Goal: Task Accomplishment & Management: Manage account settings

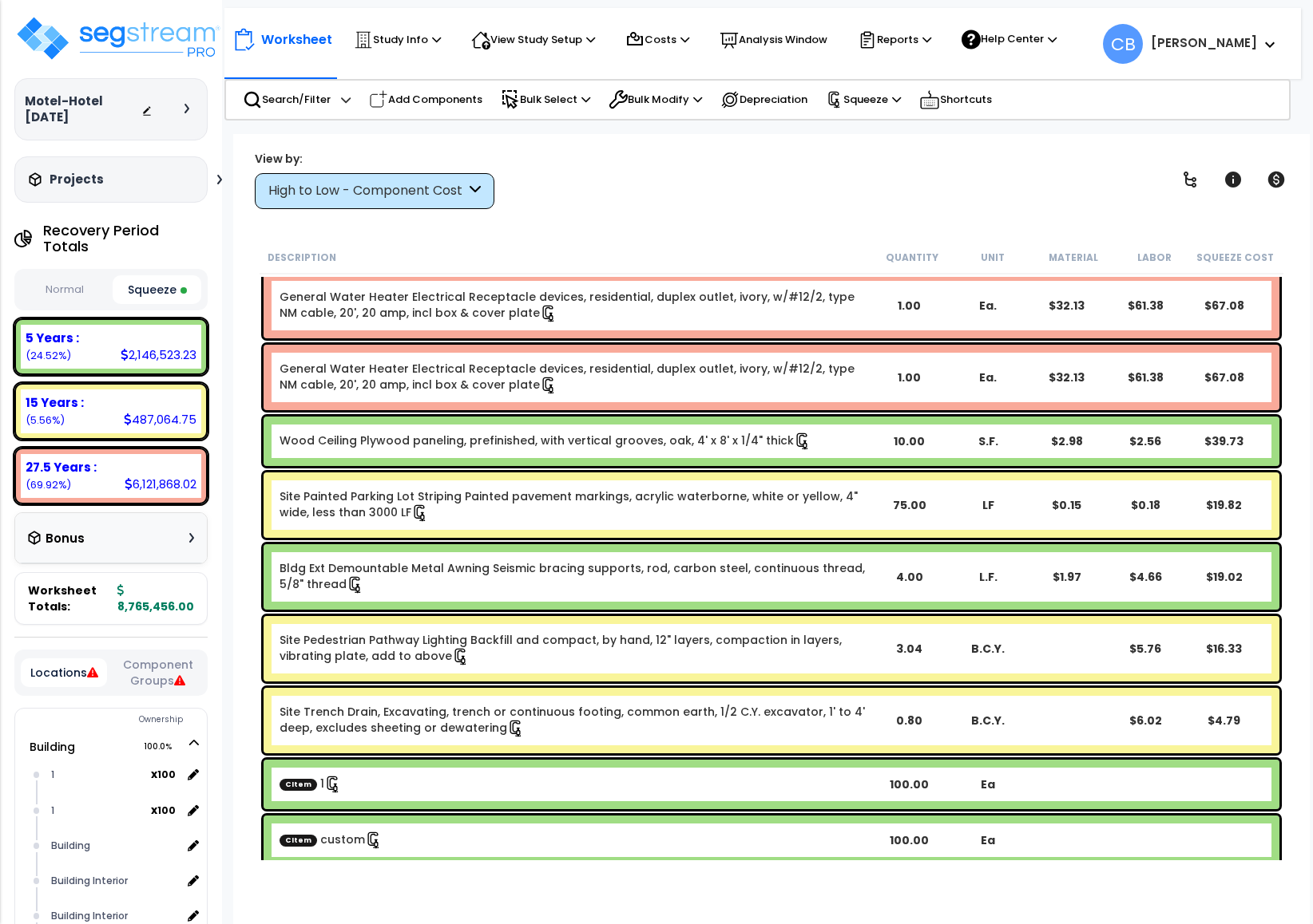
scroll to position [20430, 0]
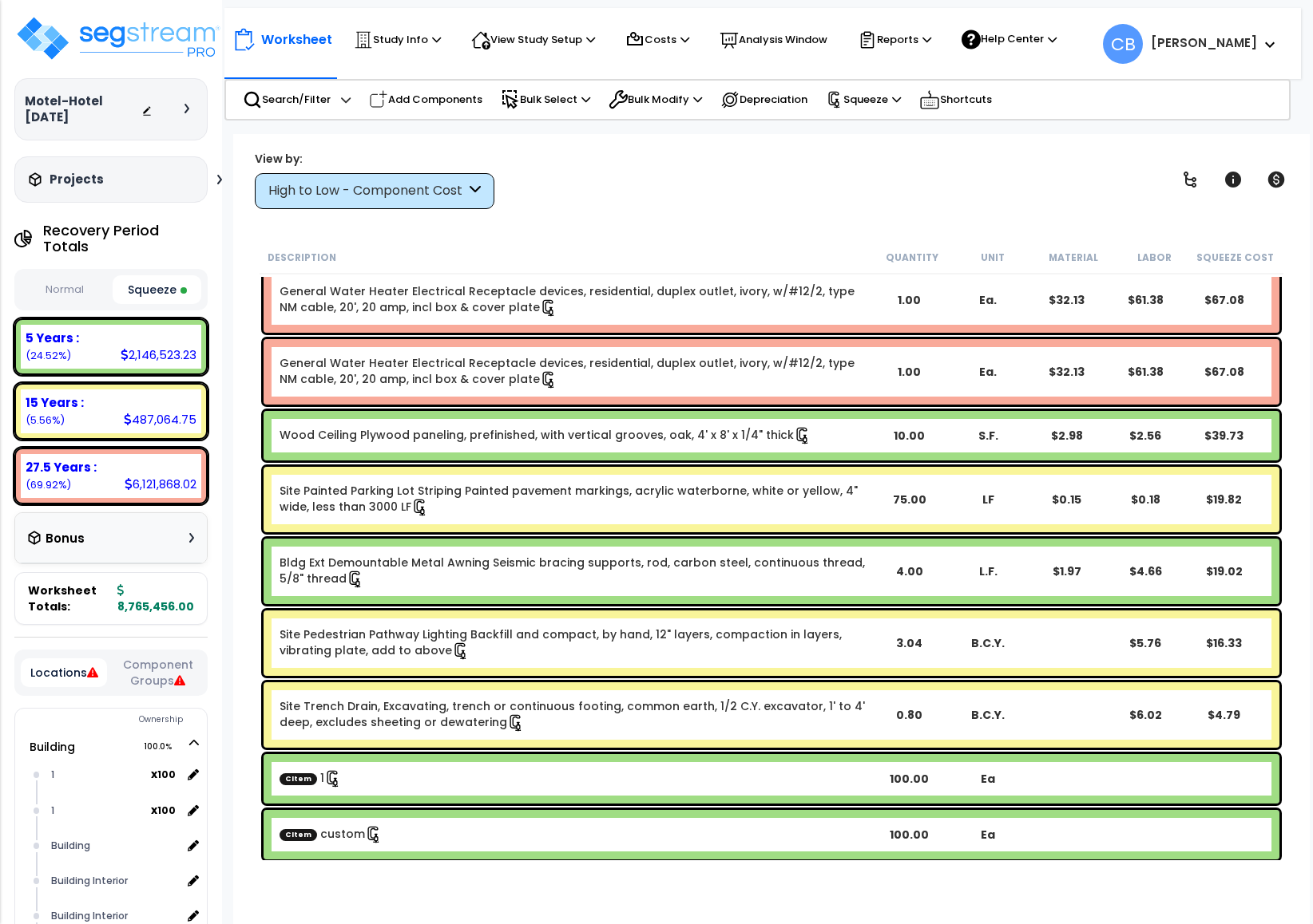
click at [209, 177] on div "Projects" at bounding box center [127, 180] width 205 height 16
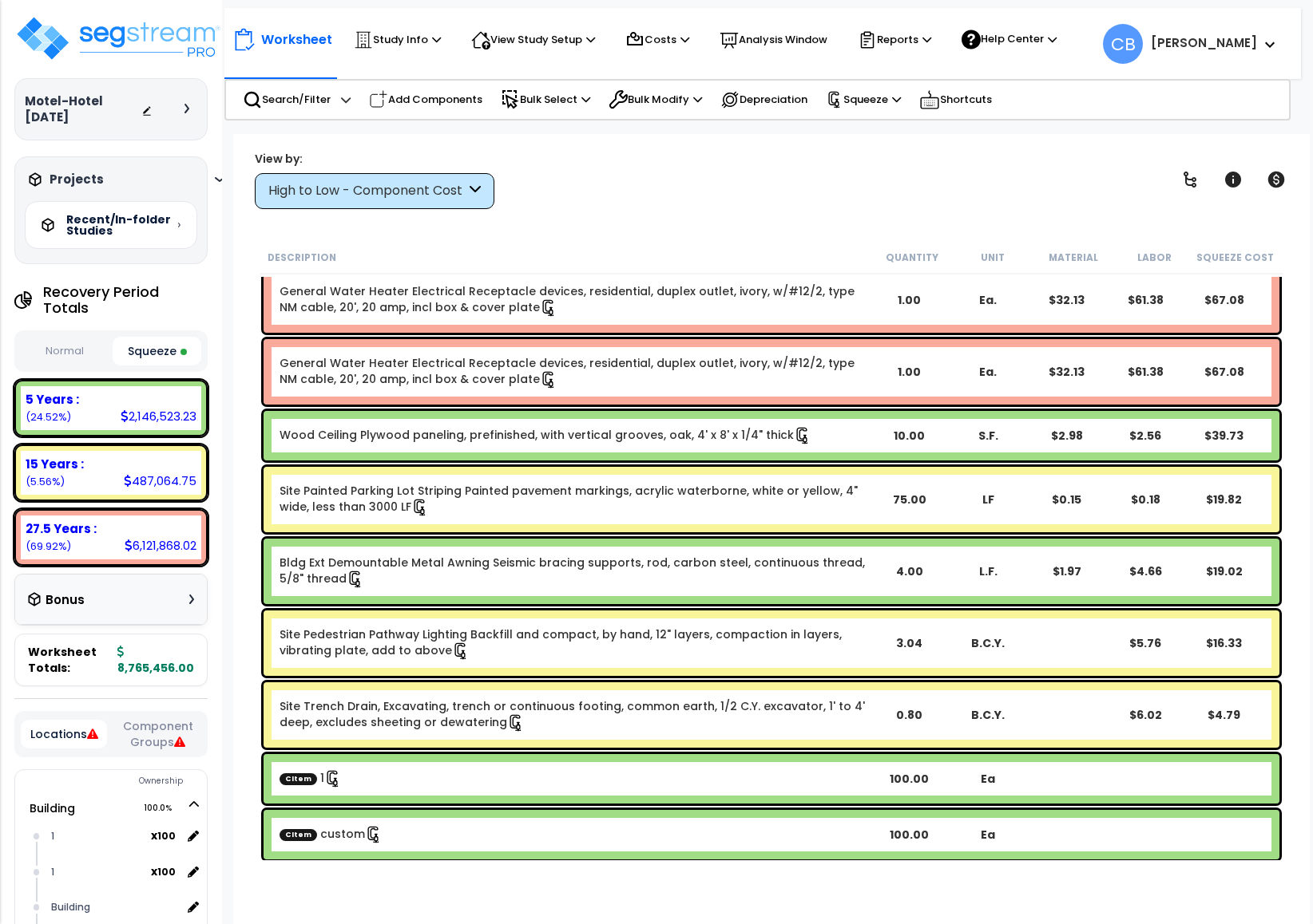
click at [188, 107] on div at bounding box center [191, 108] width 13 height 10
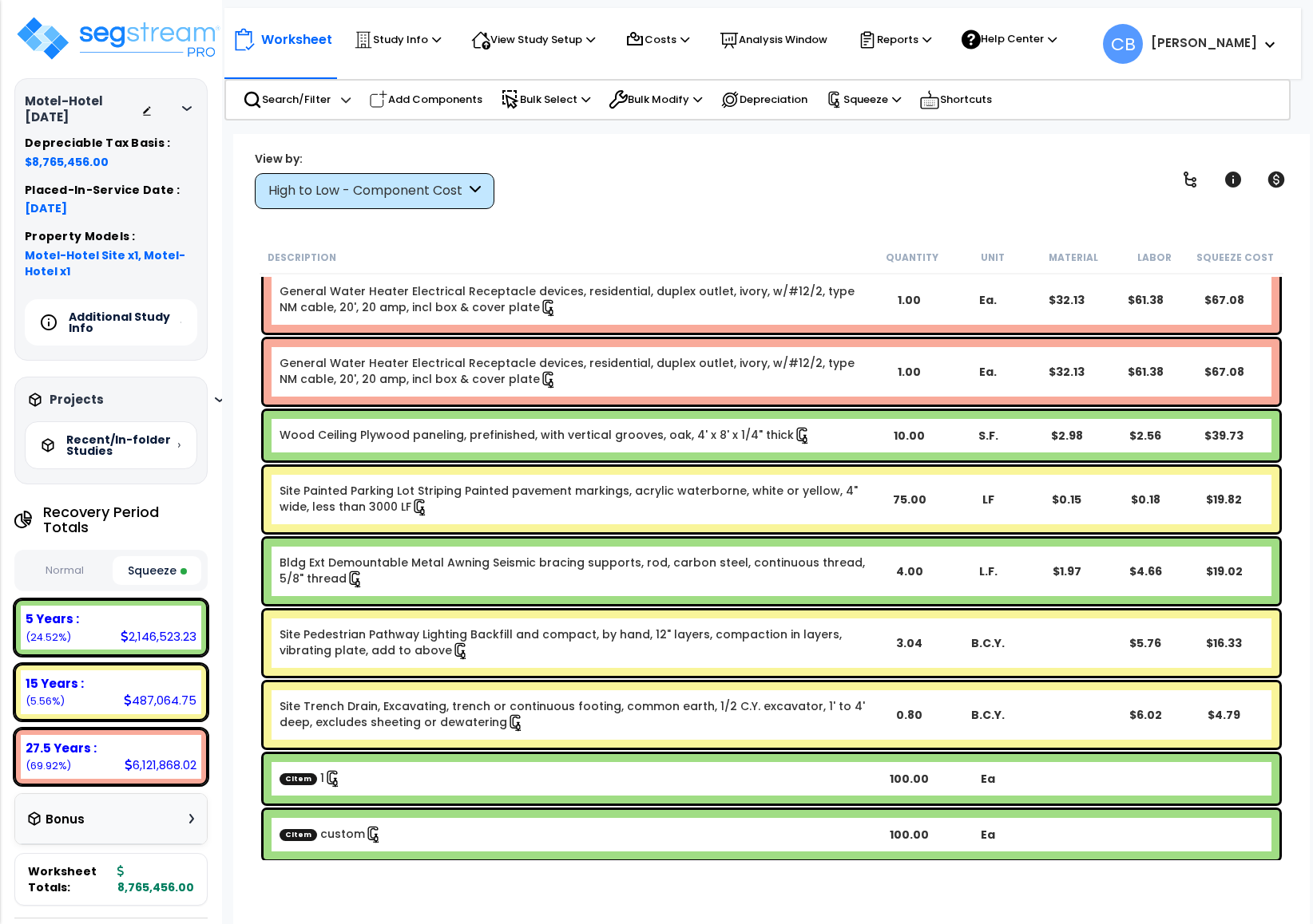
drag, startPoint x: 86, startPoint y: 314, endPoint x: 104, endPoint y: 323, distance: 20.1
click at [85, 314] on h5 "Additional Study Info" at bounding box center [125, 322] width 112 height 23
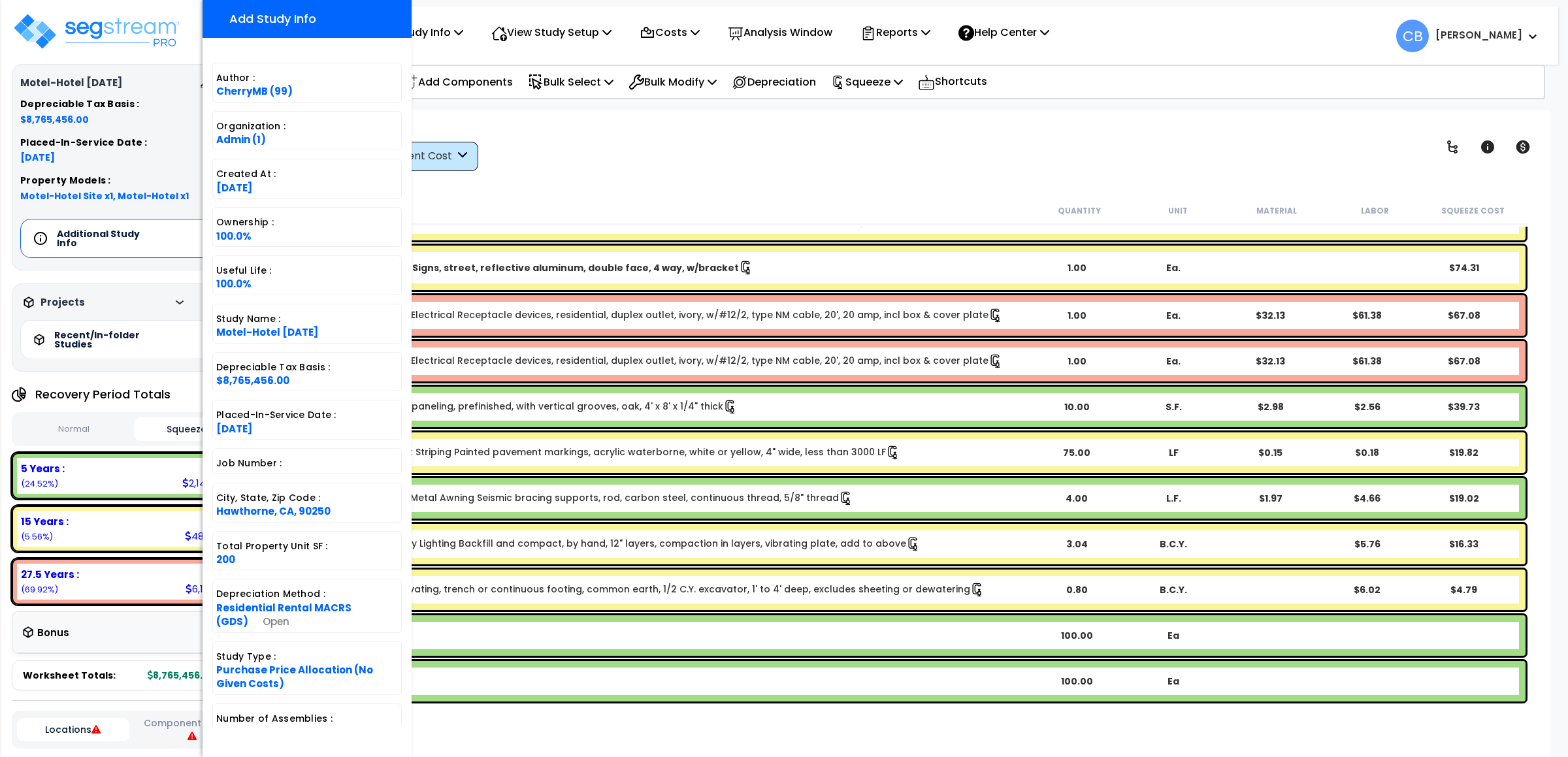
scroll to position [16618, 0]
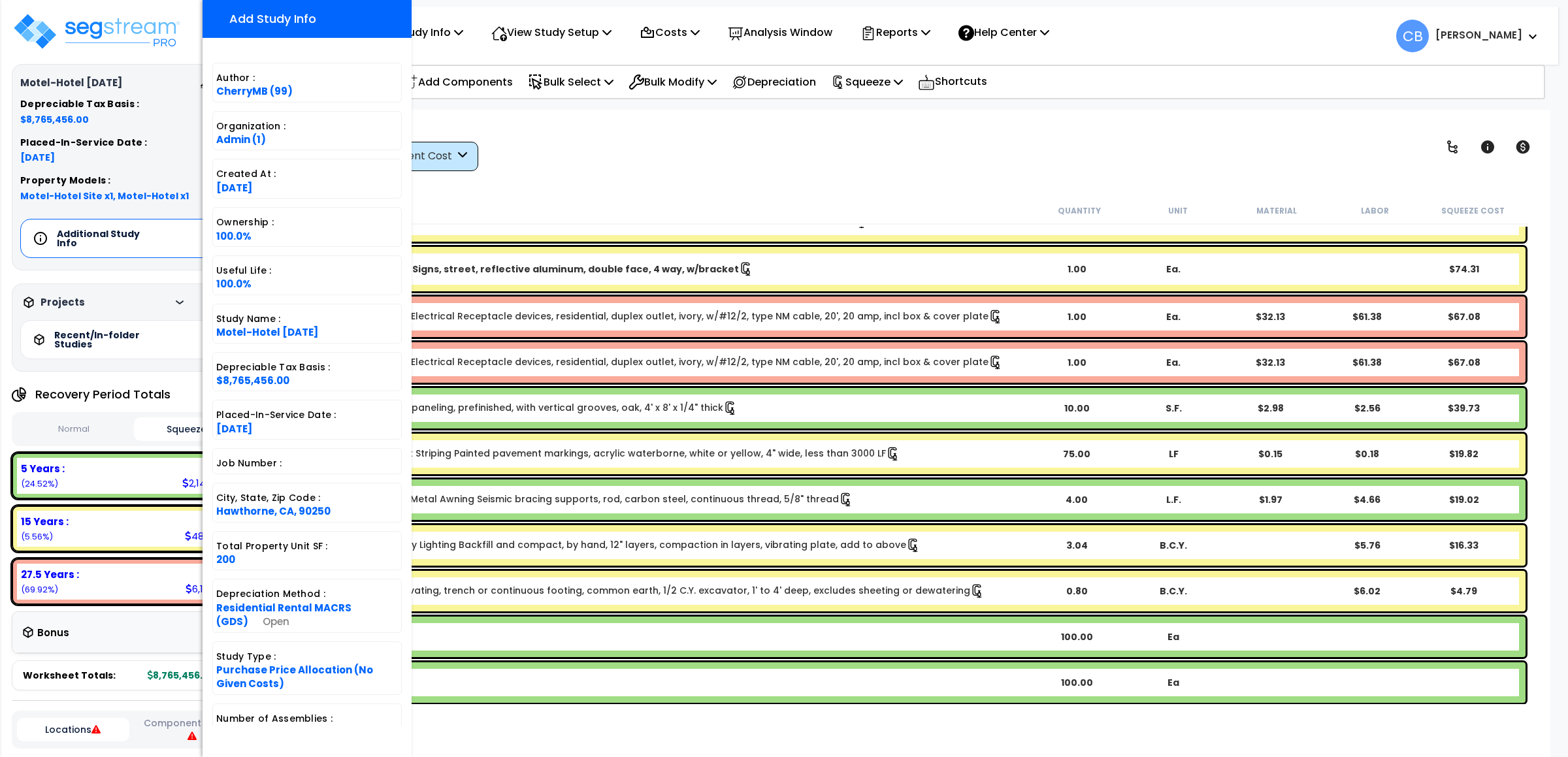
click at [1073, 166] on div "View by: High to Low - Component Cost High to Low - Component Cost" at bounding box center [908, 146] width 1260 height 48
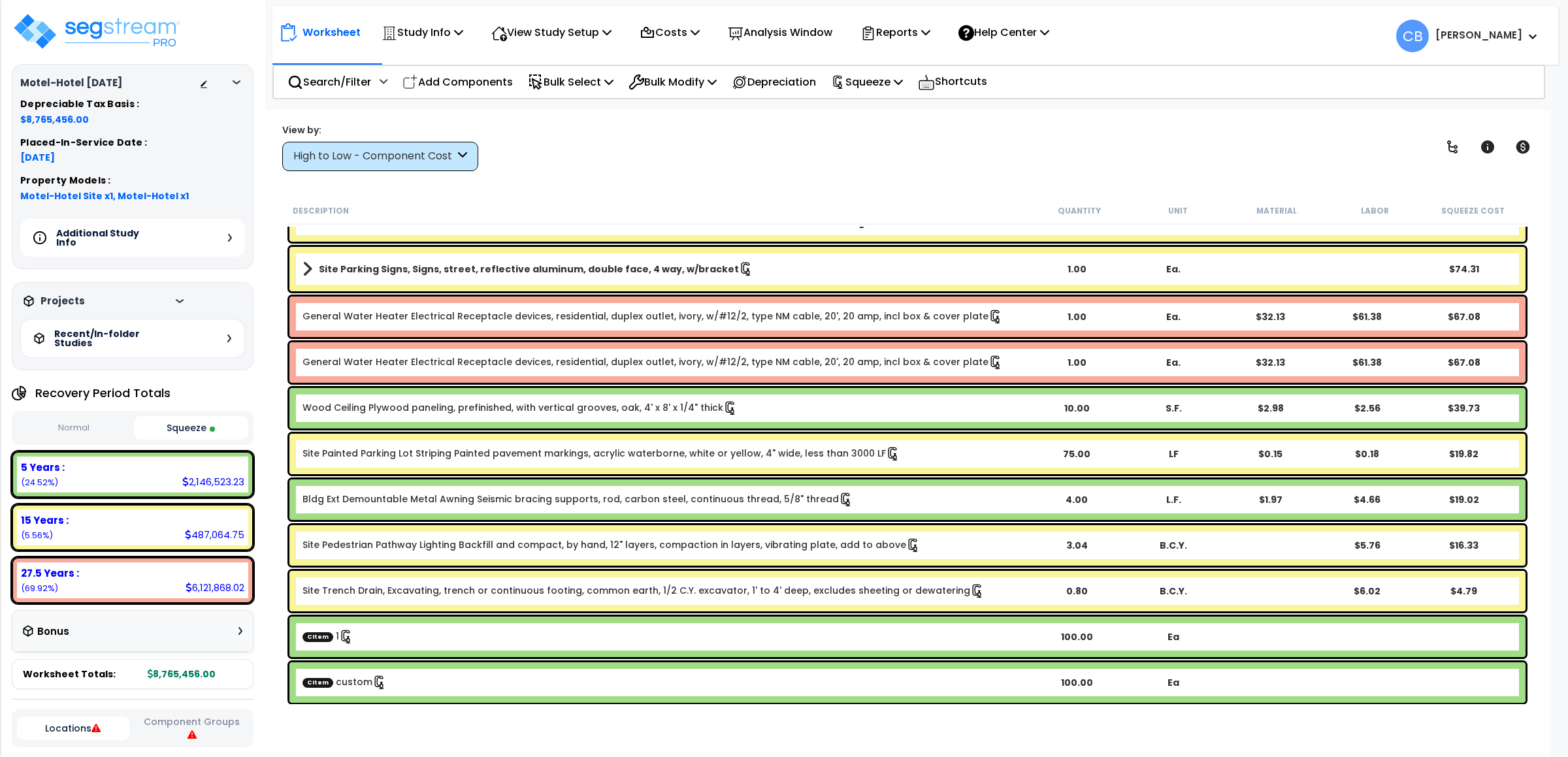
click at [390, 151] on div "High to Low - Component Cost" at bounding box center [374, 156] width 161 height 15
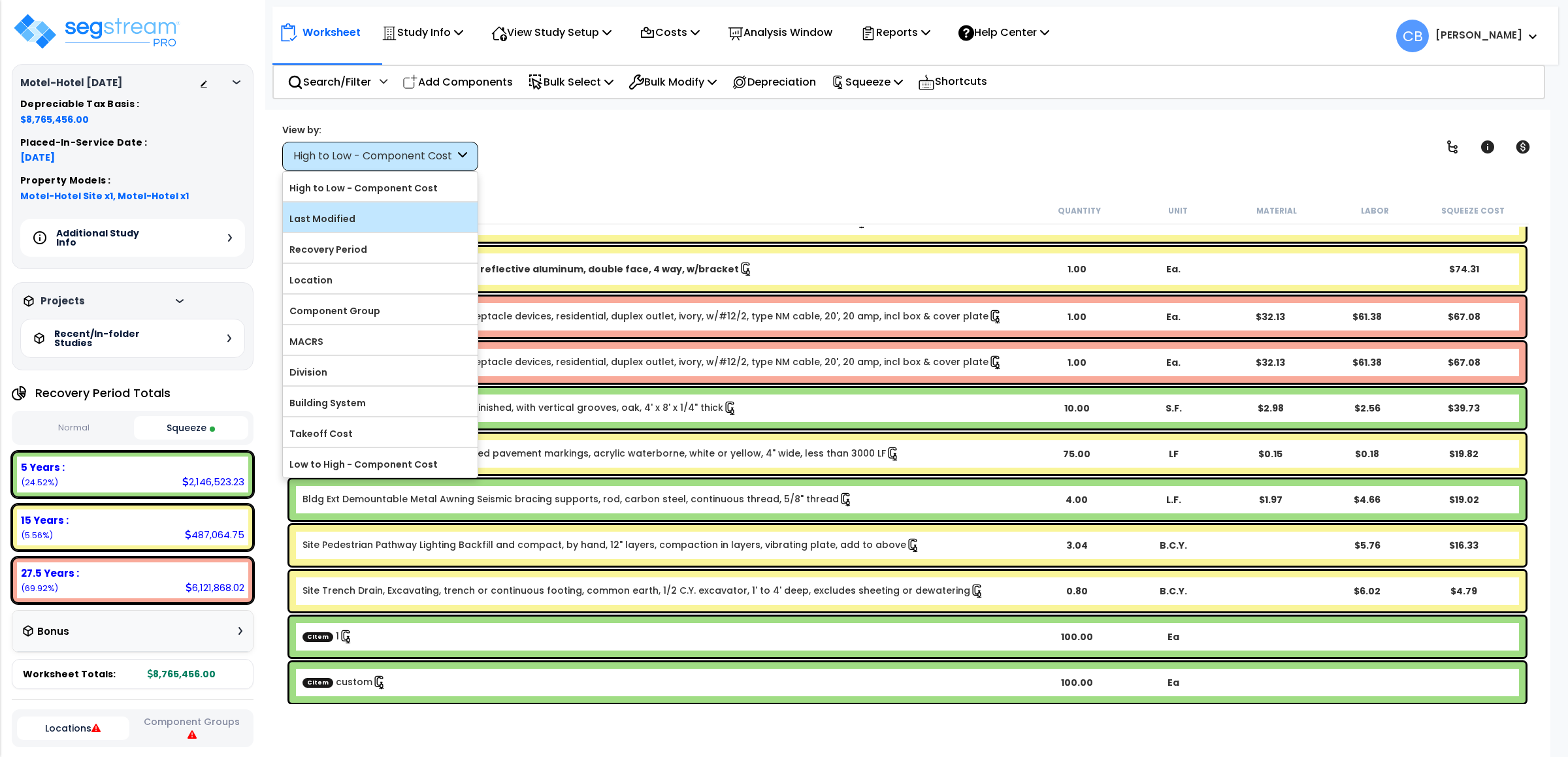
click at [356, 222] on label "Last Modified" at bounding box center [380, 219] width 194 height 20
click at [0, 0] on input "Last Modified" at bounding box center [0, 0] width 0 height 0
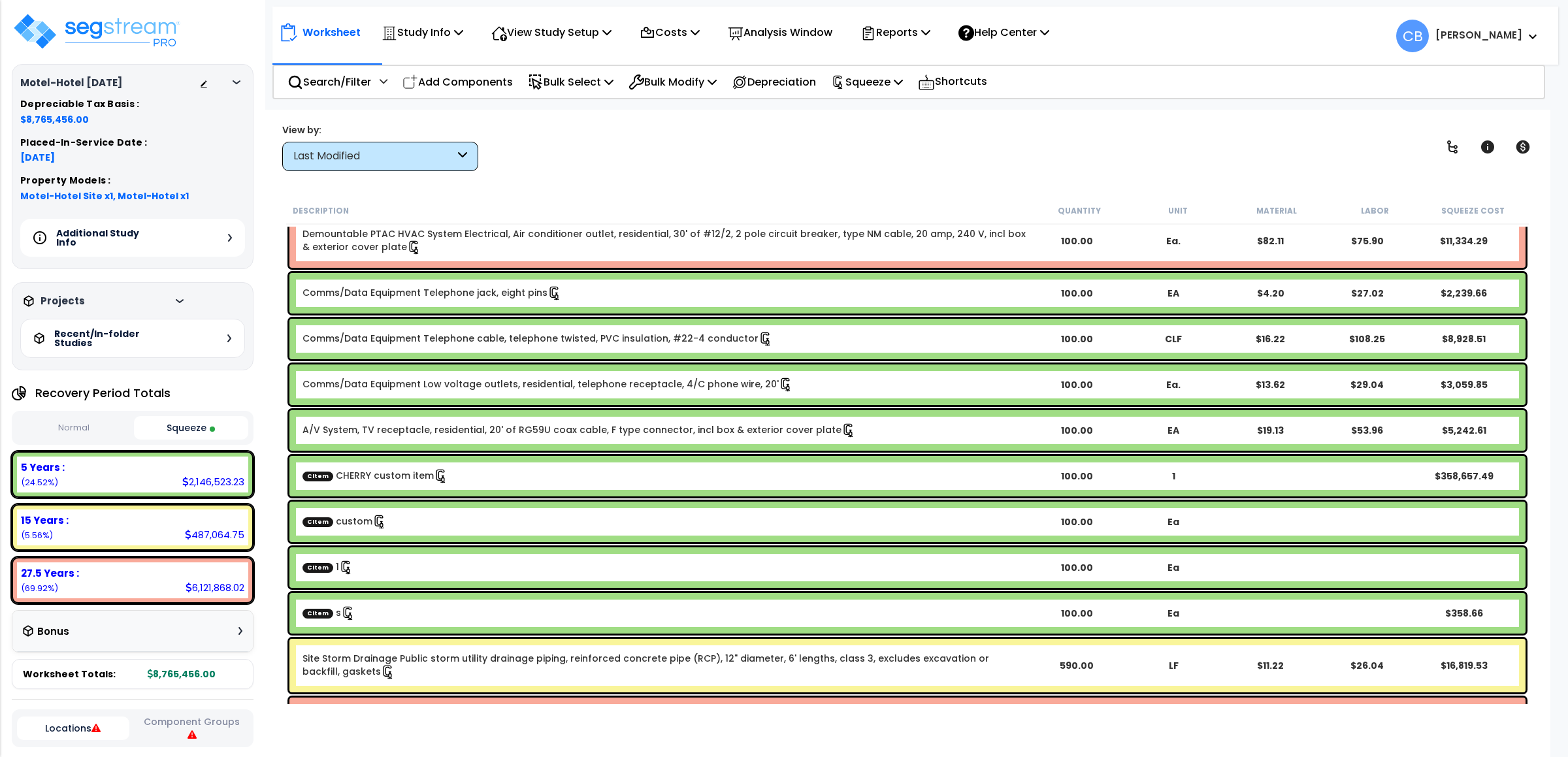
scroll to position [0, 0]
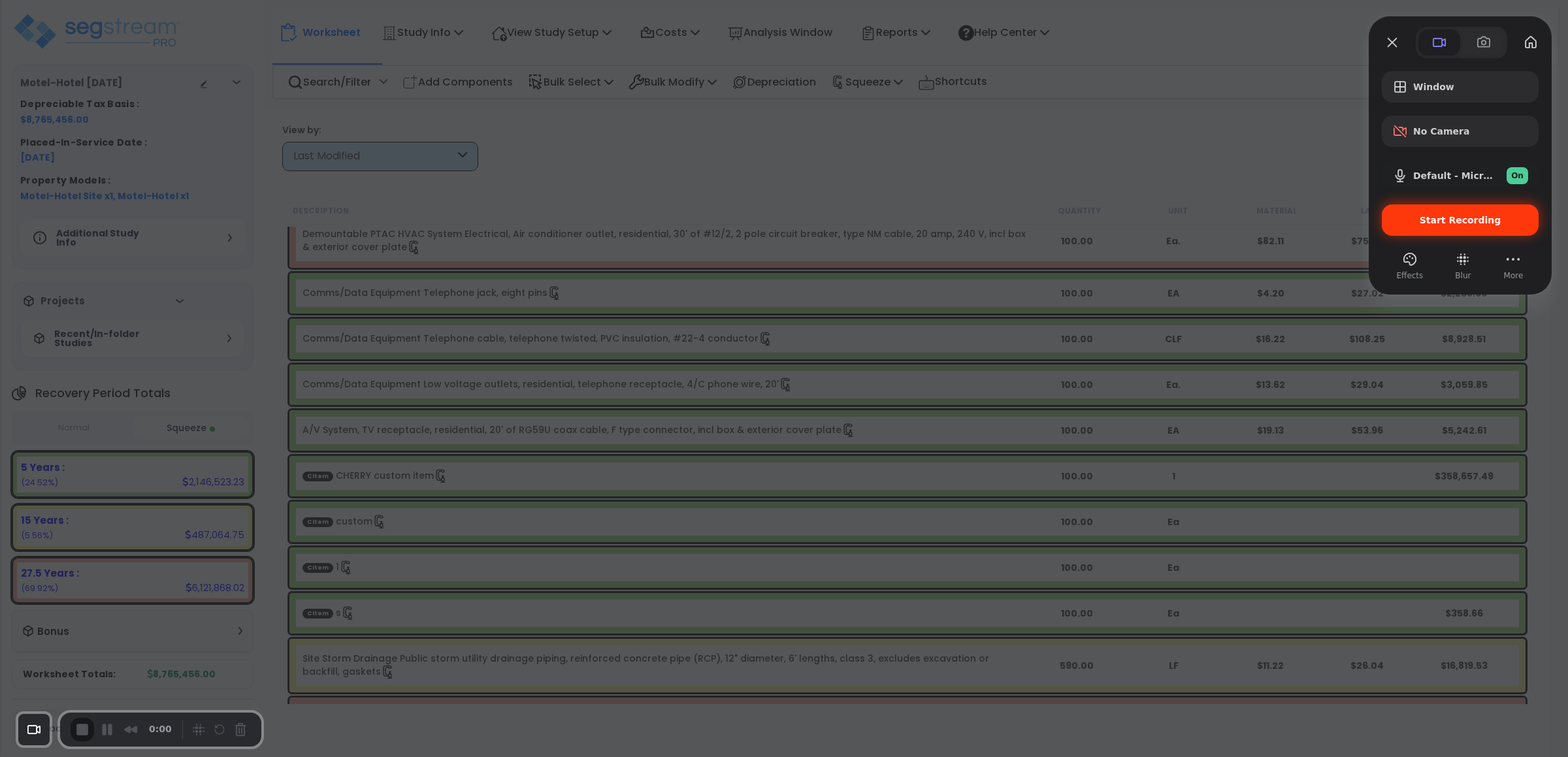
click at [1073, 224] on span "Start Recording" at bounding box center [1460, 220] width 81 height 10
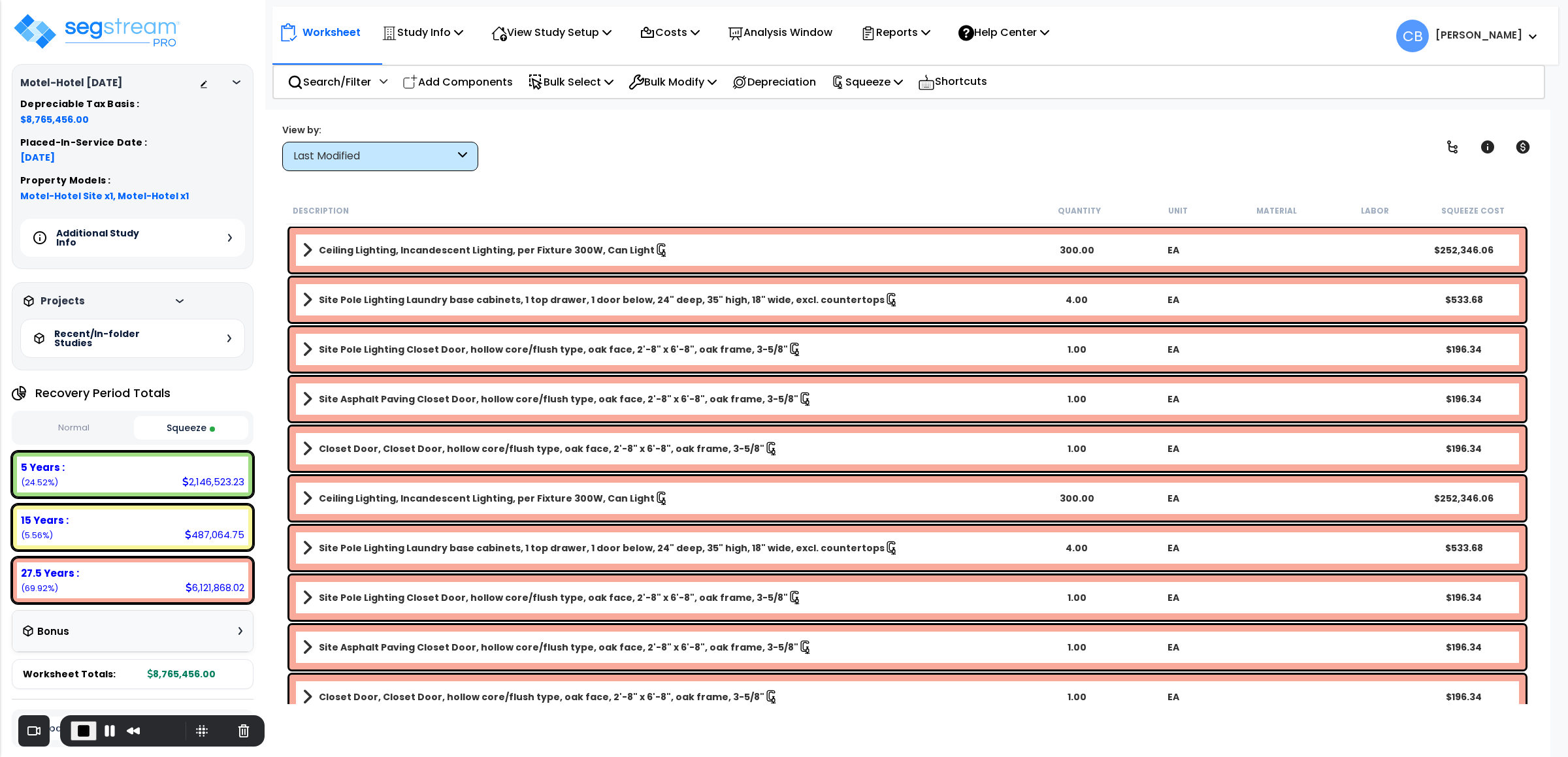
click at [350, 394] on b "Site Asphalt Paving Closet Door, hollow core/flush type, oak face, 2'-8" x 6'-8…" at bounding box center [558, 399] width 480 height 13
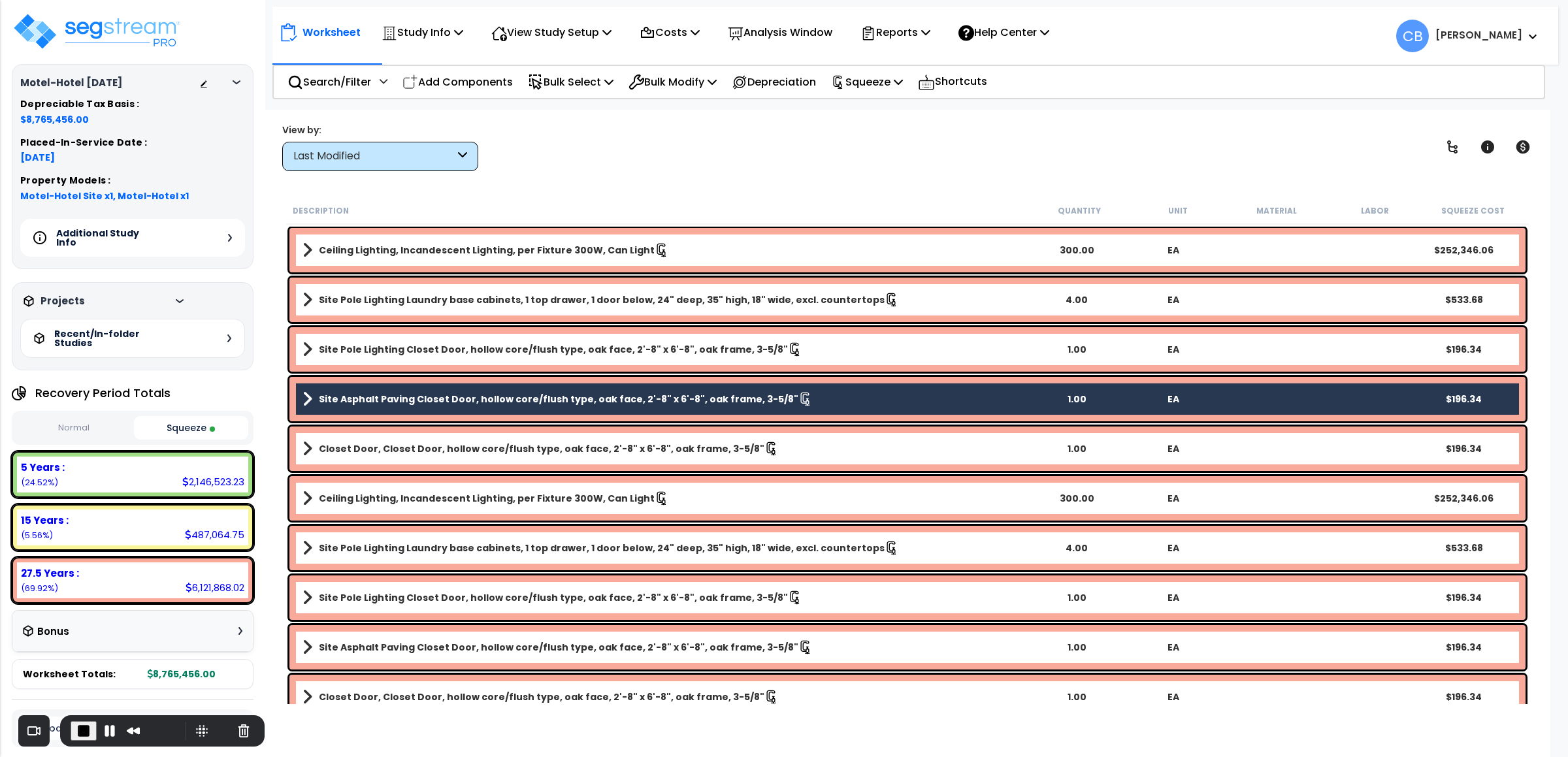
click at [322, 449] on b "Closet Door, Closet Door, hollow core/flush type, oak face, 2'-8" x 6'-8", oak …" at bounding box center [541, 449] width 446 height 13
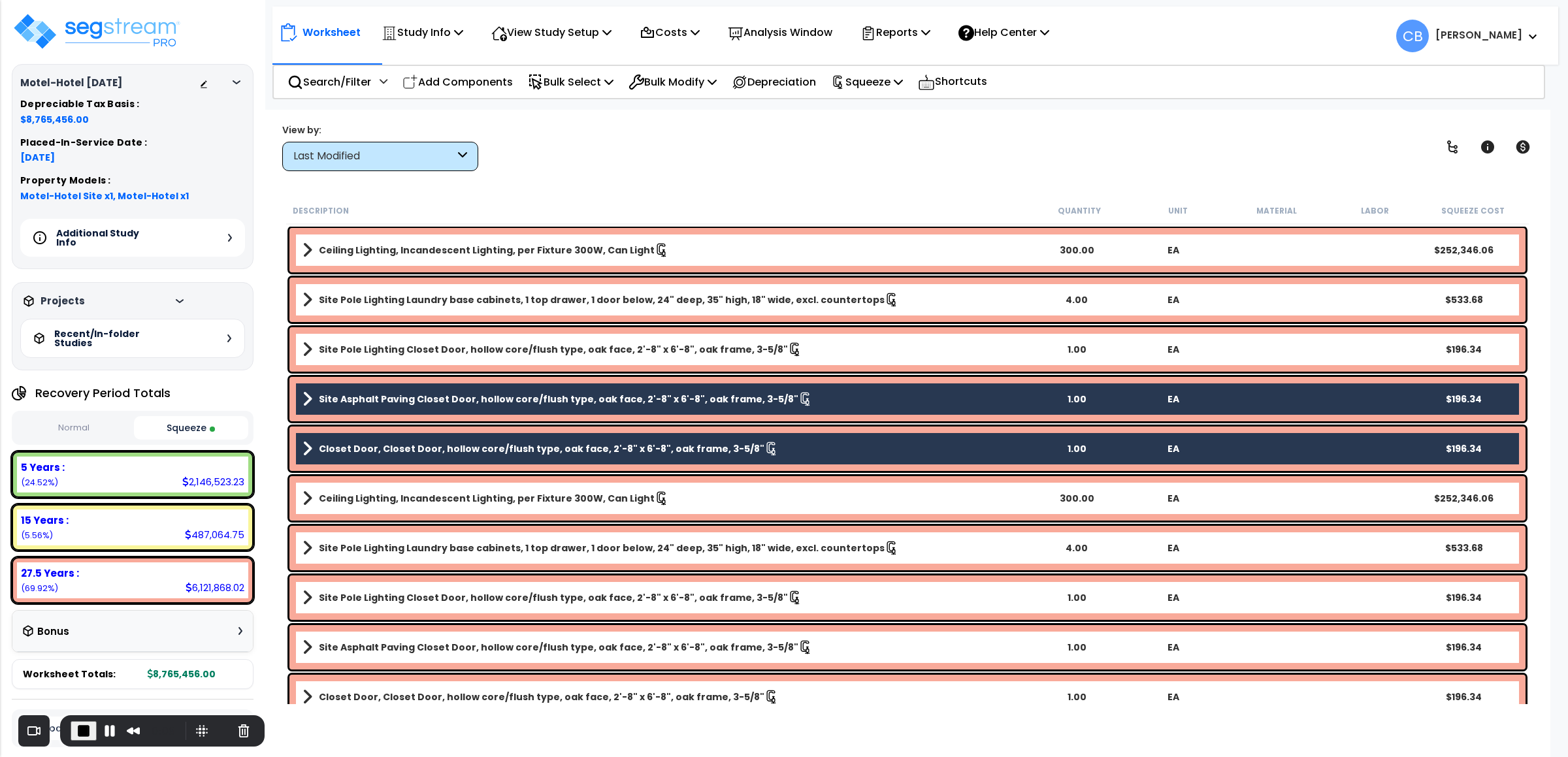
click at [338, 492] on b "Ceiling Lighting, Incandescent Lighting, per Fixture 300W, Can Light" at bounding box center [486, 498] width 336 height 13
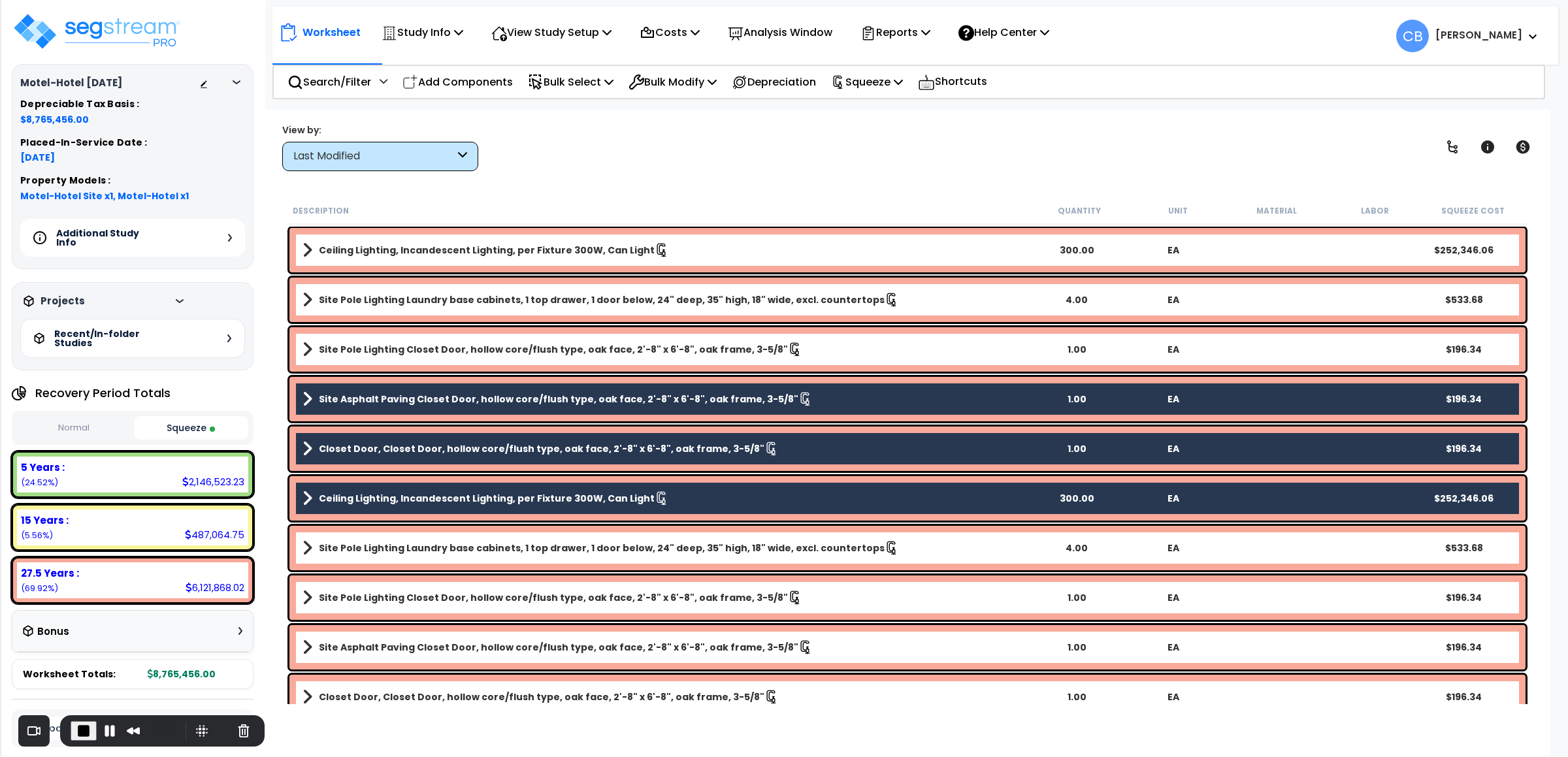
click at [345, 551] on b "Site Pole Lighting Laundry base cabinets, 1 top drawer, 1 door below, 24" deep,…" at bounding box center [601, 548] width 566 height 13
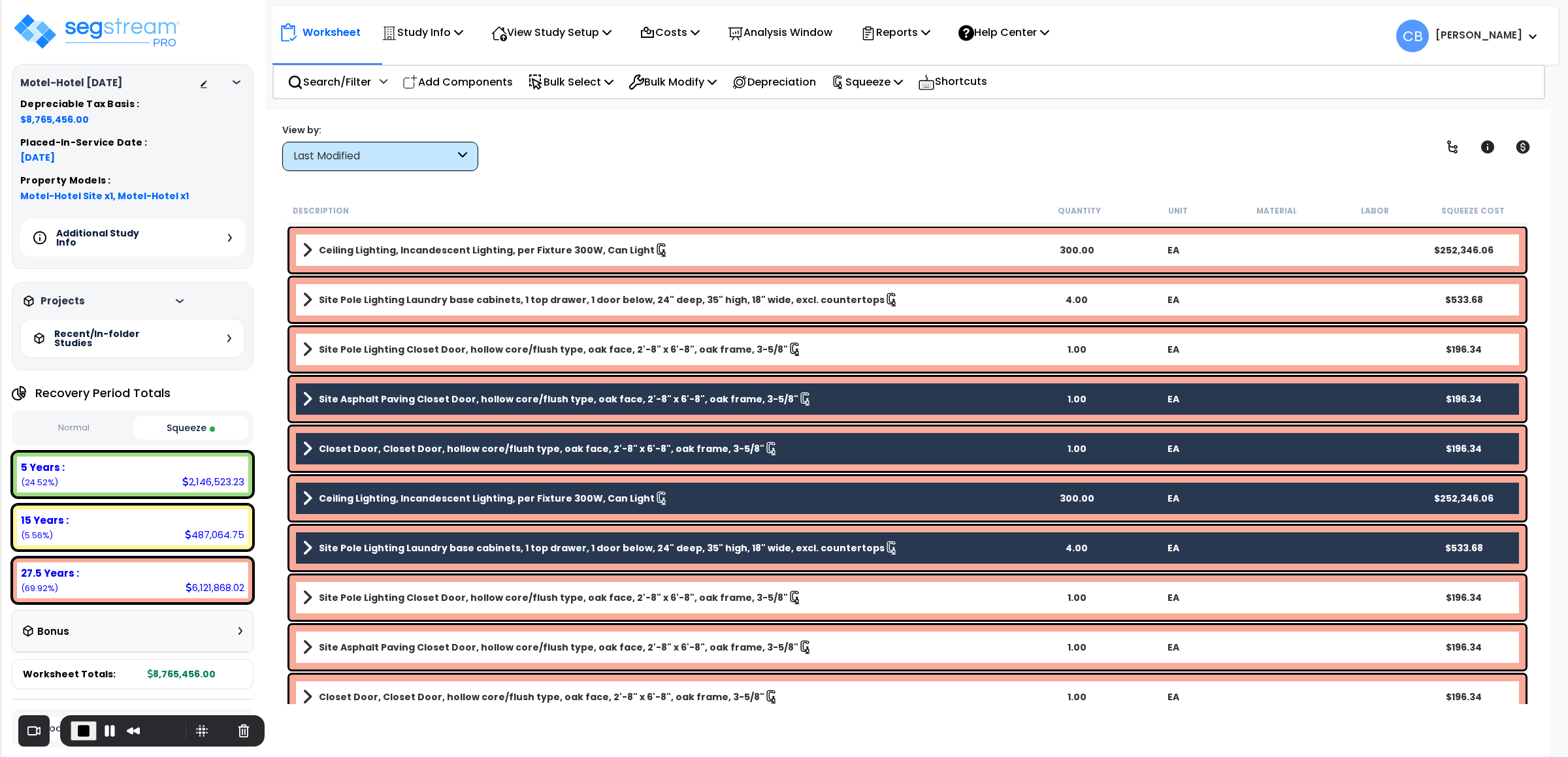
click at [345, 602] on b "Site Pole Lighting Closet Door, hollow core/flush type, oak face, 2'-8" x 6'-8"…" at bounding box center [553, 598] width 469 height 13
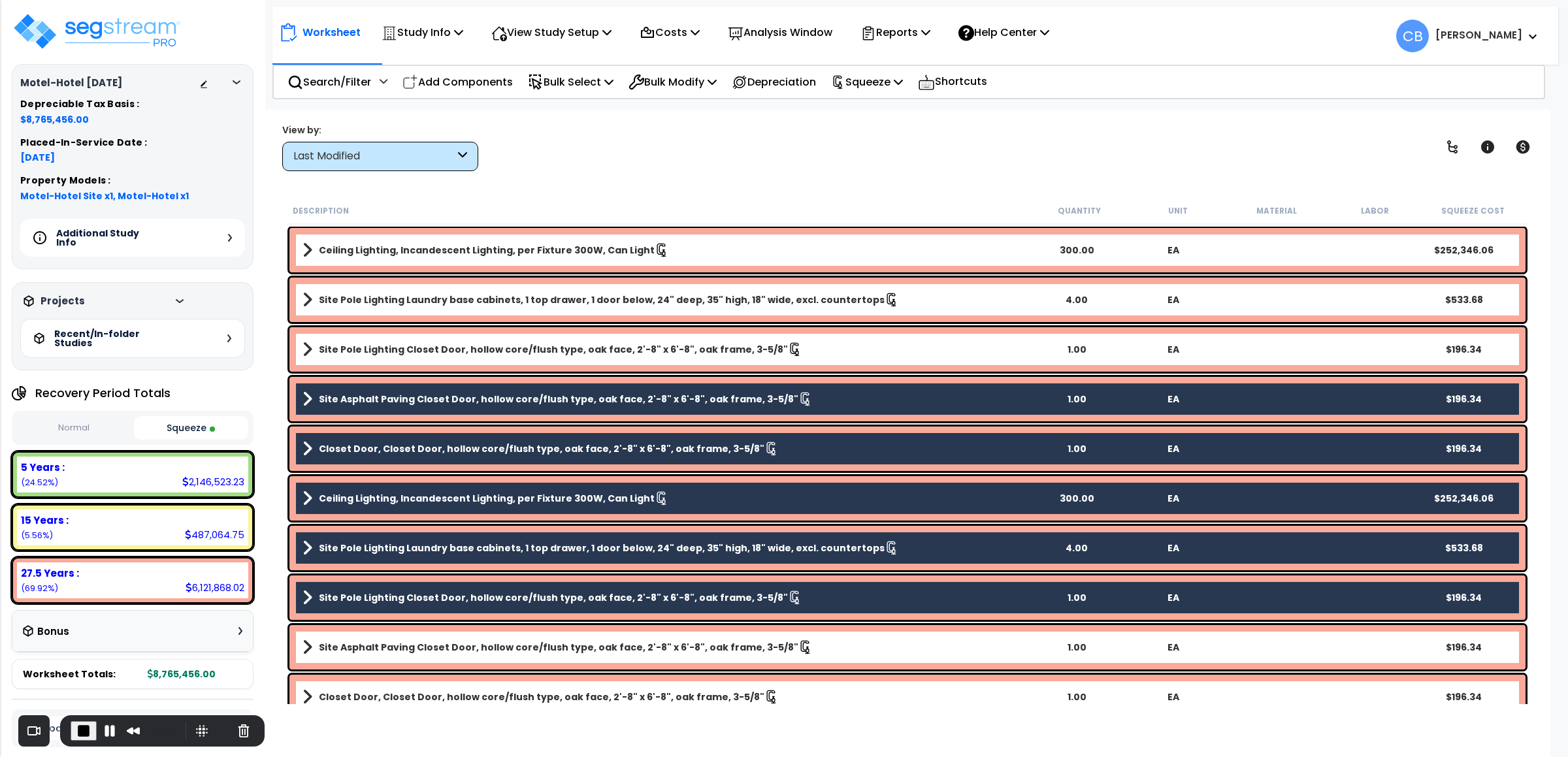
click at [353, 645] on b "Site Asphalt Paving Closet Door, hollow core/flush type, oak face, 2'-8" x 6'-8…" at bounding box center [558, 648] width 480 height 13
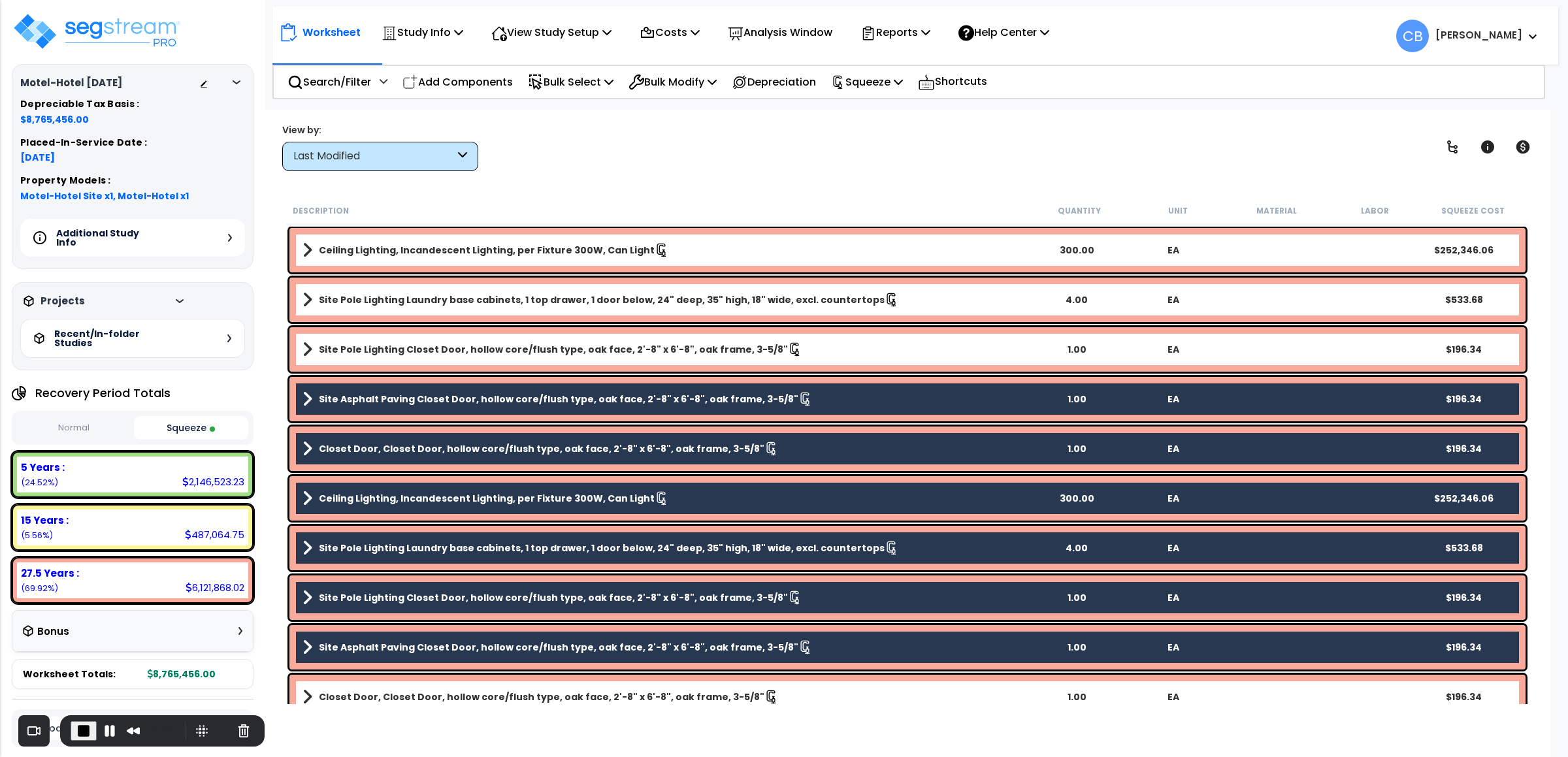
scroll to position [294, 0]
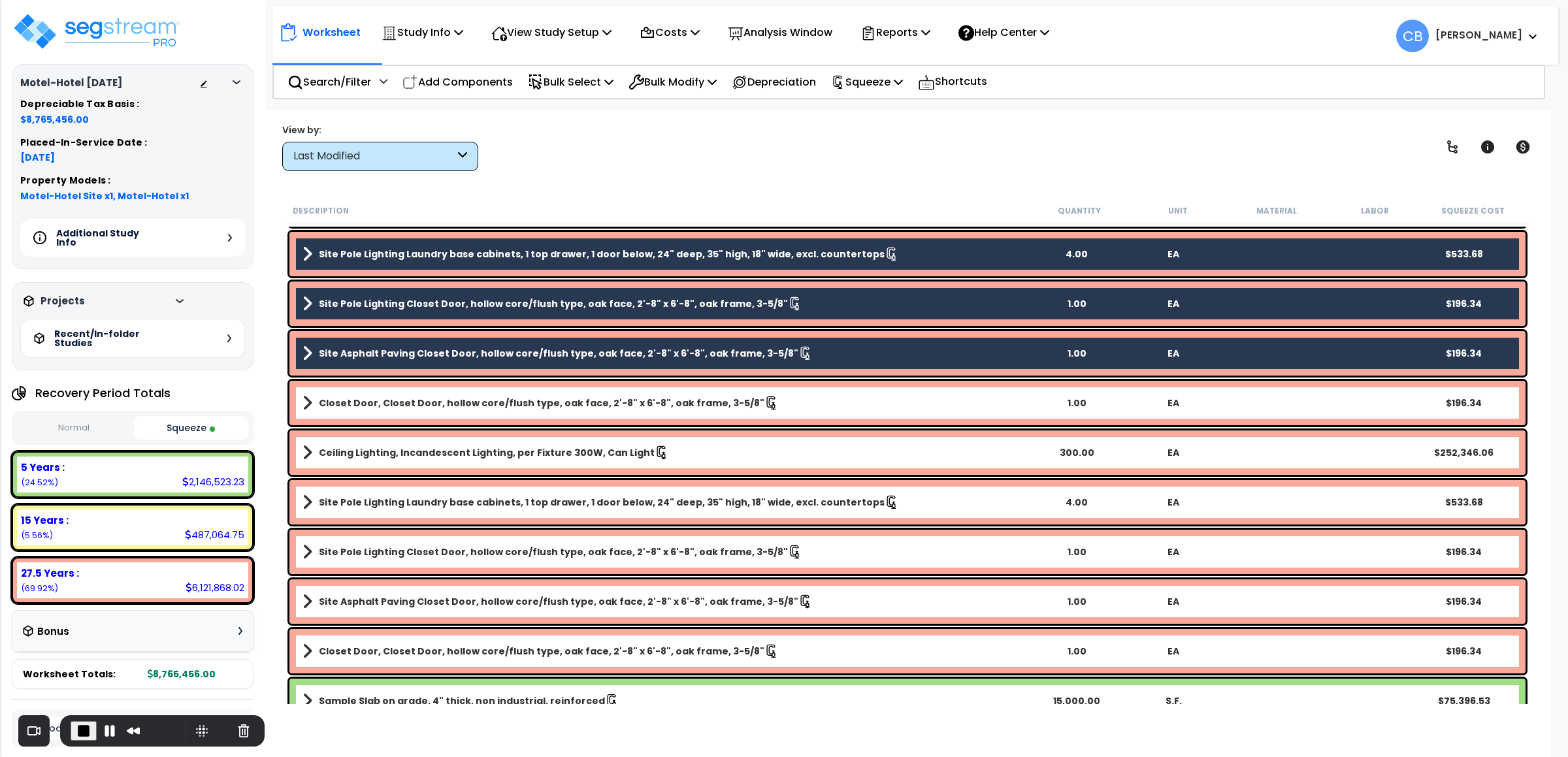
click at [345, 404] on b "Closet Door, Closet Door, hollow core/flush type, oak face, 2'-8" x 6'-8", oak …" at bounding box center [541, 403] width 446 height 13
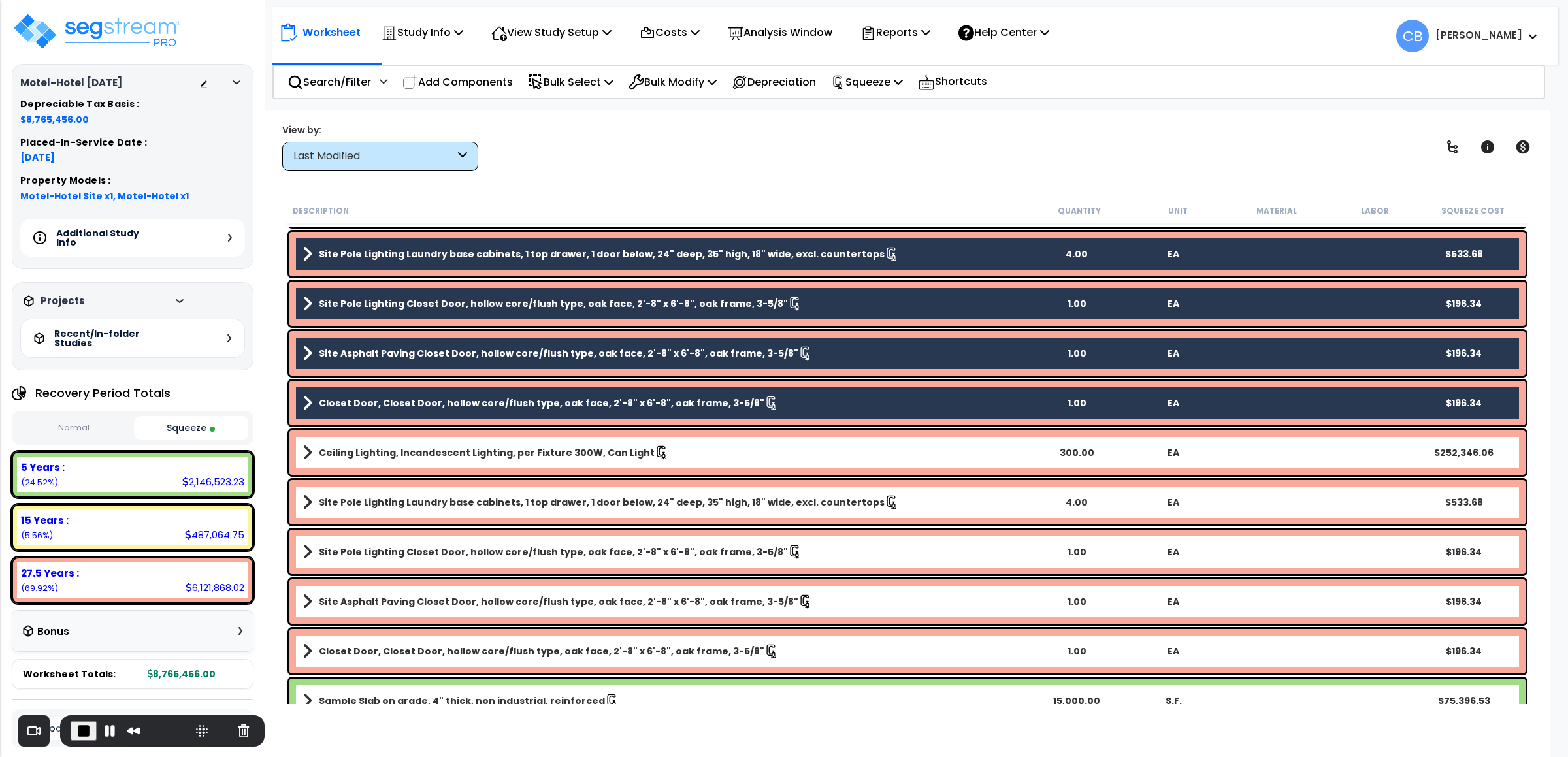
click at [347, 453] on b "Ceiling Lighting, Incandescent Lighting, per Fixture 300W, Can Light" at bounding box center [486, 452] width 336 height 13
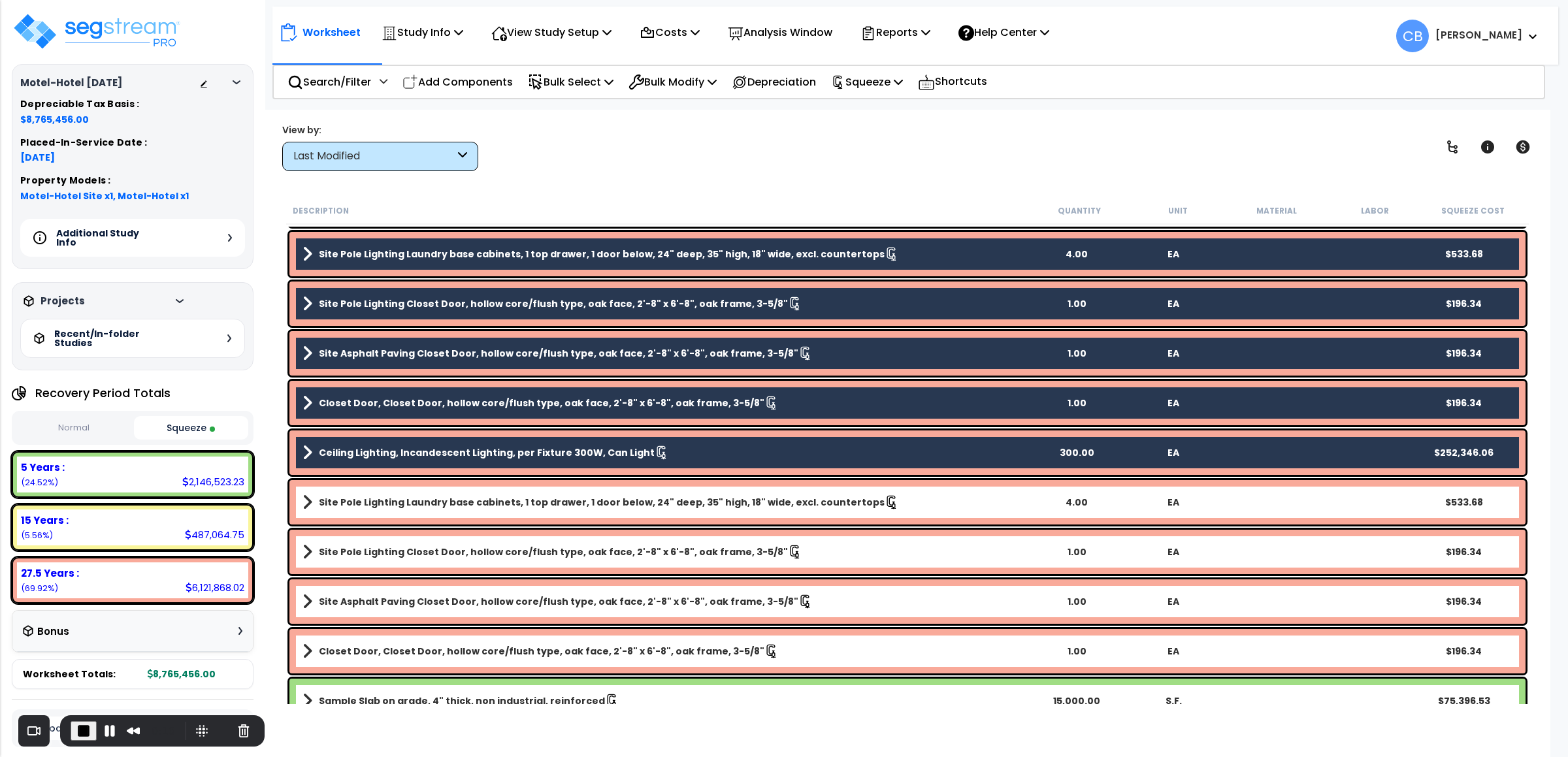
click at [349, 519] on div "Site Pole Lighting Laundry base cabinets, 1 top drawer, 1 door below, 24" deep,…" at bounding box center [907, 502] width 1236 height 44
click at [349, 551] on b "Site Pole Lighting Closet Door, hollow core/flush type, oak face, 2'-8" x 6'-8"…" at bounding box center [553, 552] width 469 height 13
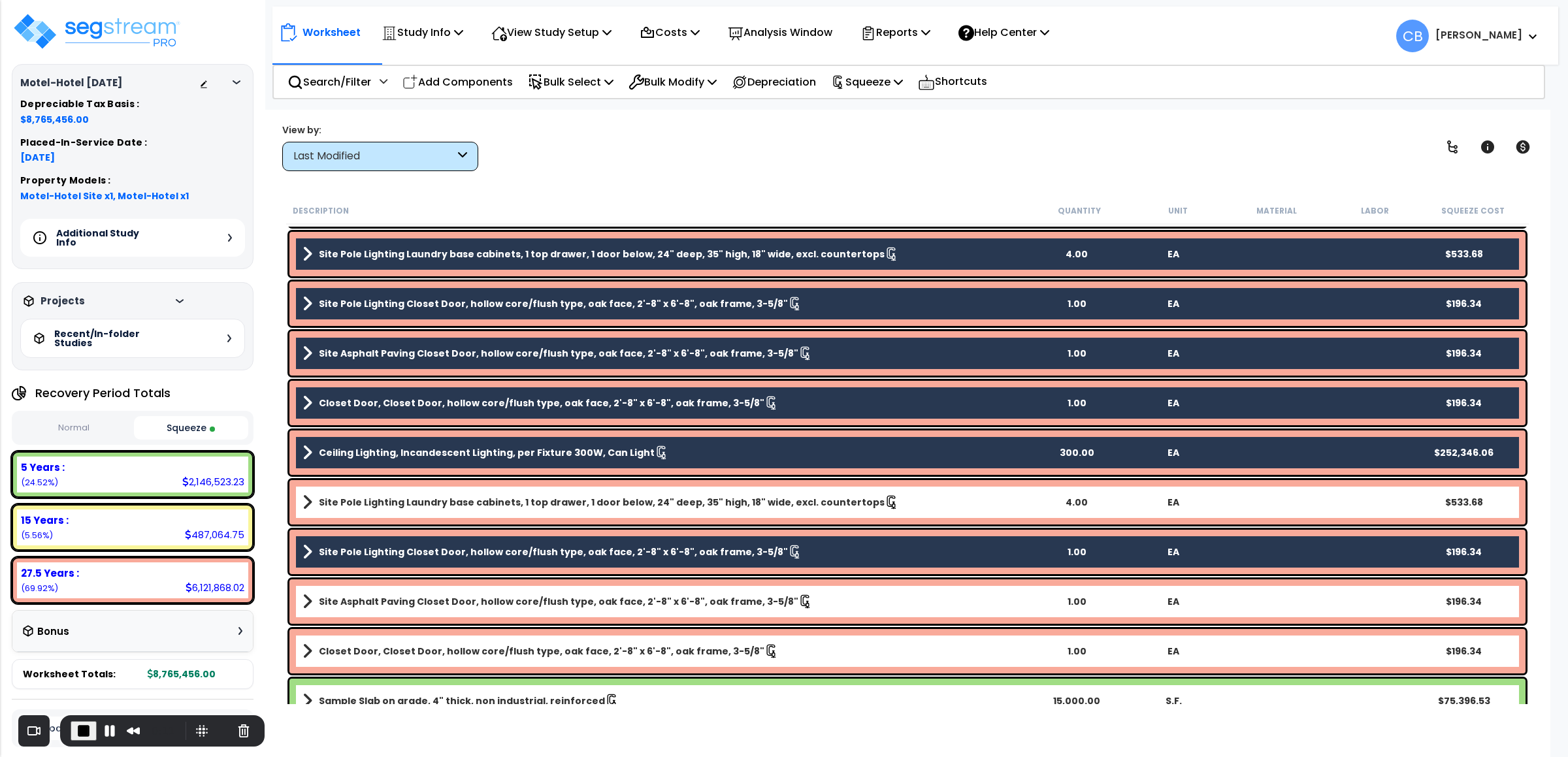
click at [349, 584] on div "Site Asphalt Paving Closet Door, hollow core/flush type, oak face, 2'-8" x 6'-8…" at bounding box center [907, 602] width 1236 height 44
click at [344, 498] on b "Site Pole Lighting Laundry base cabinets, 1 top drawer, 1 door below, 24" deep,…" at bounding box center [601, 503] width 566 height 13
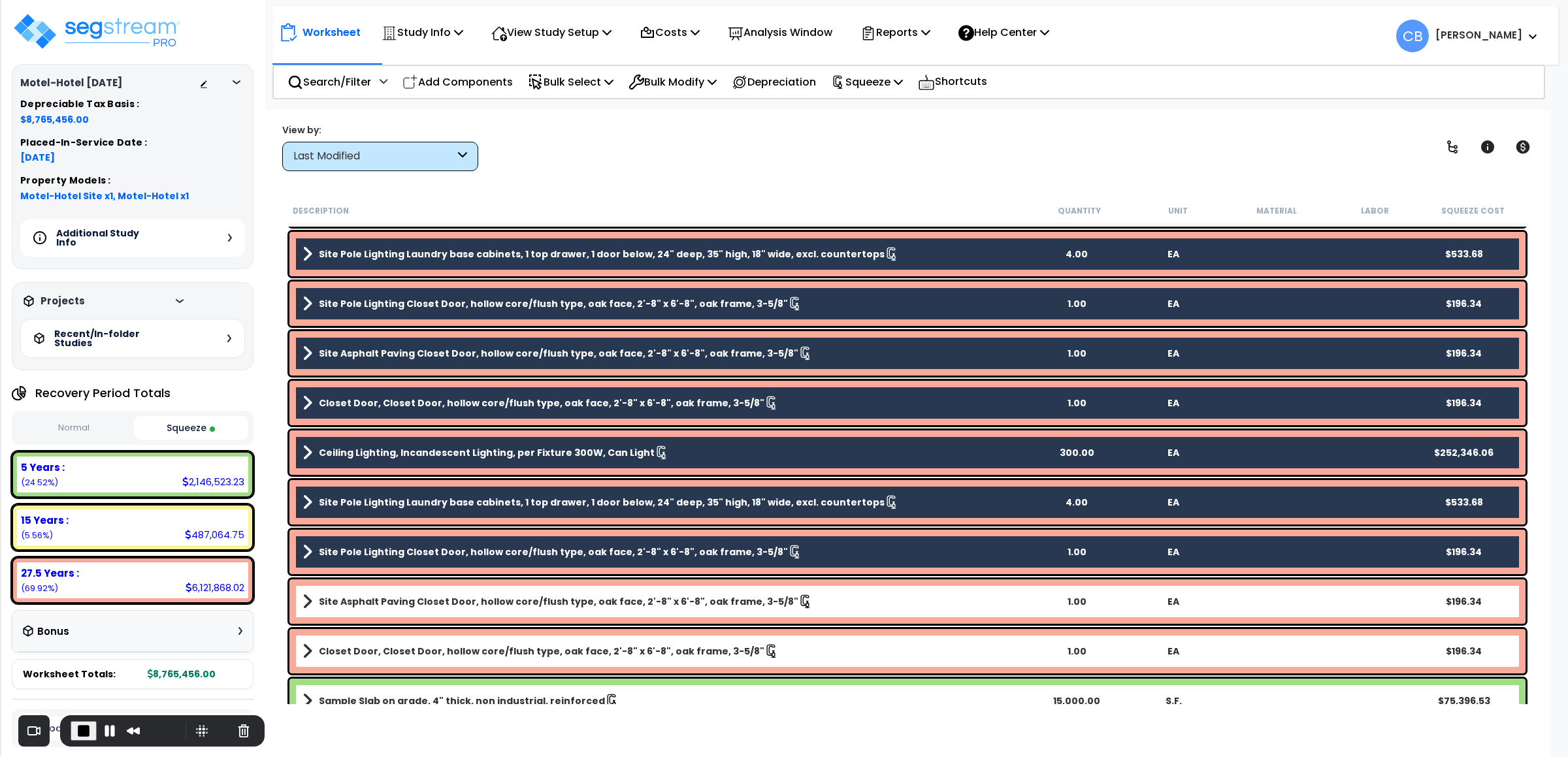
click at [357, 611] on div "Site Asphalt Paving Closet Door, hollow core/flush type, oak face, 2'-8" x 6'-8…" at bounding box center [907, 602] width 1236 height 44
click at [353, 645] on b "Closet Door, Closet Door, hollow core/flush type, oak face, 2'-8" x 6'-8", oak …" at bounding box center [541, 651] width 446 height 13
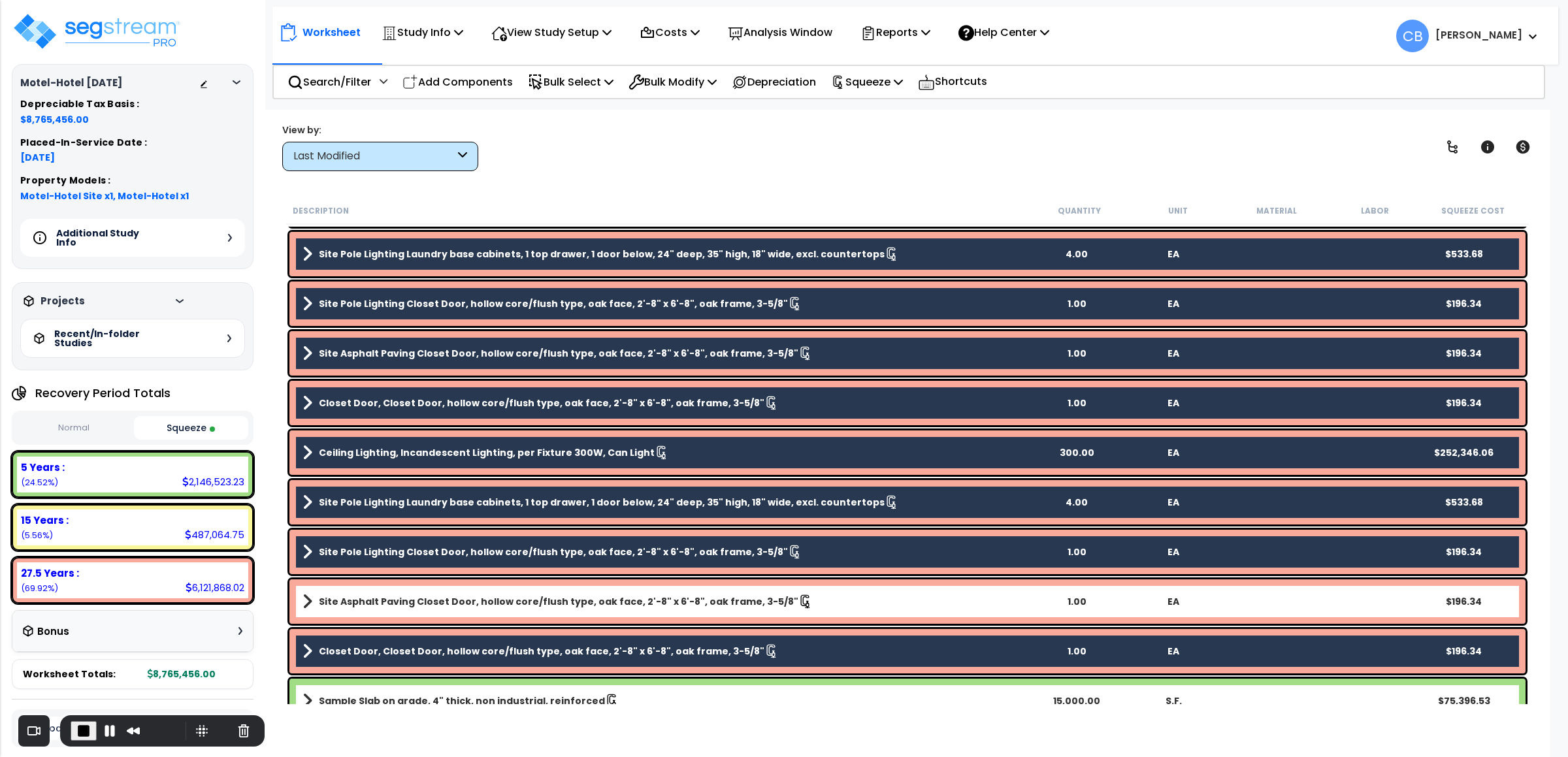
click at [355, 596] on b "Site Asphalt Paving Closet Door, hollow core/flush type, oak face, 2'-8" x 6'-8…" at bounding box center [558, 602] width 480 height 13
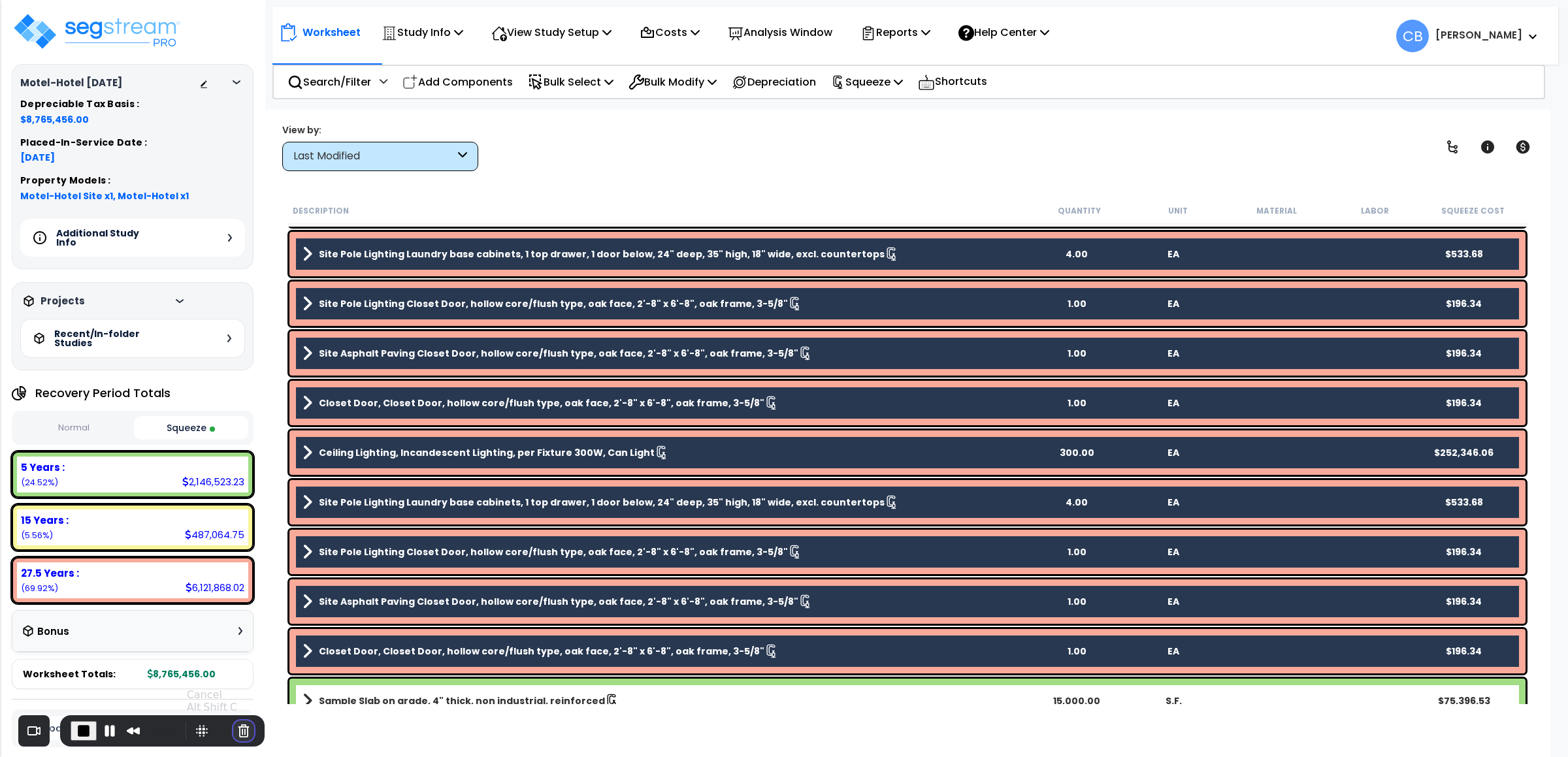
click at [233, 733] on button "Cancel Recording" at bounding box center [243, 731] width 21 height 21
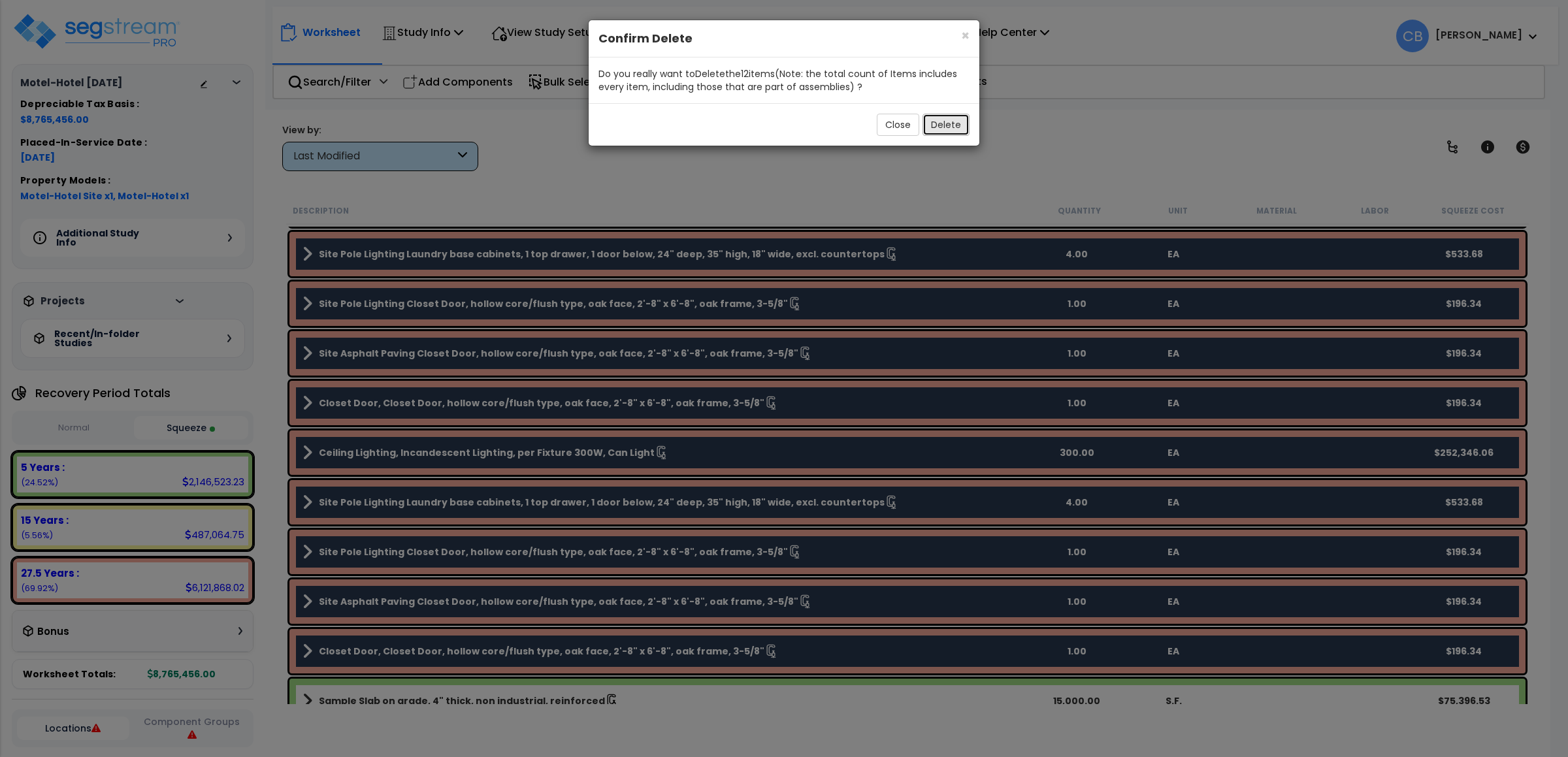
click at [923, 124] on button "Delete" at bounding box center [946, 125] width 47 height 22
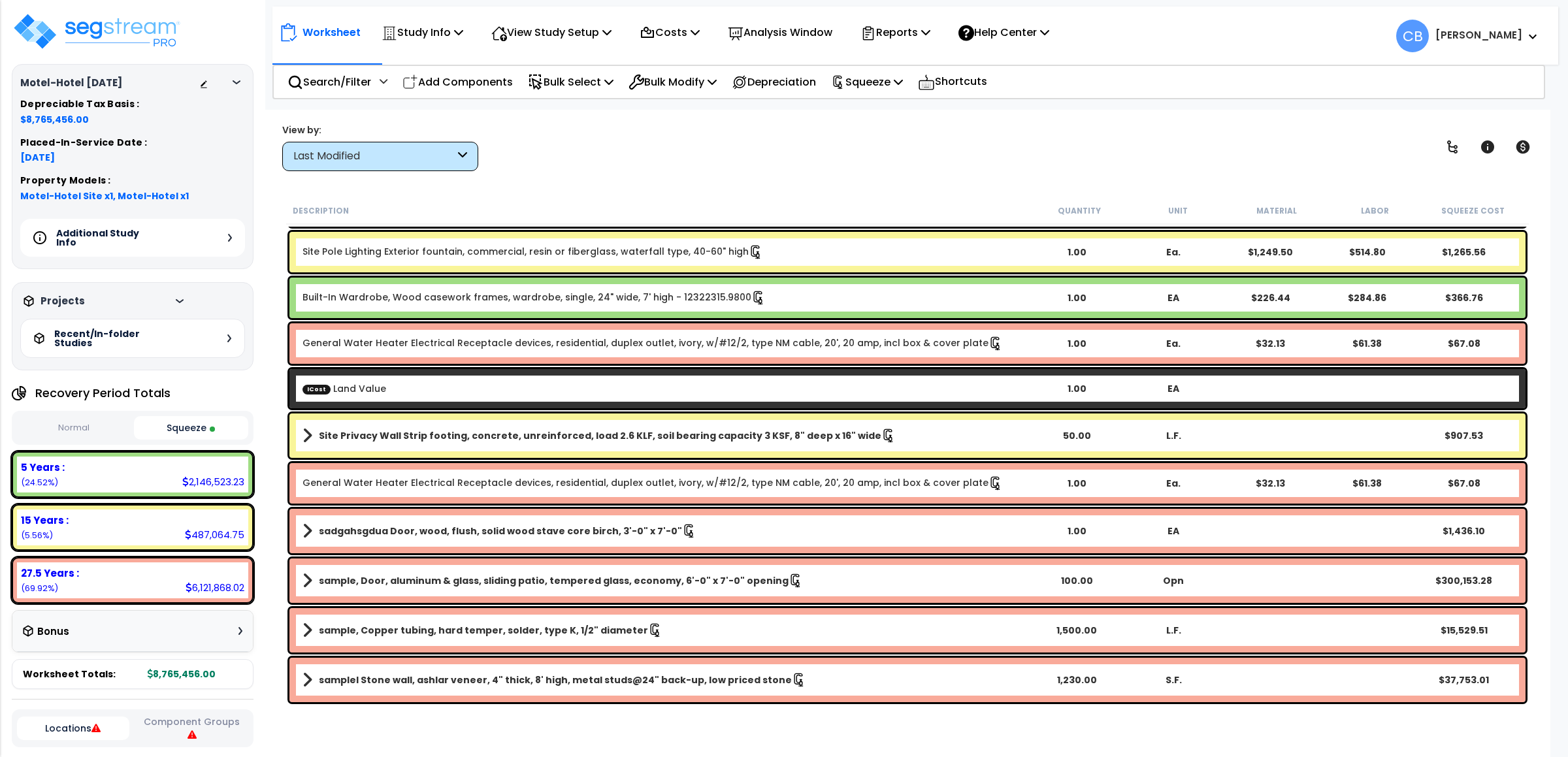
scroll to position [0, 0]
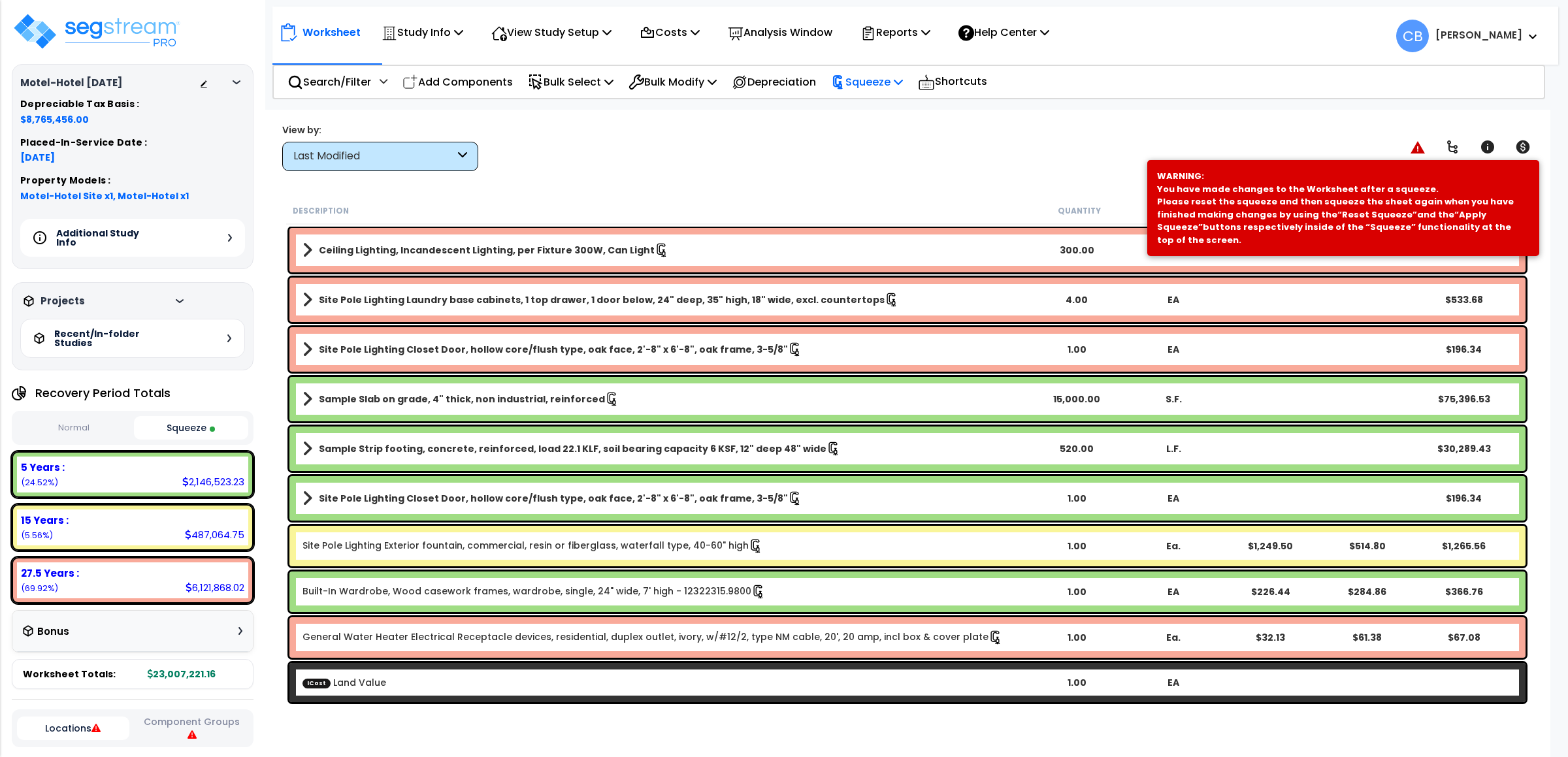
click at [875, 82] on p "Squeeze" at bounding box center [866, 82] width 72 height 18
click at [906, 149] on link "Reset Squeeze" at bounding box center [889, 142] width 129 height 26
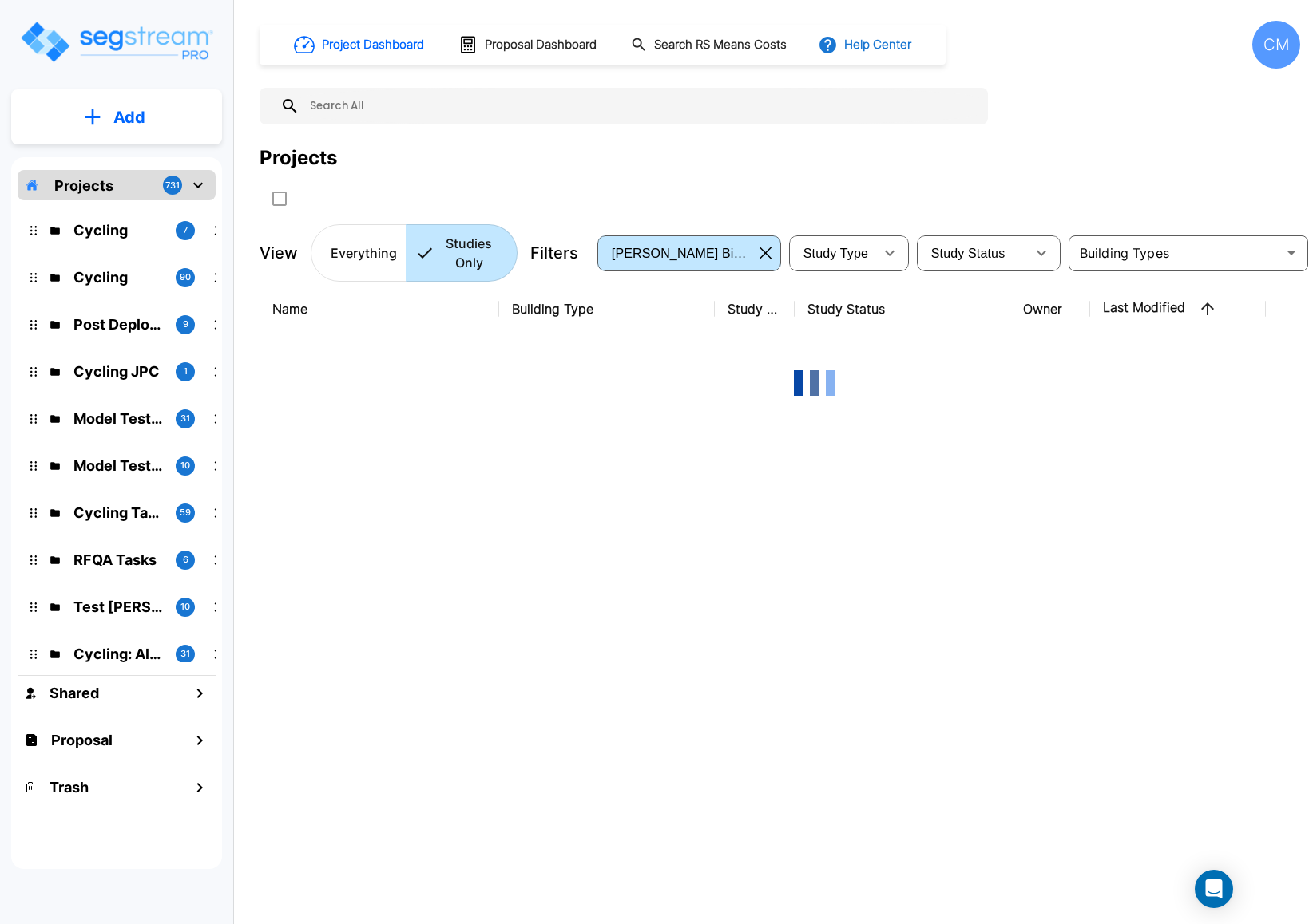
click at [895, 37] on button "Help Center" at bounding box center [866, 45] width 103 height 31
click at [891, 141] on li "Tours" at bounding box center [895, 145] width 155 height 29
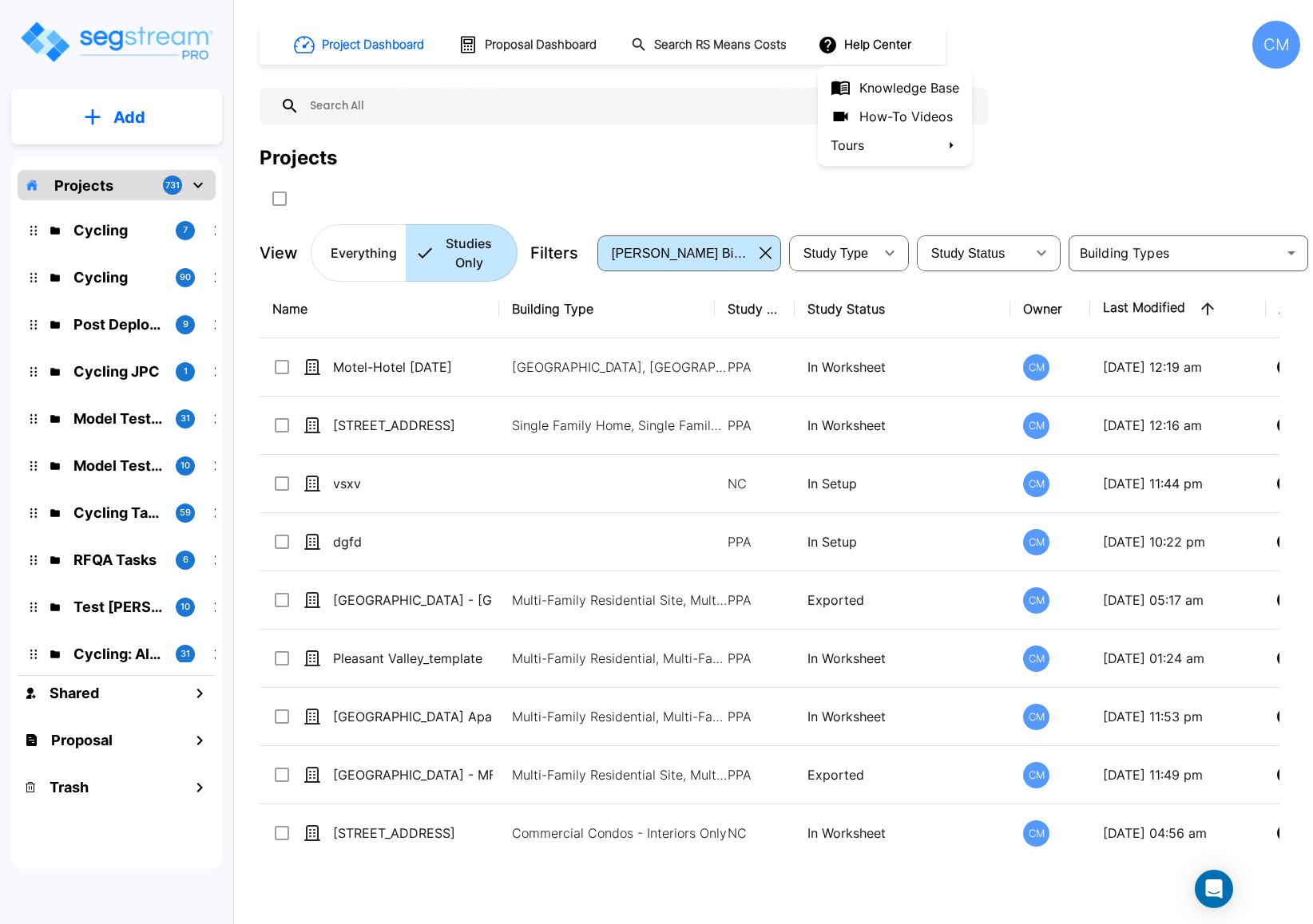
click at [896, 113] on link "How-To Videos" at bounding box center [895, 117] width 155 height 29
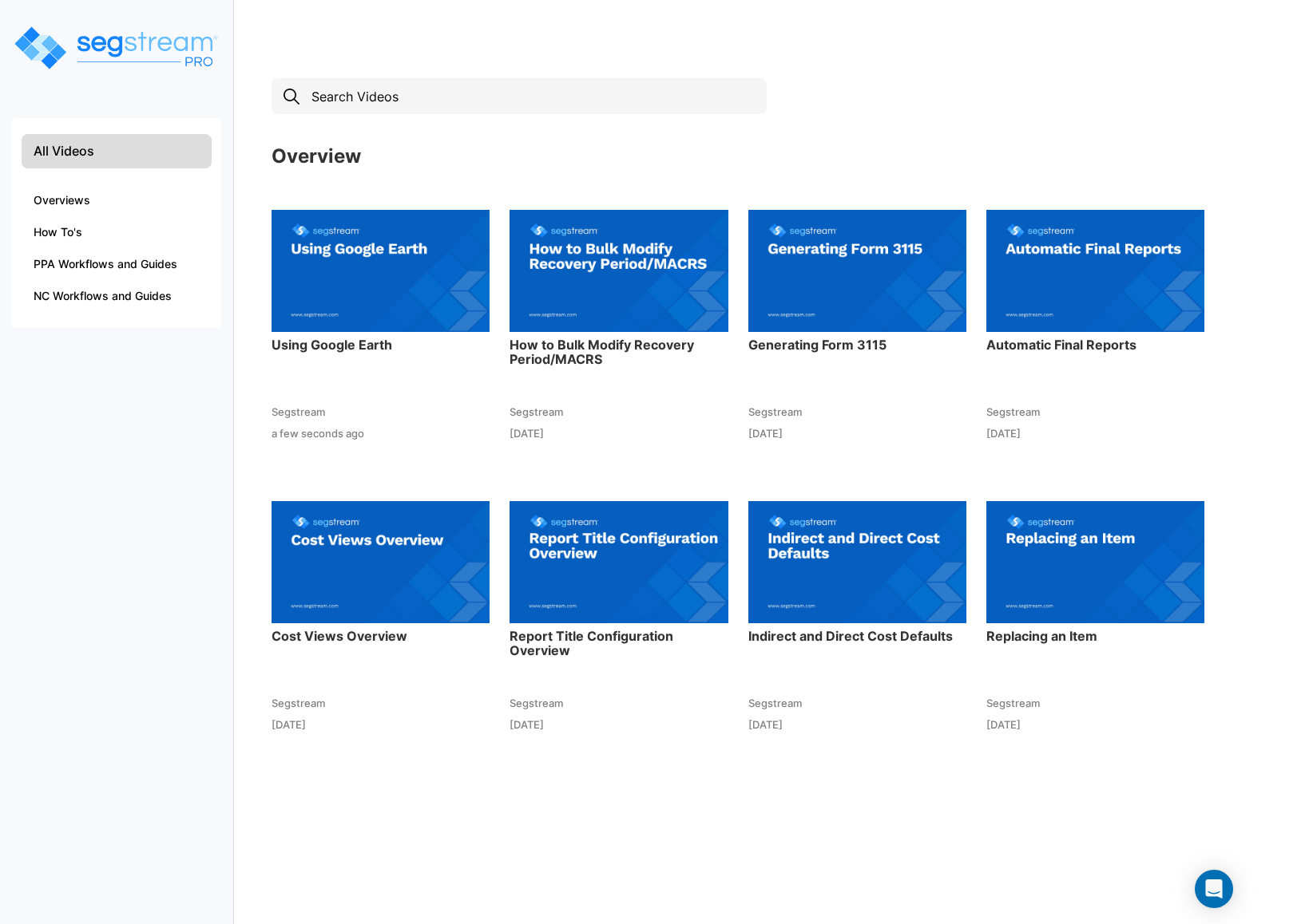
click at [329, 243] on img at bounding box center [380, 270] width 218 height 175
click at [402, 291] on img at bounding box center [380, 270] width 218 height 175
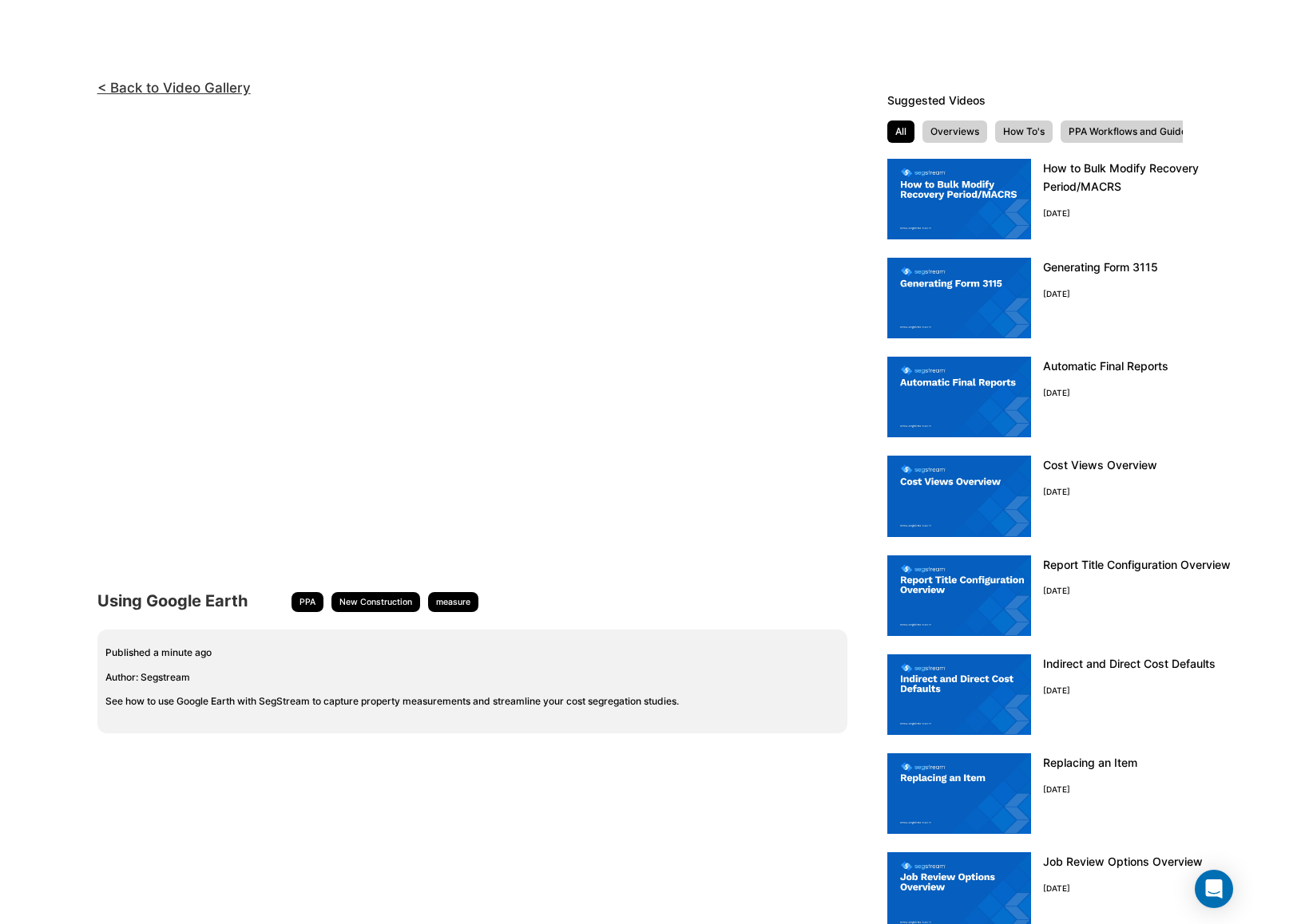
click at [62, 297] on div "< Back to Video Gallery <!-- video embed url --> Using Google Earth PPA New Con…" at bounding box center [437, 532] width 875 height 924
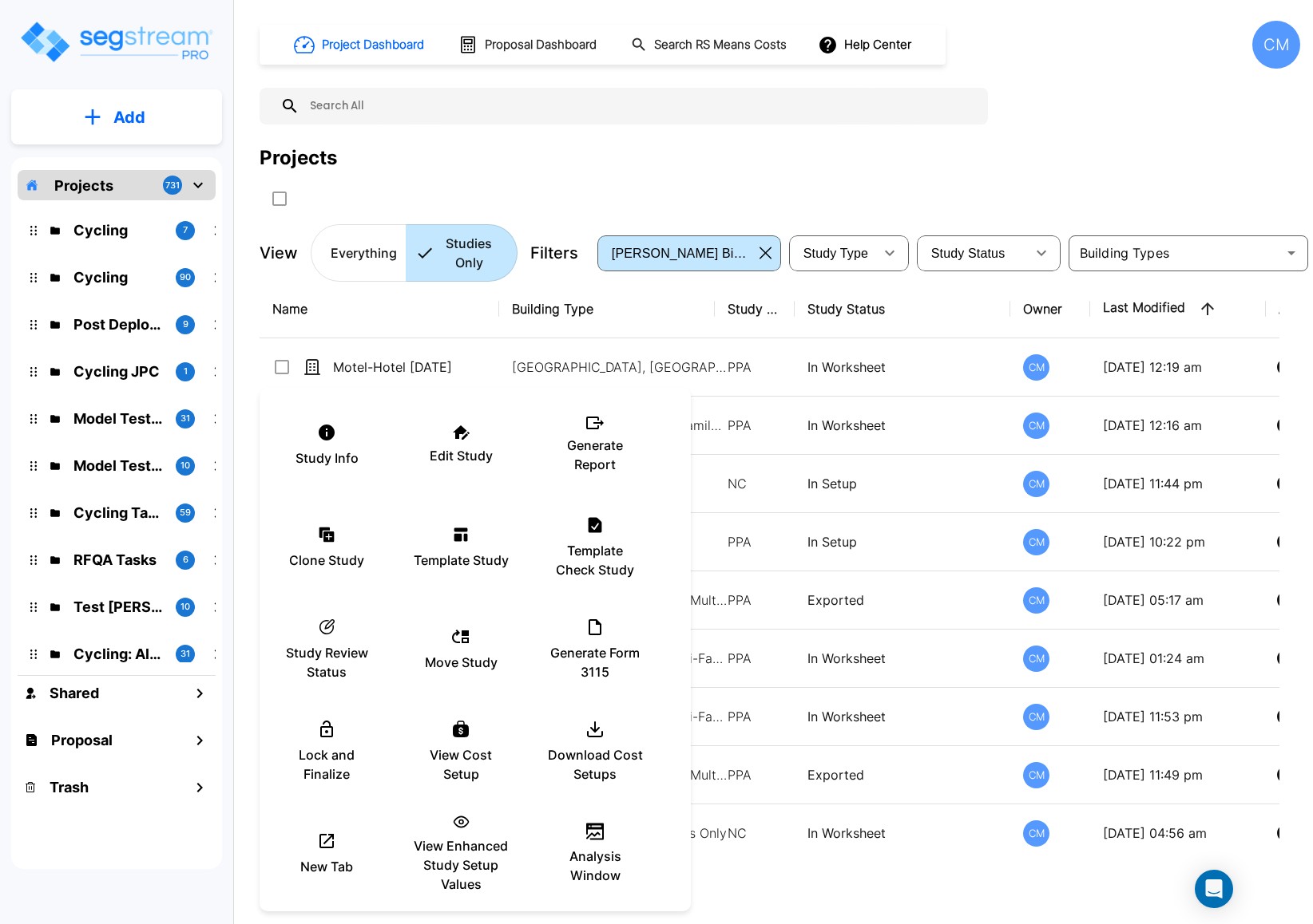
click at [760, 173] on div at bounding box center [656, 462] width 1313 height 924
click at [353, 443] on div "Study Info" at bounding box center [326, 445] width 96 height 79
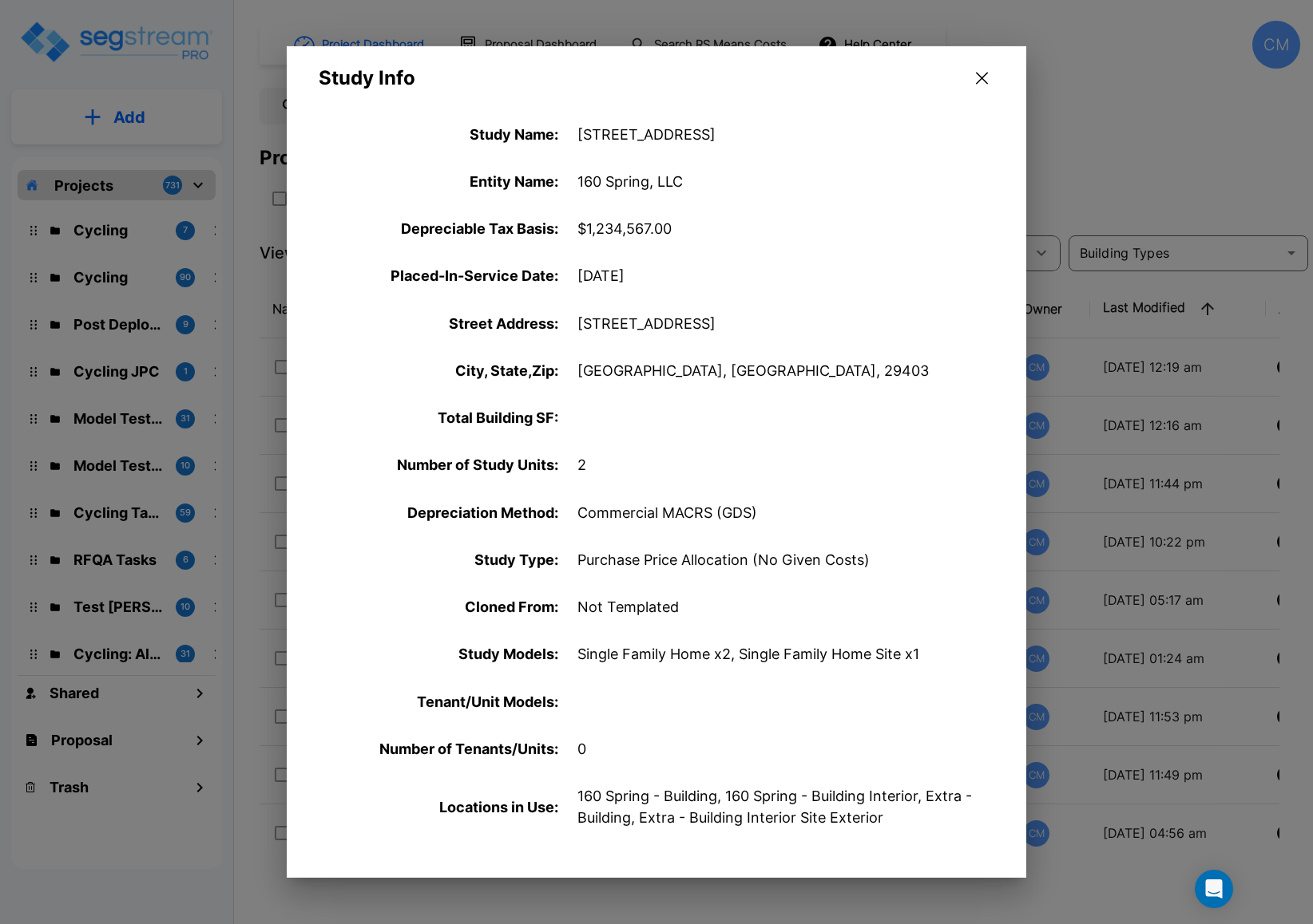
click at [1076, 189] on div at bounding box center [656, 462] width 1313 height 924
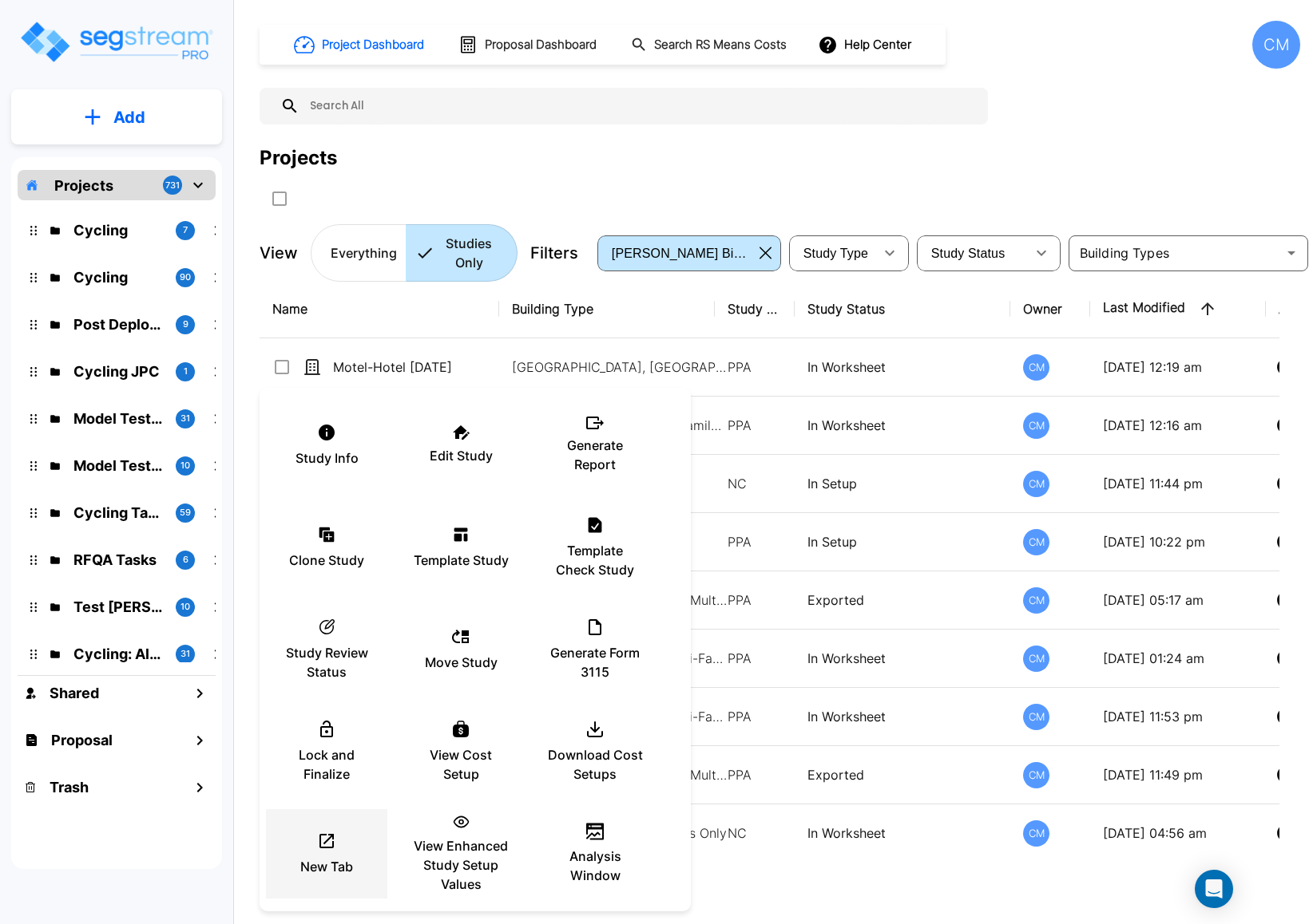
click at [338, 846] on div "New Tab" at bounding box center [326, 854] width 96 height 79
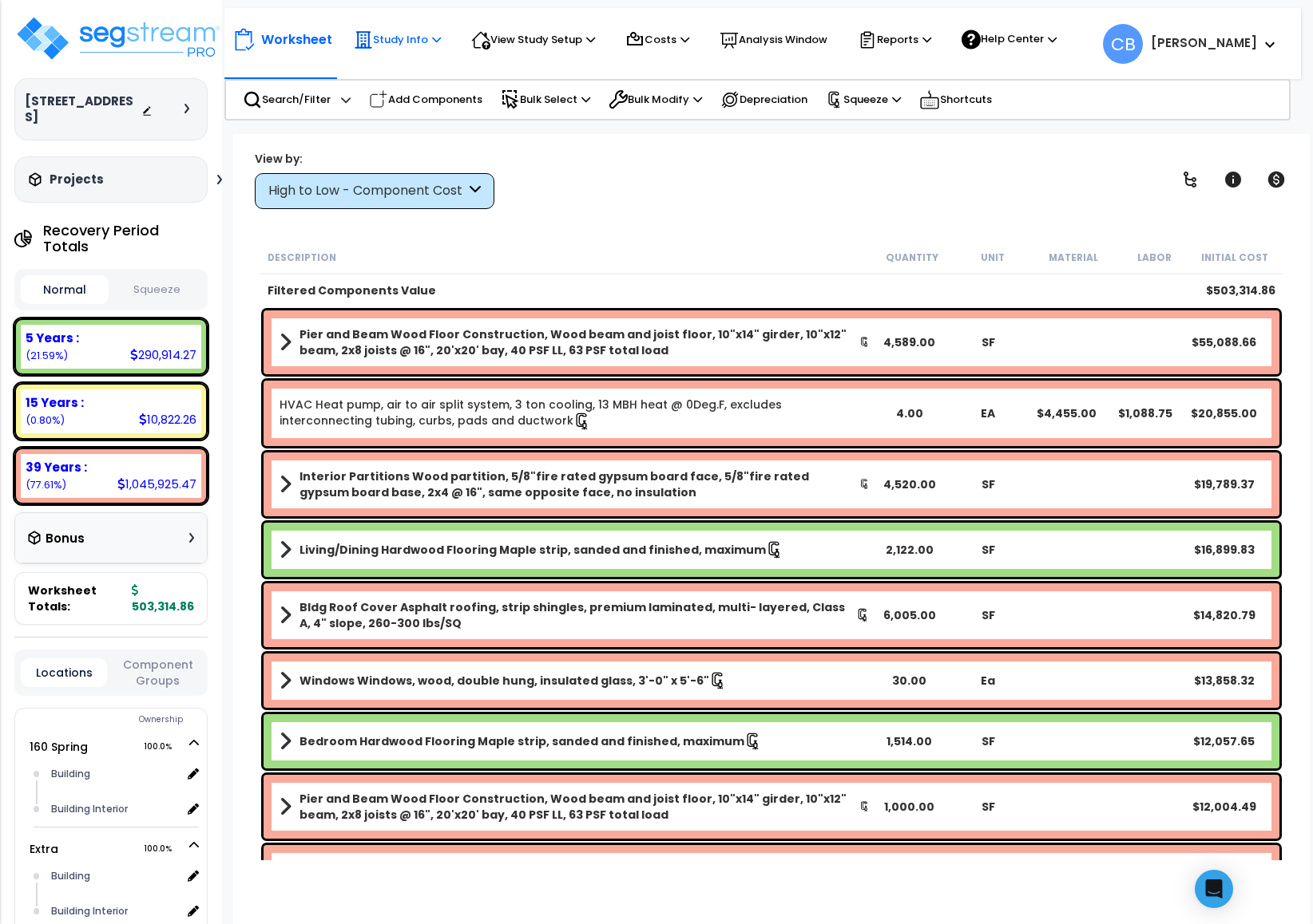
click at [429, 38] on p "Study Info" at bounding box center [397, 40] width 87 height 19
click at [428, 65] on link "Study Setup" at bounding box center [425, 73] width 158 height 32
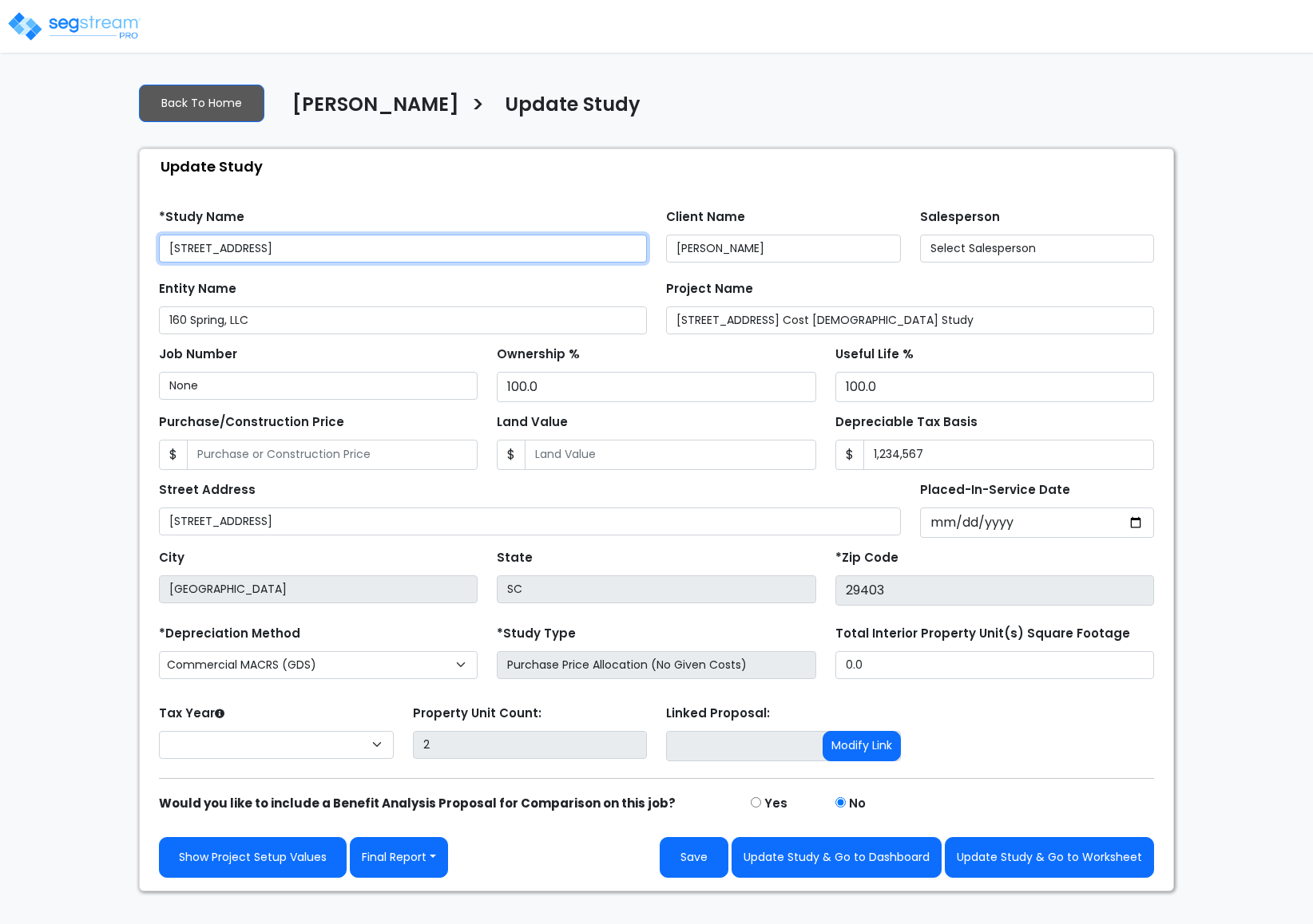
select select "2025"
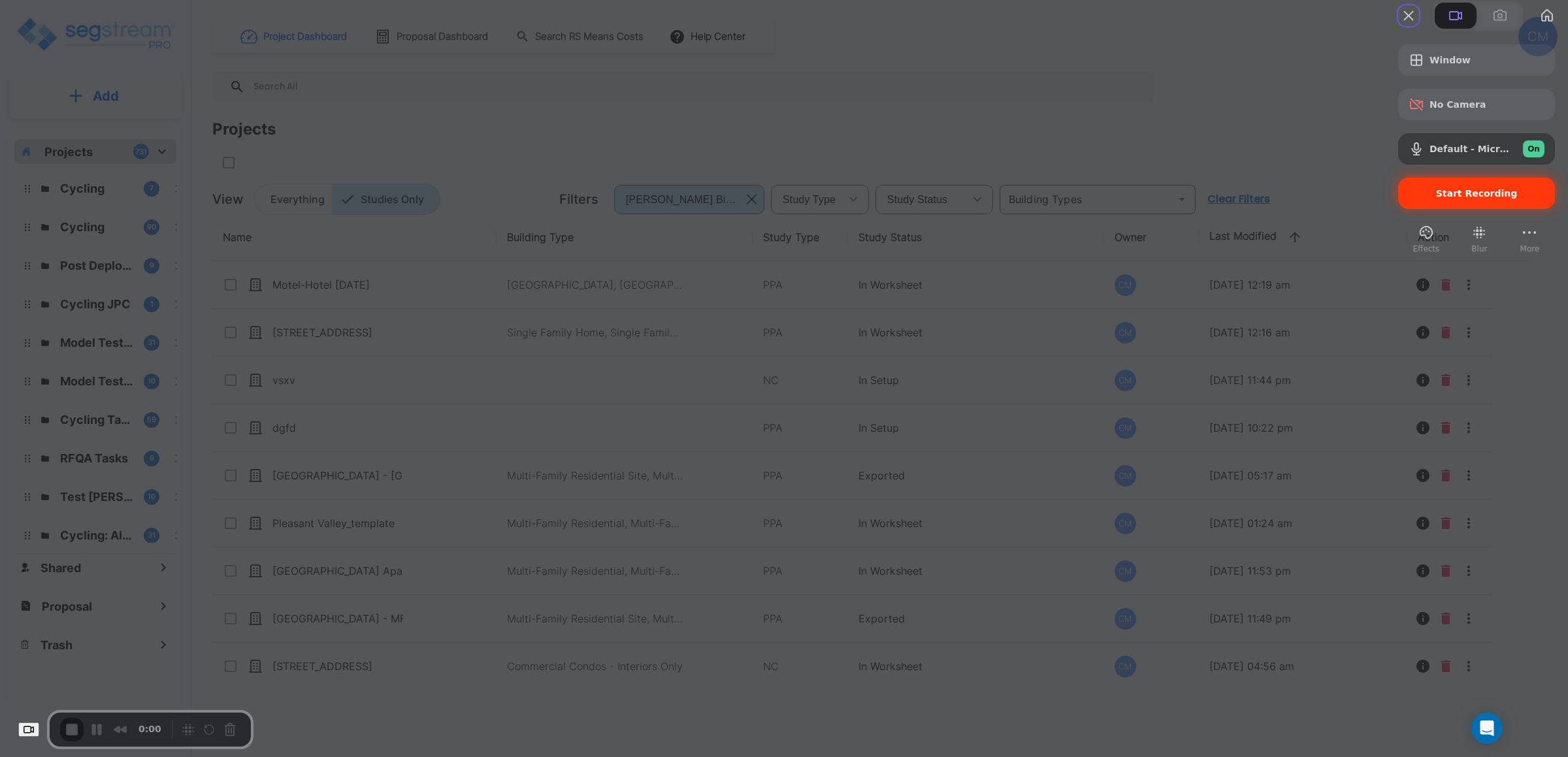
click at [1073, 199] on span "Start Recording" at bounding box center [1476, 193] width 136 height 10
click at [1073, 199] on span "Start Recording" at bounding box center [1476, 193] width 81 height 10
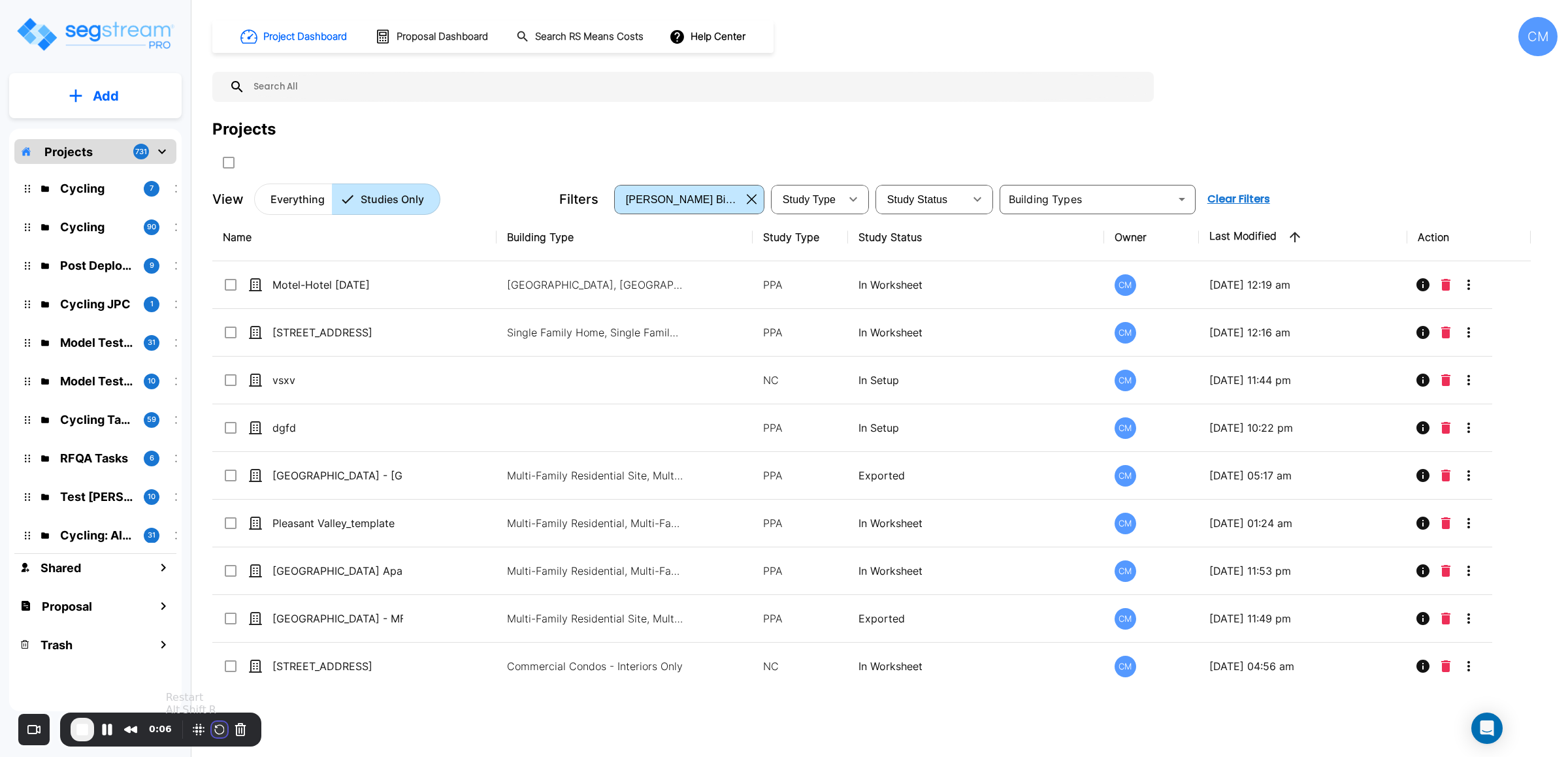
click at [223, 727] on button "Restart Recording" at bounding box center [219, 729] width 16 height 16
click at [220, 727] on button "Restart Recording" at bounding box center [219, 729] width 16 height 16
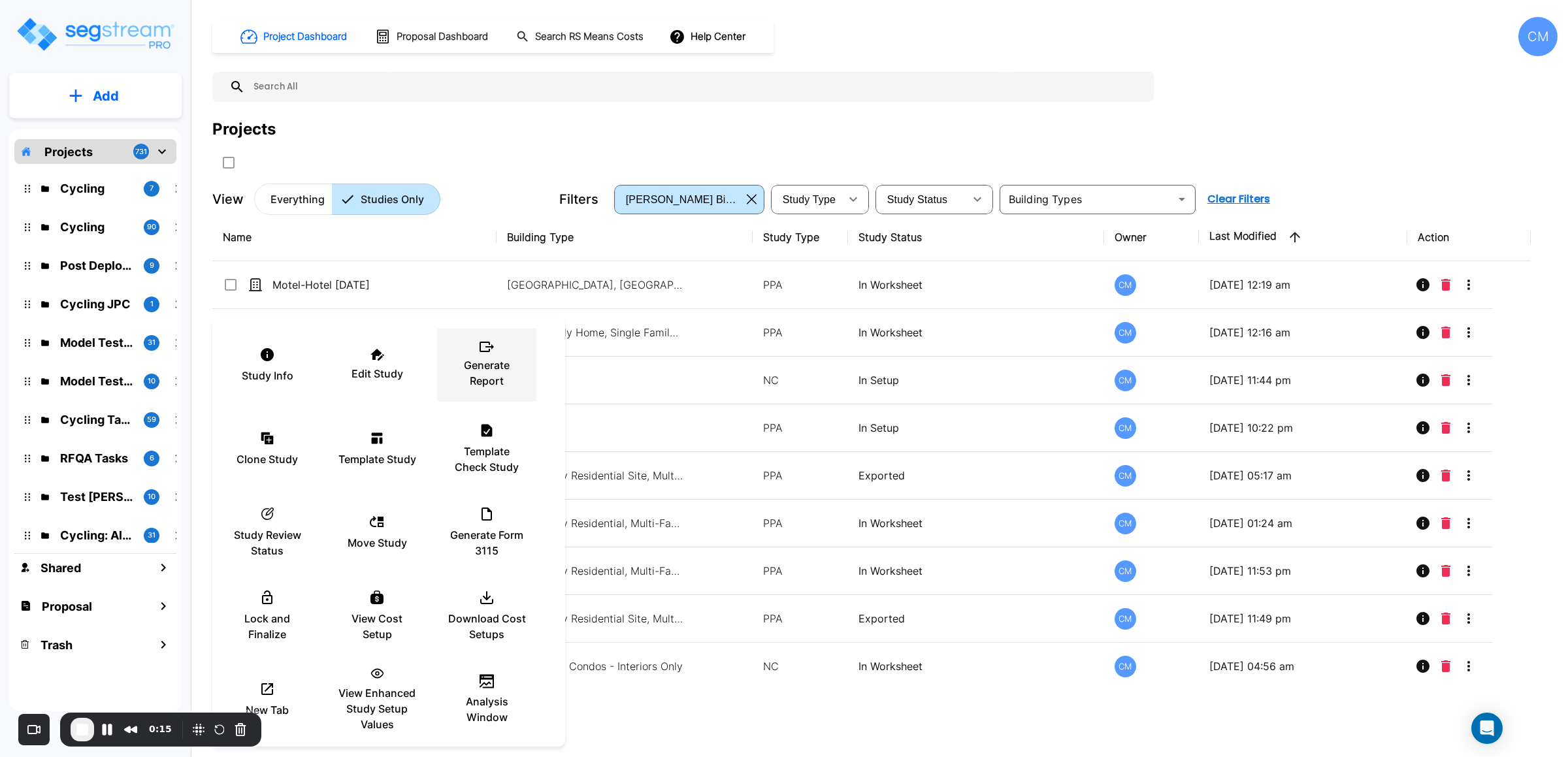
click at [486, 361] on p "Generate Report" at bounding box center [486, 373] width 78 height 31
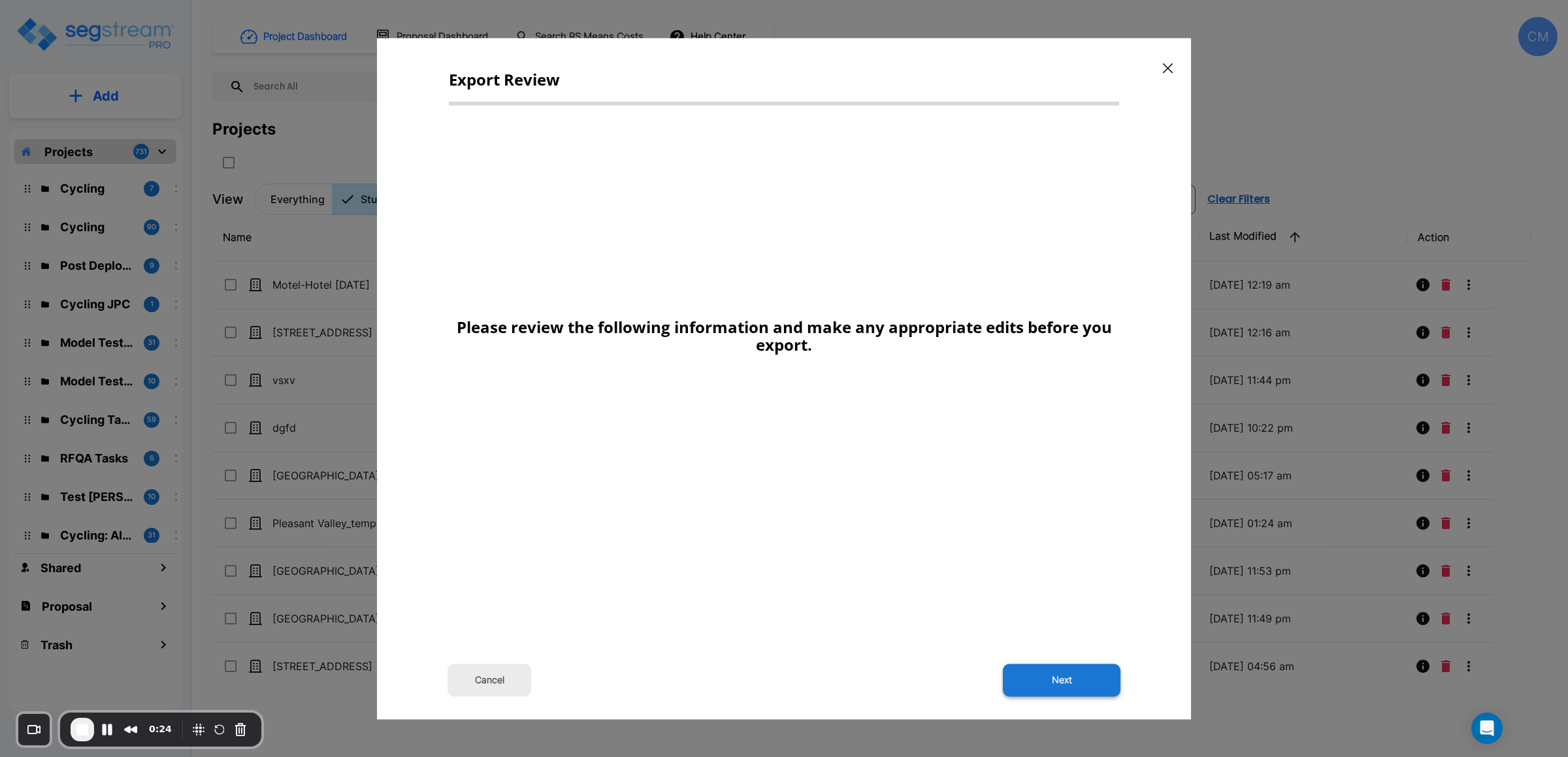
click at [1059, 674] on button "Next" at bounding box center [1061, 680] width 118 height 33
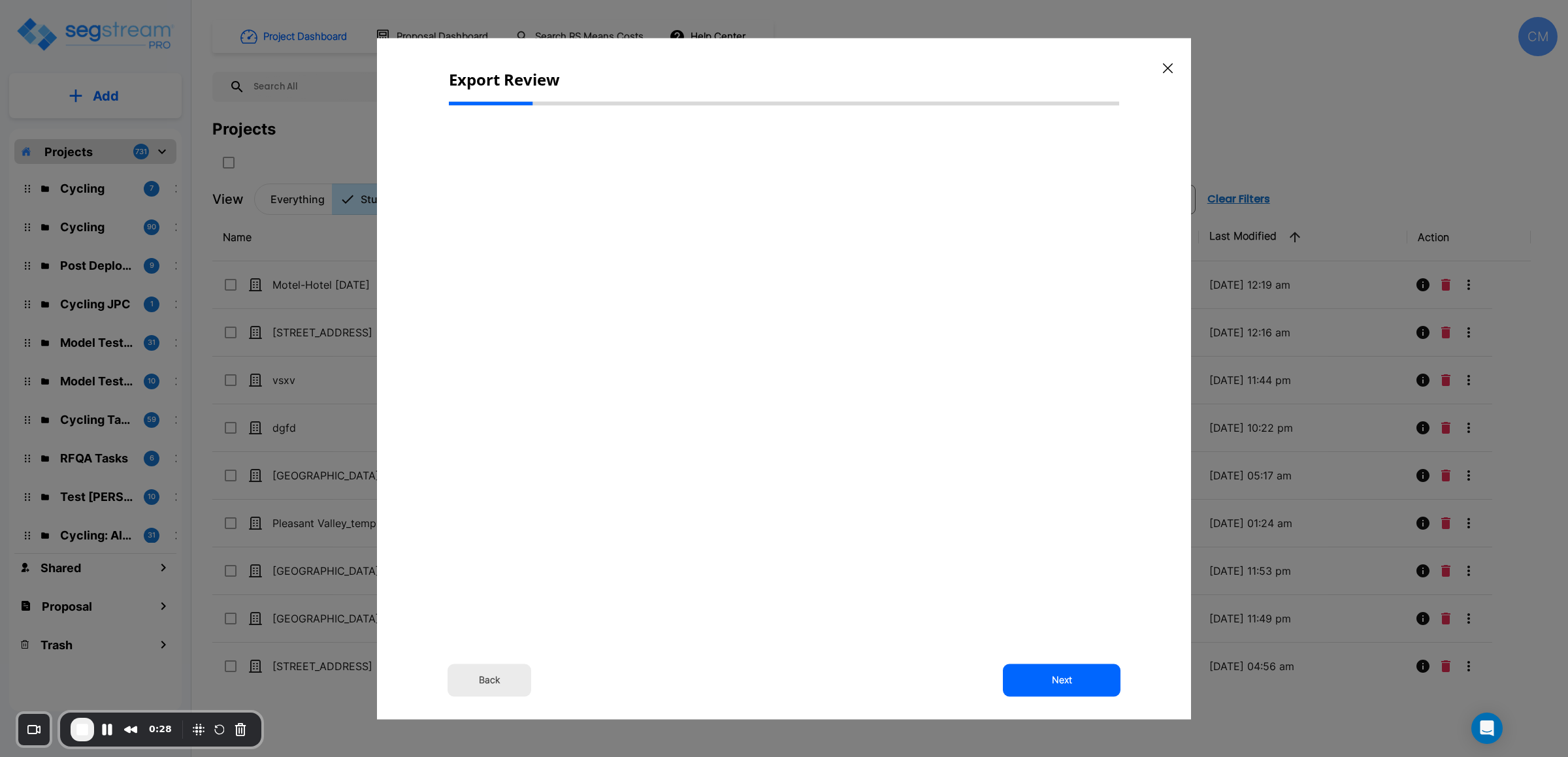
click at [968, 482] on div "Back Next" at bounding box center [784, 344] width 671 height 458
click at [1051, 685] on button "Next" at bounding box center [1061, 680] width 118 height 33
click at [1051, 684] on button "Next" at bounding box center [1061, 680] width 118 height 33
click at [1051, 684] on button "Next" at bounding box center [1061, 680] width 118 height 33
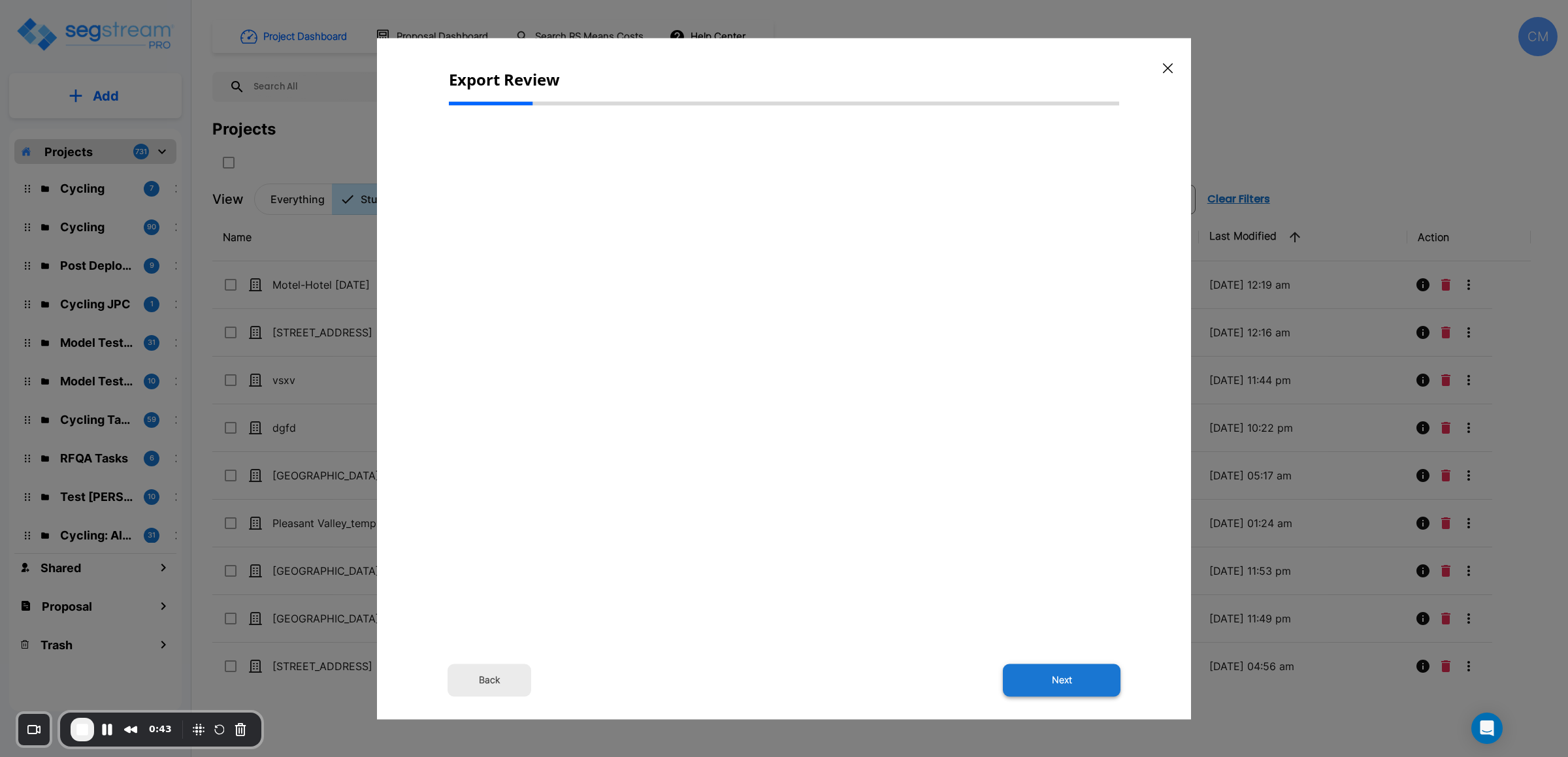
click at [1051, 684] on button "Next" at bounding box center [1061, 680] width 118 height 33
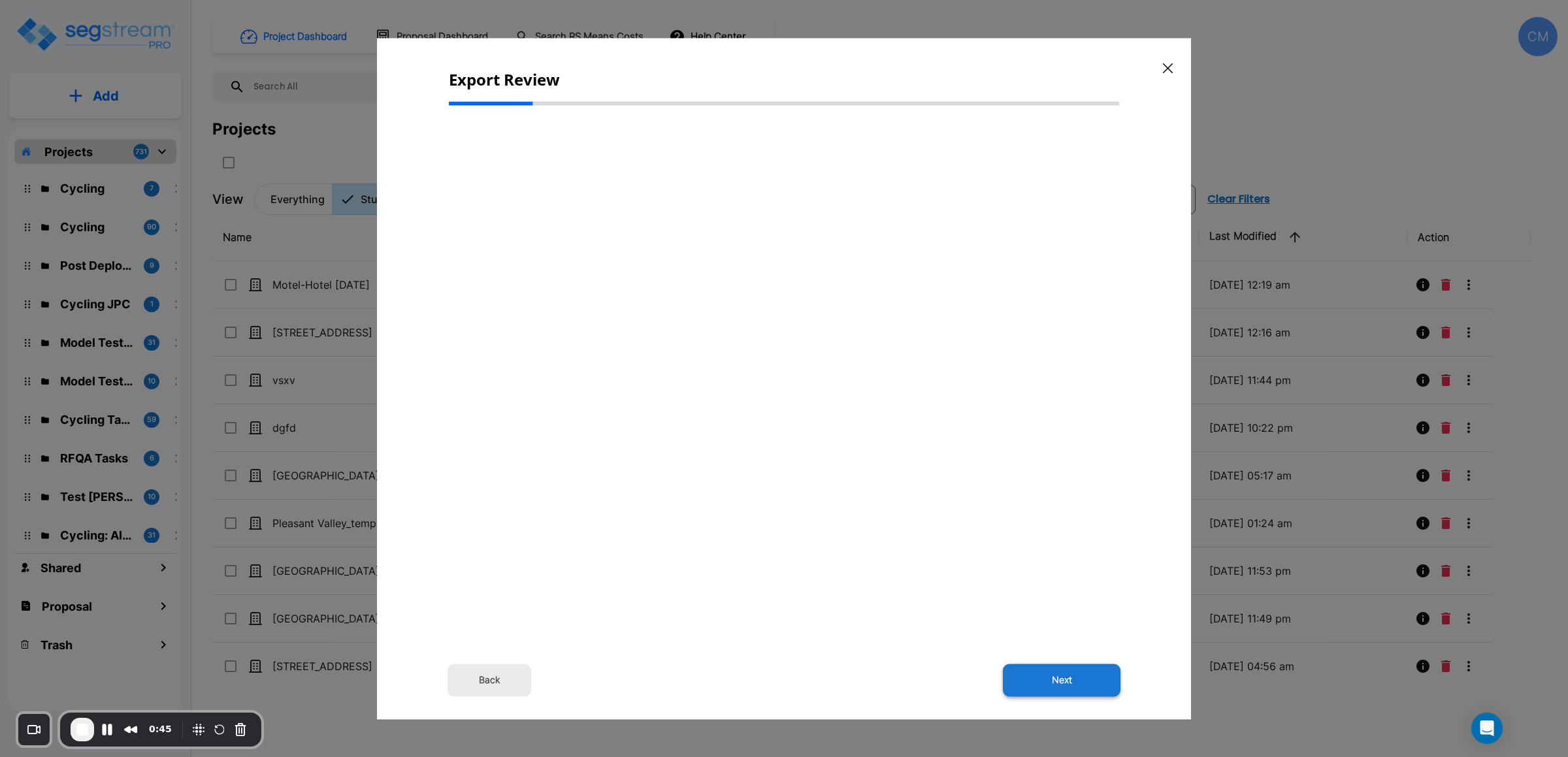
click at [1051, 684] on button "Next" at bounding box center [1061, 680] width 118 height 33
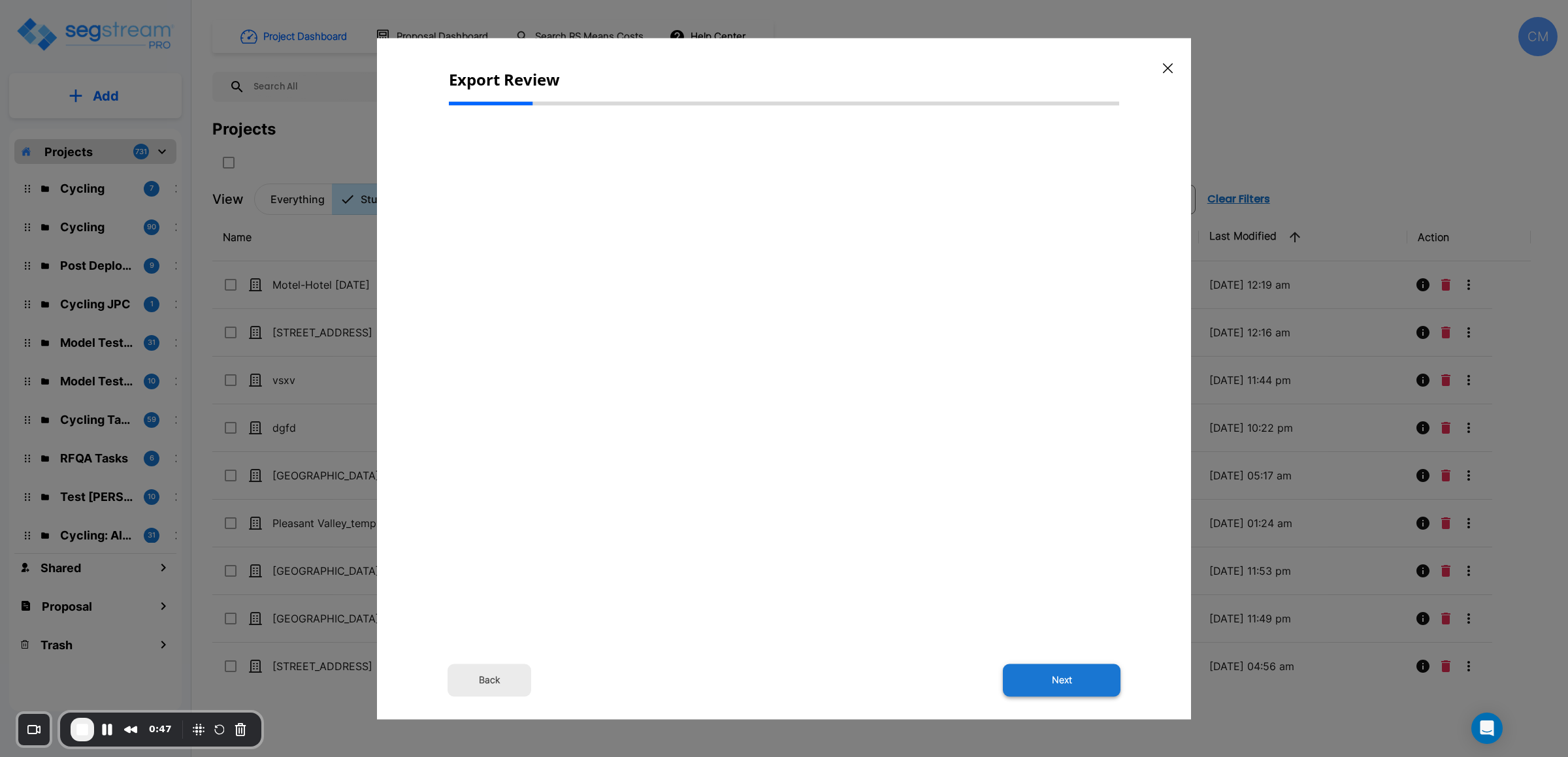
click at [1051, 684] on button "Next" at bounding box center [1061, 680] width 118 height 33
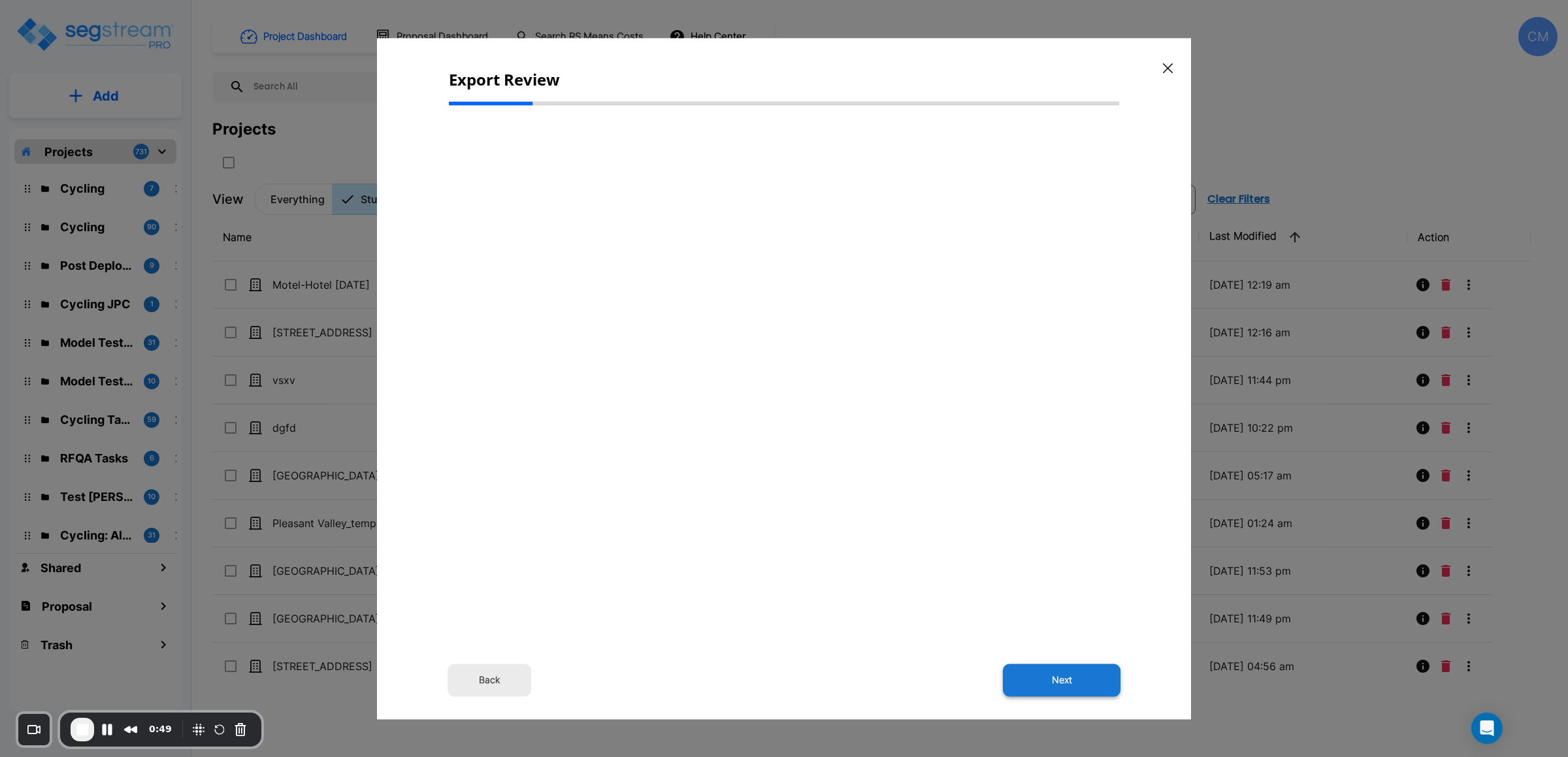
click at [1051, 684] on button "Next" at bounding box center [1061, 680] width 118 height 33
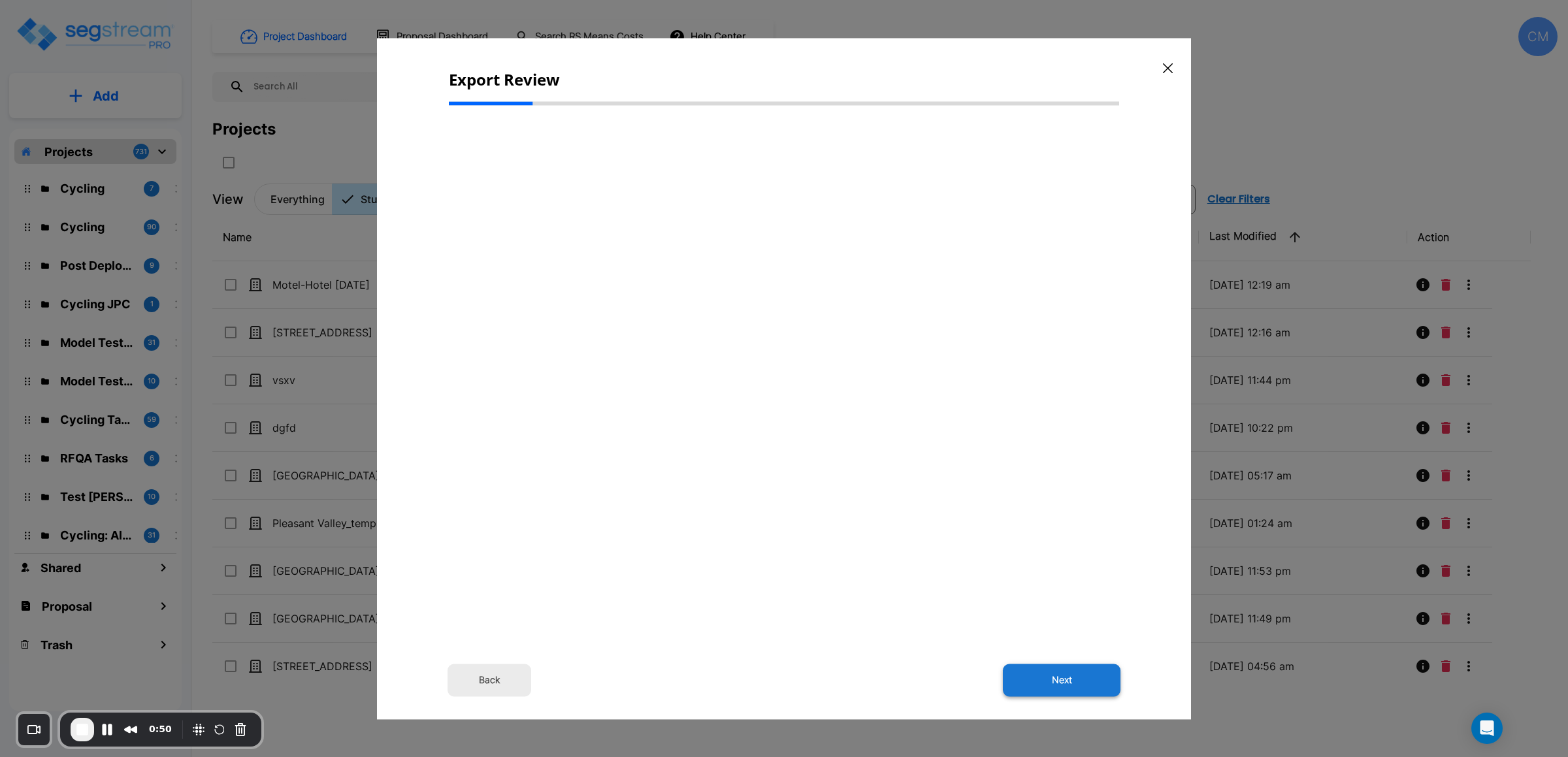
click at [1051, 684] on button "Next" at bounding box center [1061, 680] width 118 height 33
click at [75, 733] on span "End Recording" at bounding box center [82, 729] width 16 height 16
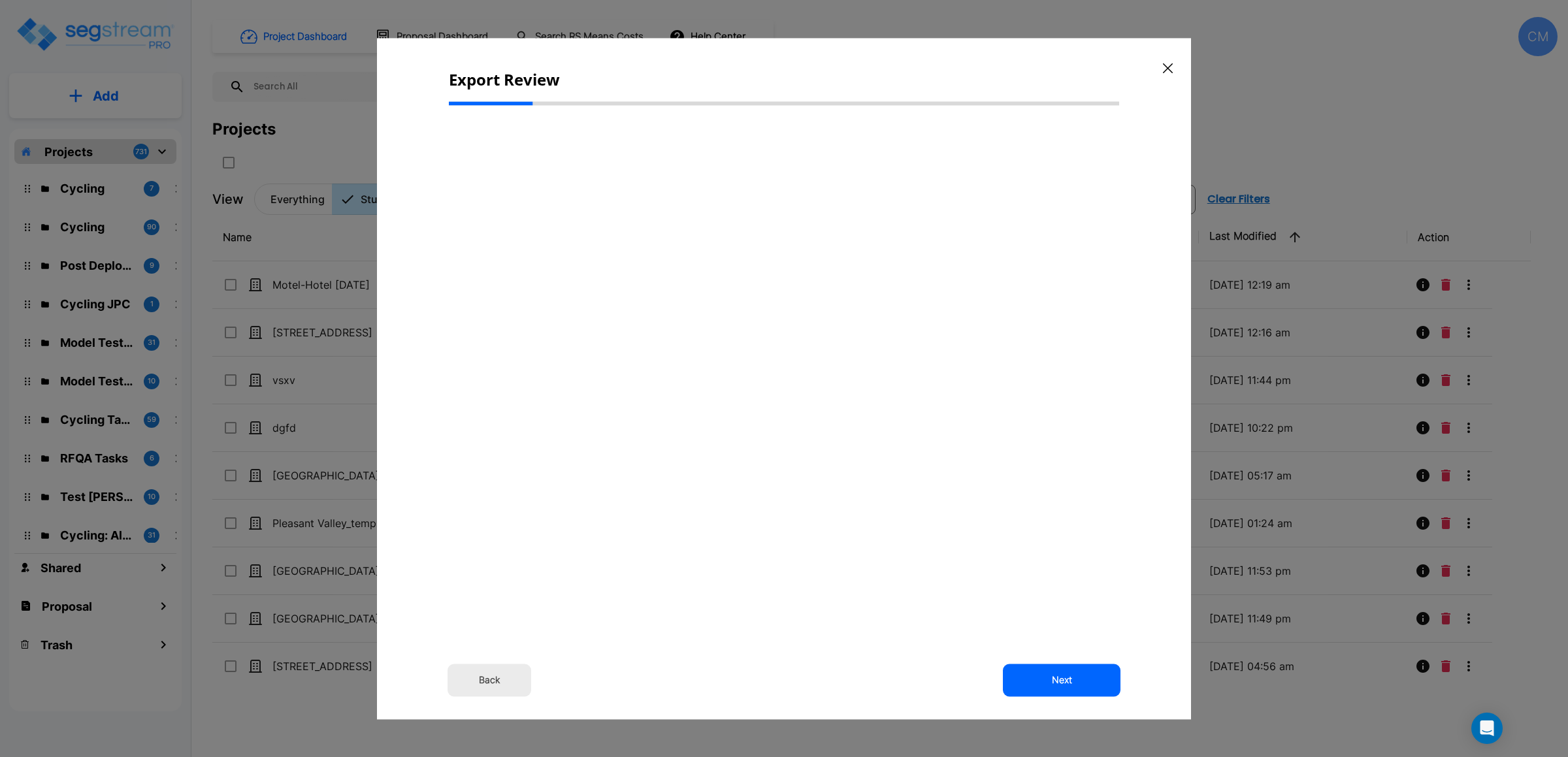
click at [1073, 65] on icon "button" at bounding box center [1167, 68] width 10 height 10
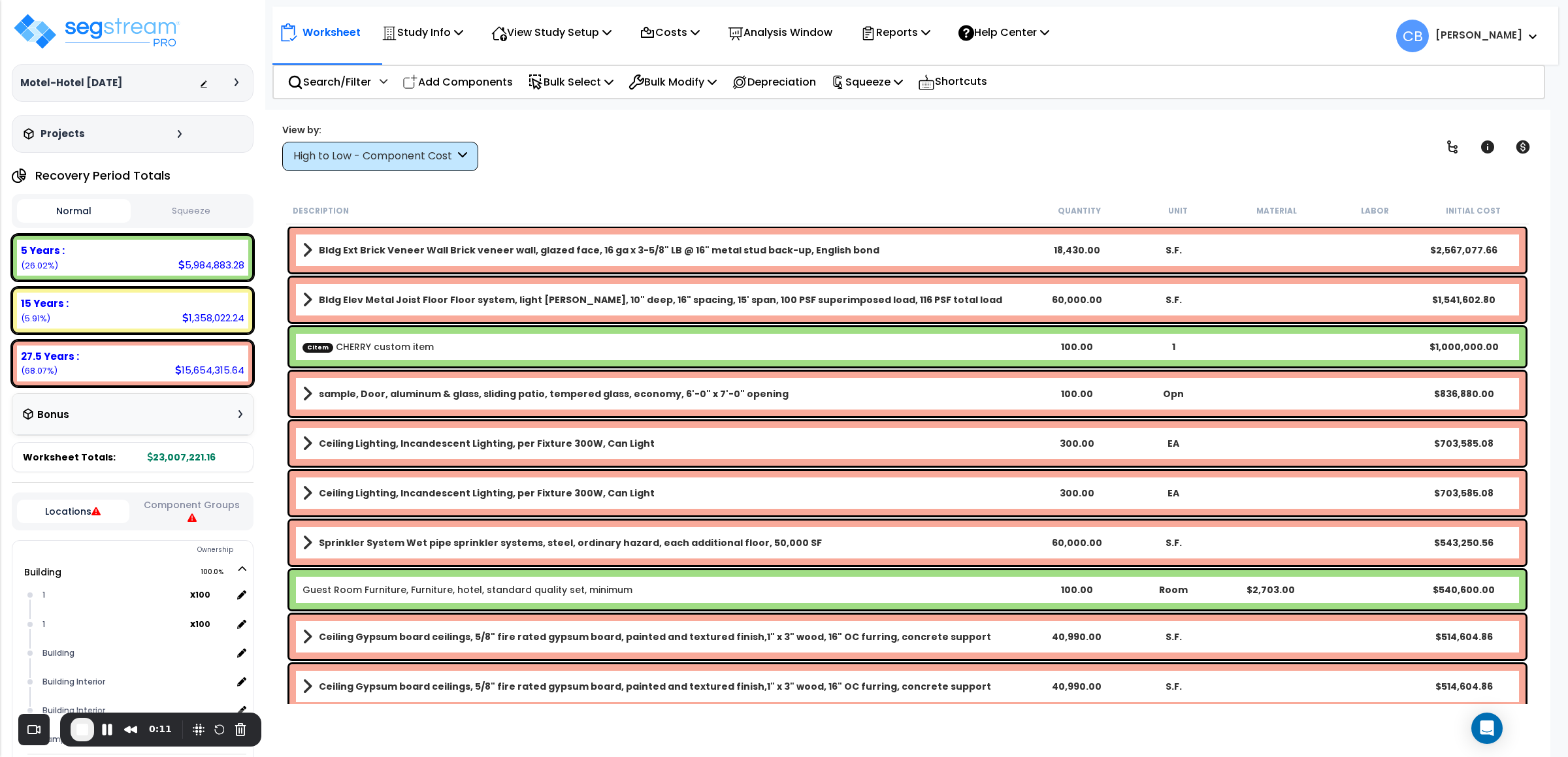
click at [386, 135] on div "View by:" at bounding box center [380, 130] width 196 height 13
click at [380, 160] on div "High to Low - Component Cost" at bounding box center [374, 156] width 161 height 15
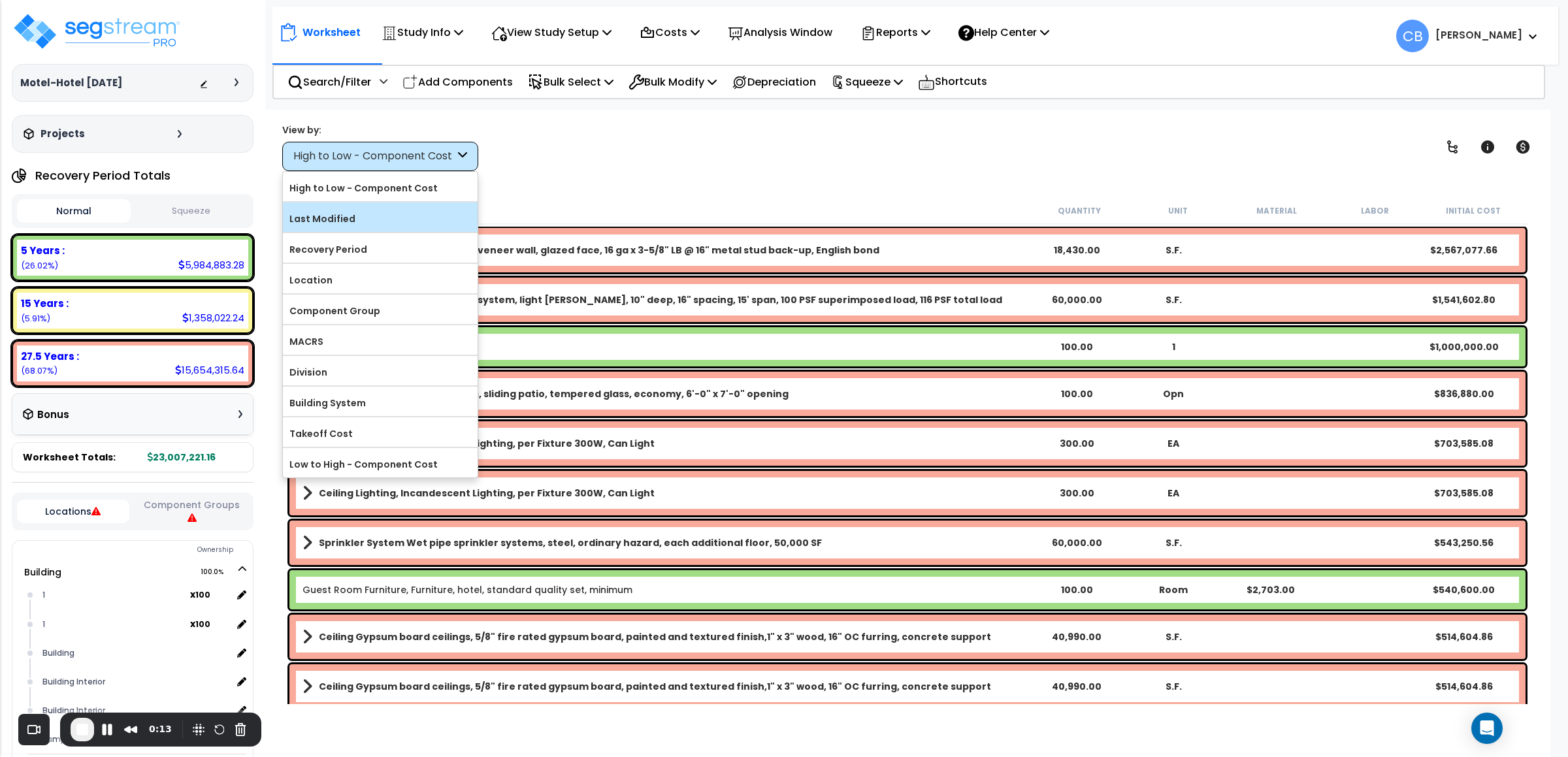
click at [359, 225] on label "Last Modified" at bounding box center [380, 219] width 194 height 20
click at [0, 0] on input "Last Modified" at bounding box center [0, 0] width 0 height 0
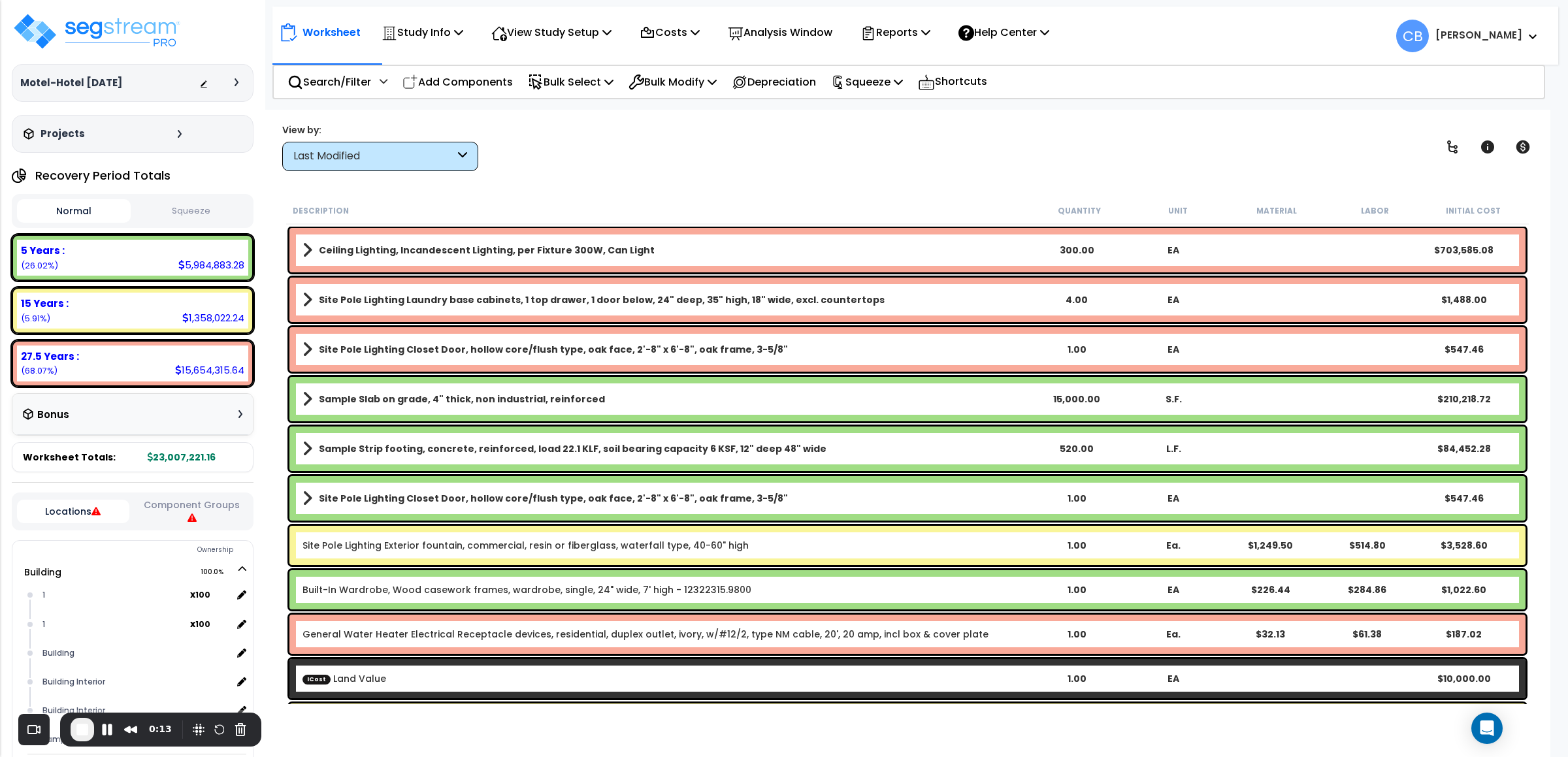
click at [495, 186] on div "Worksheet Study Info Study Setup Add Property Unit Template study Clone study CB" at bounding box center [907, 488] width 1286 height 757
click at [371, 248] on b "Ceiling Lighting, Incandescent Lighting, per Fixture 300W, Can Light" at bounding box center [486, 251] width 336 height 13
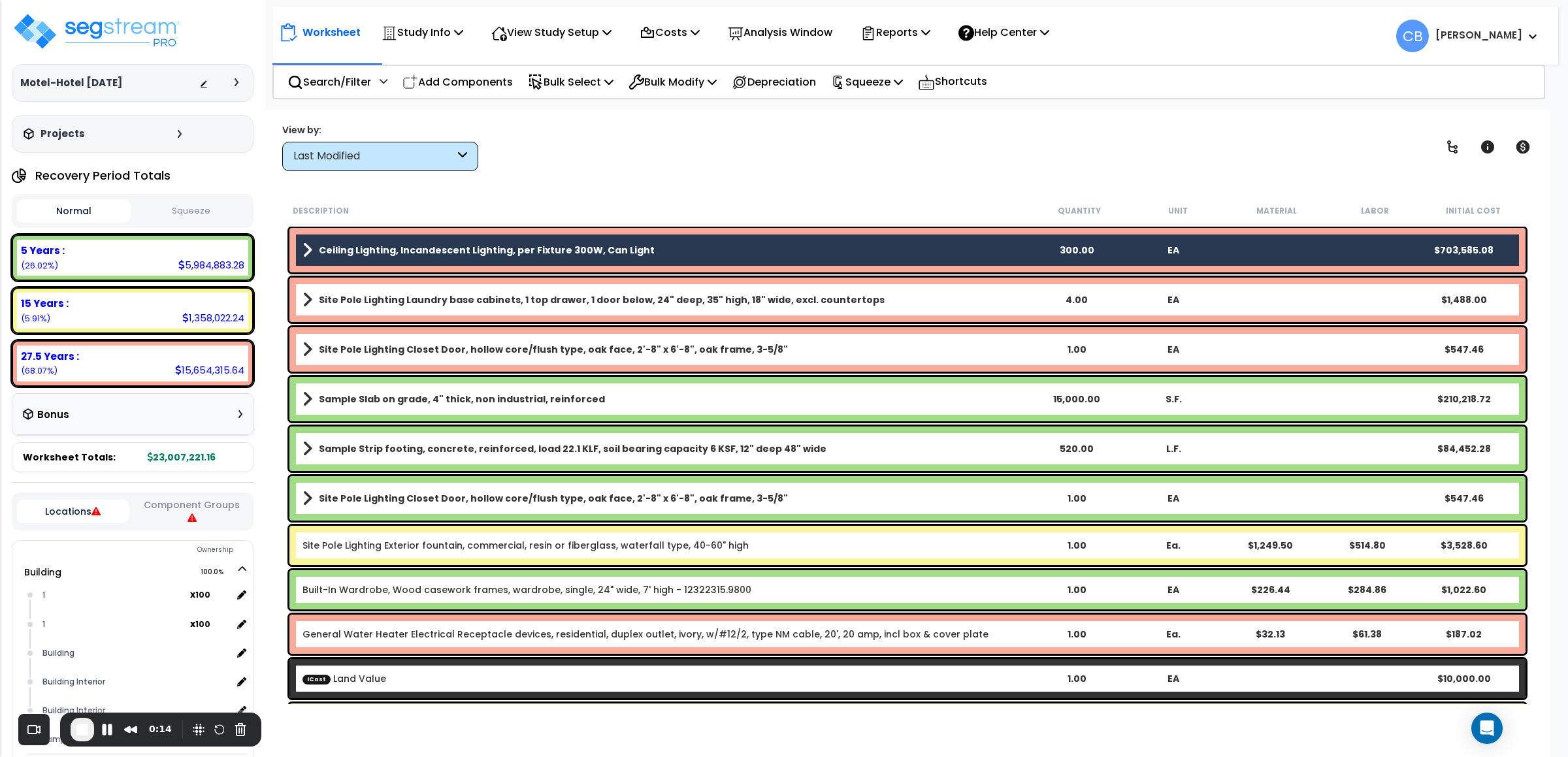
click at [376, 304] on b "Site Pole Lighting Laundry base cabinets, 1 top drawer, 1 door below, 24" deep,…" at bounding box center [601, 300] width 566 height 13
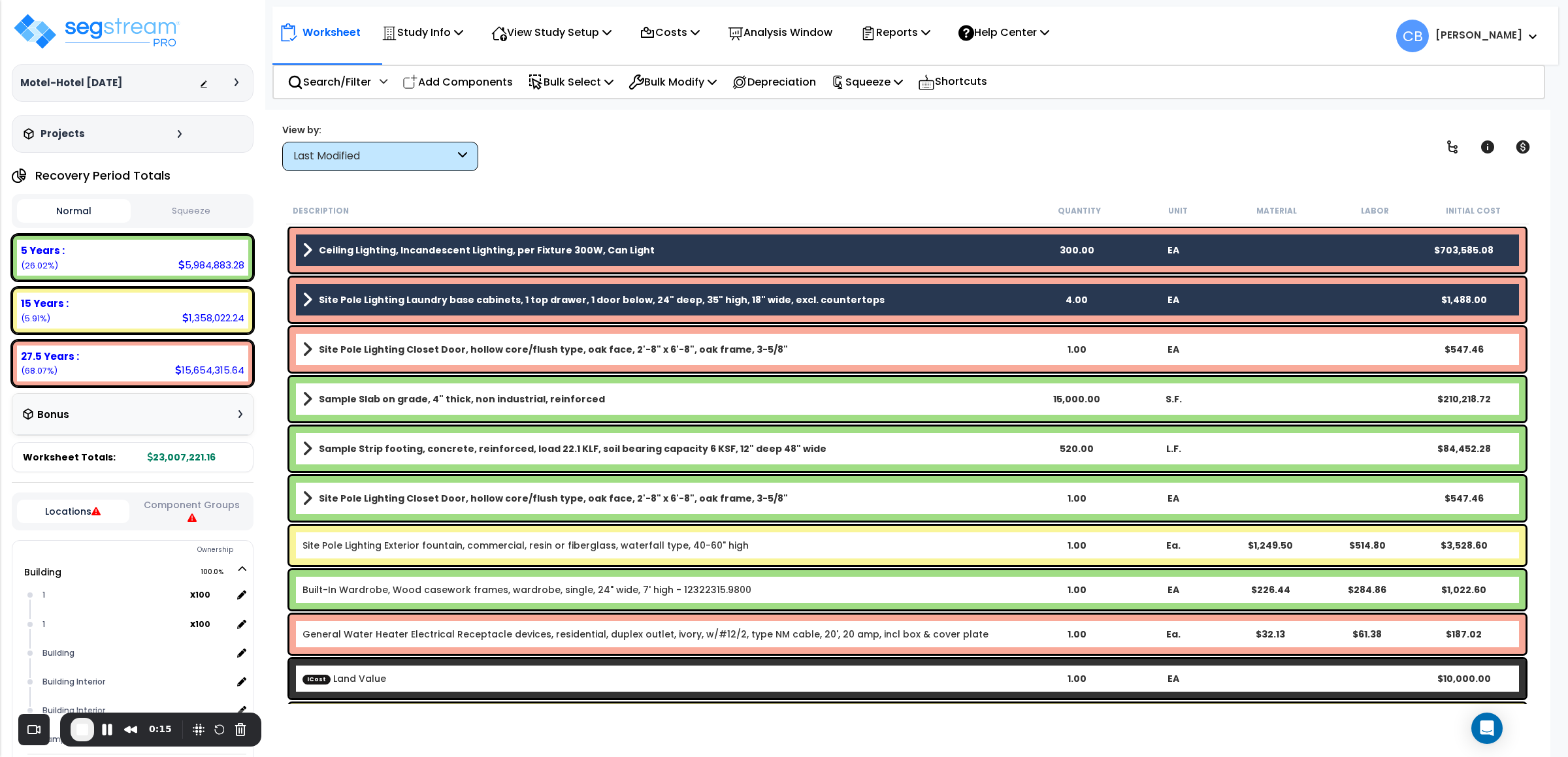
click at [375, 343] on b "Site Pole Lighting Closet Door, hollow core/flush type, oak face, 2'-8" x 6'-8"…" at bounding box center [553, 350] width 469 height 13
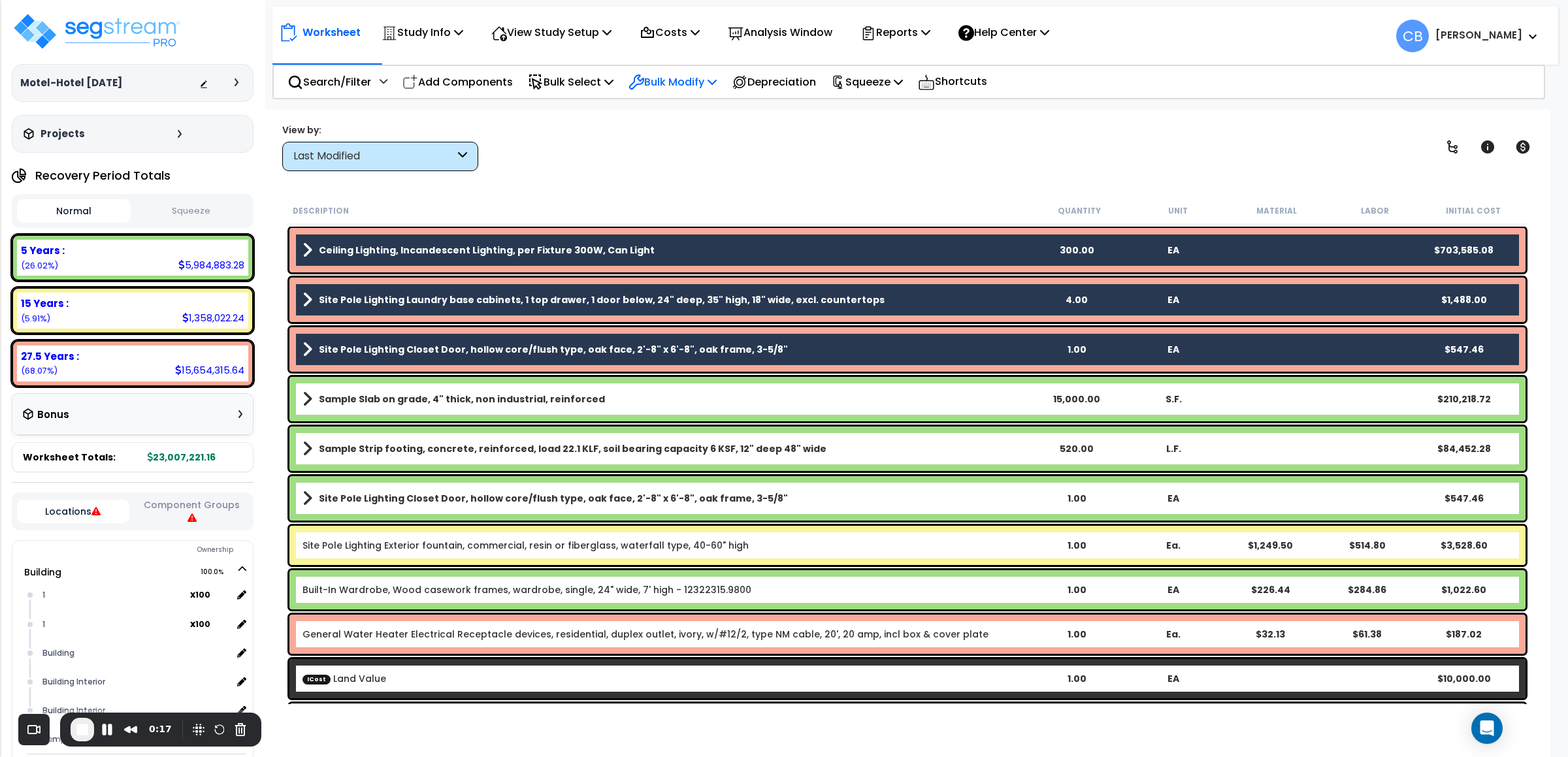
click at [657, 77] on p "Bulk Modify" at bounding box center [672, 82] width 88 height 18
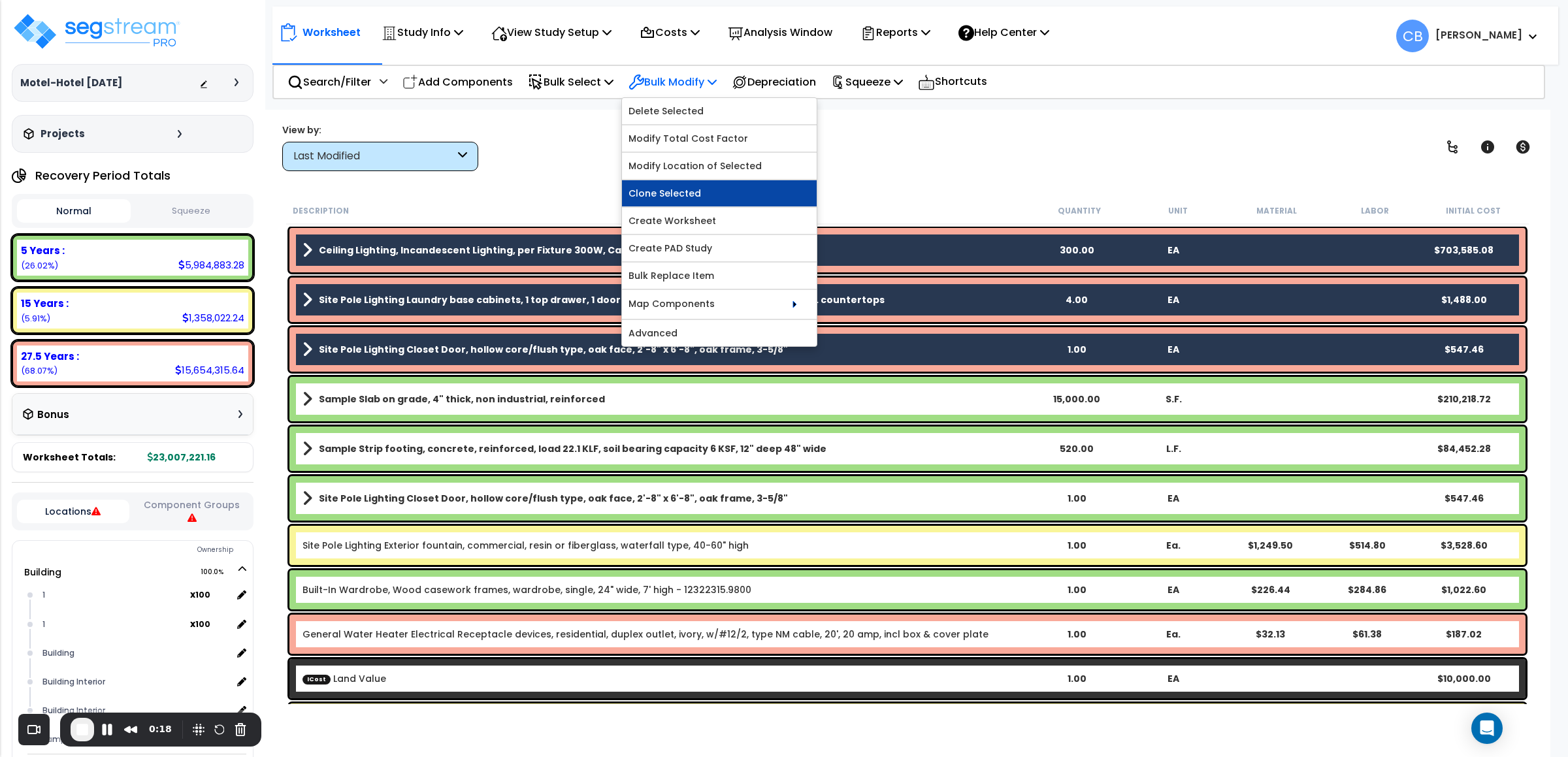
click at [694, 191] on link "Clone Selected" at bounding box center [719, 193] width 194 height 26
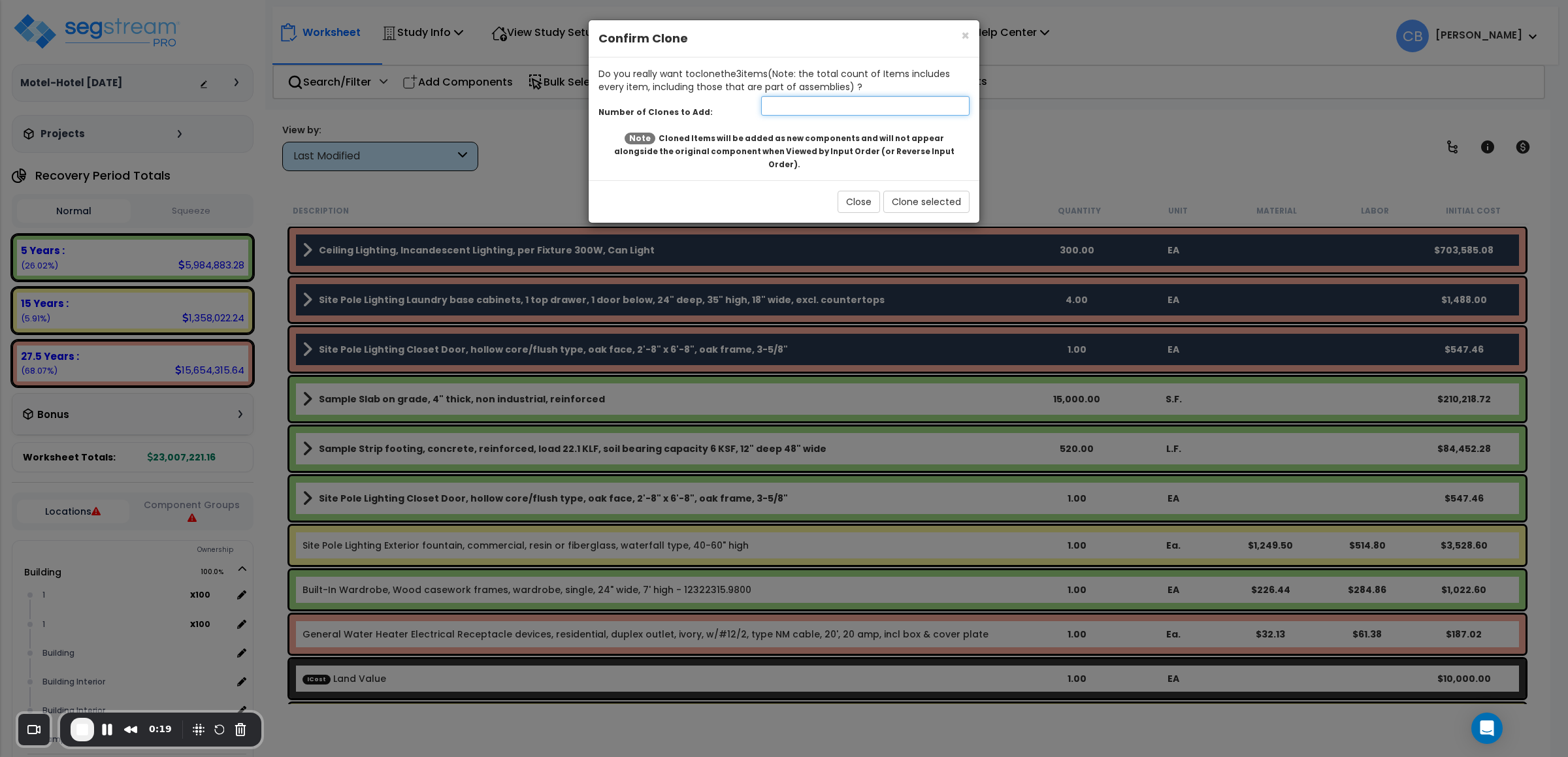
click at [794, 108] on input "number" at bounding box center [865, 106] width 208 height 20
type input "2"
click at [906, 191] on button "Clone selected" at bounding box center [926, 202] width 86 height 22
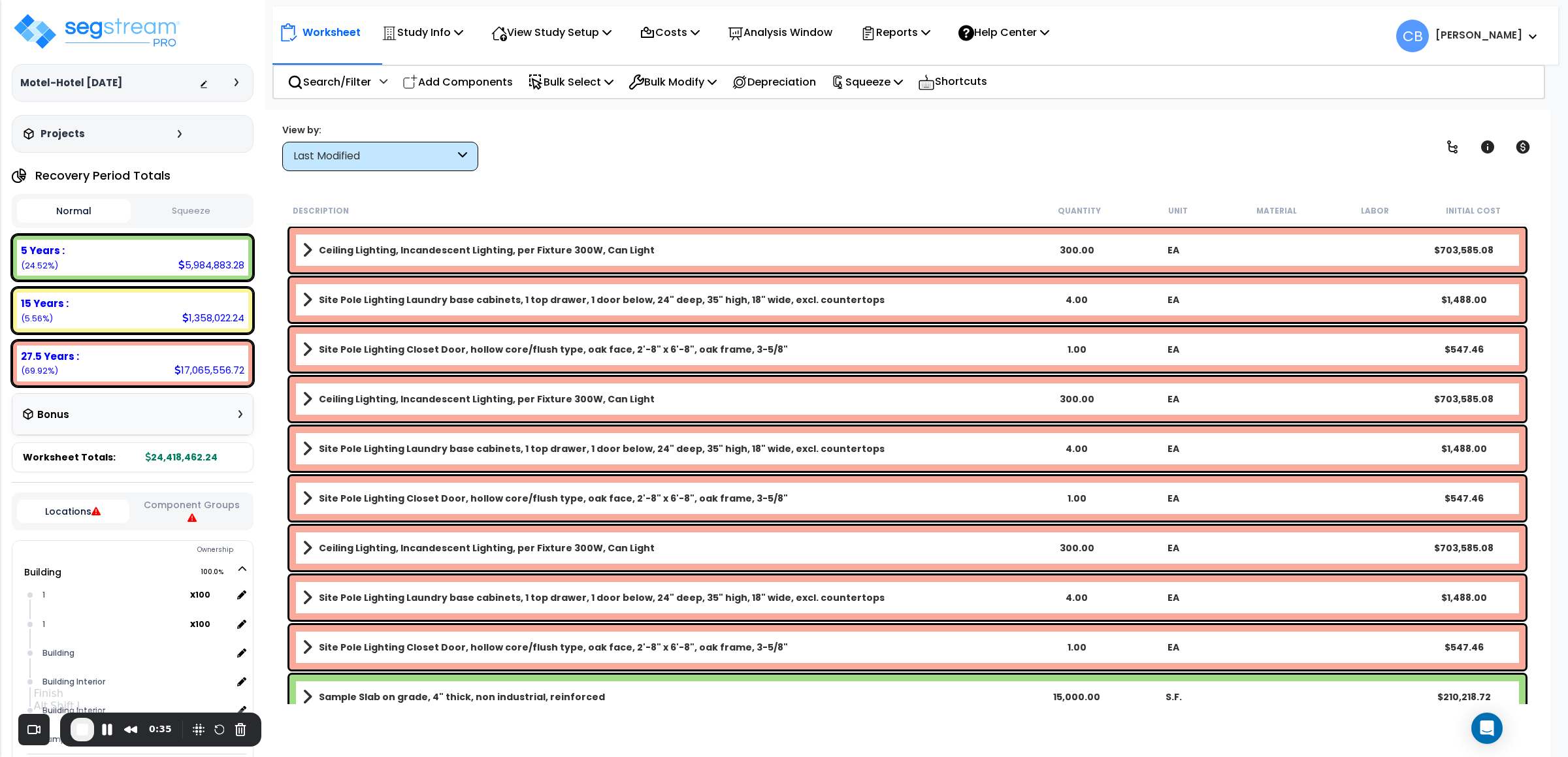
click at [81, 739] on button "End Recording" at bounding box center [82, 730] width 24 height 24
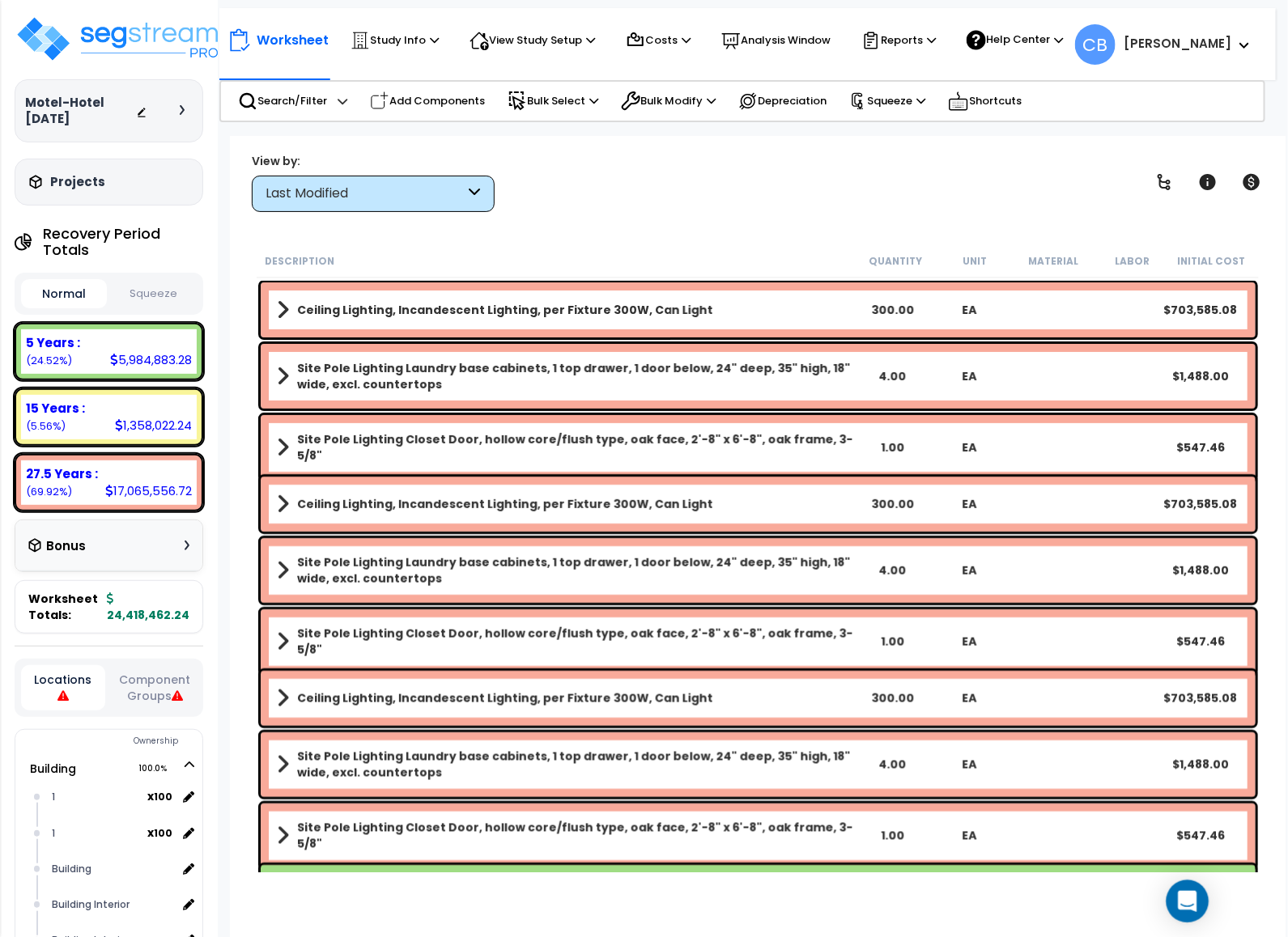
click at [1187, 914] on div "Open Intercom Messenger" at bounding box center [1187, 901] width 43 height 43
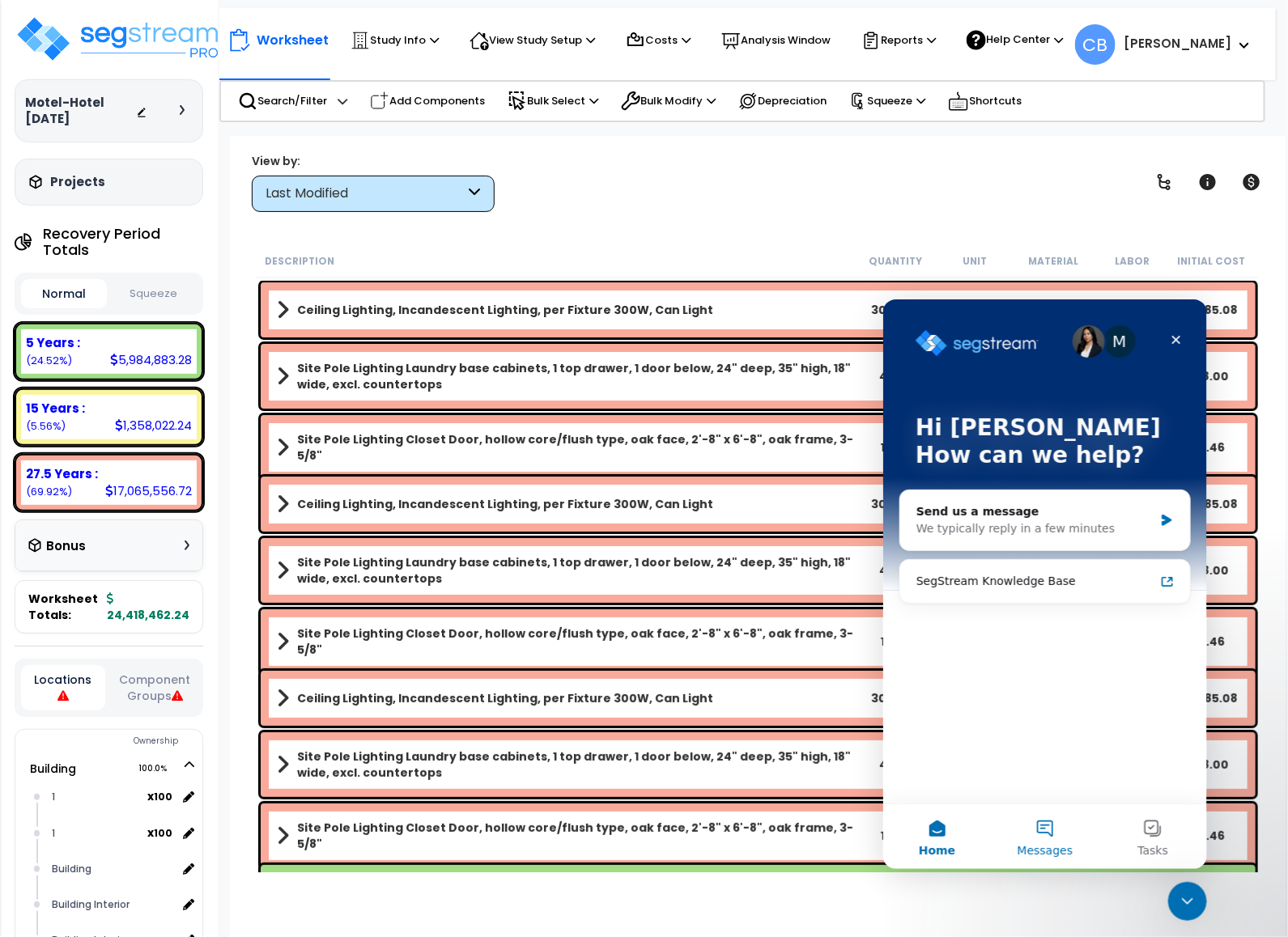
click at [1010, 826] on button "Messages" at bounding box center [1044, 835] width 108 height 65
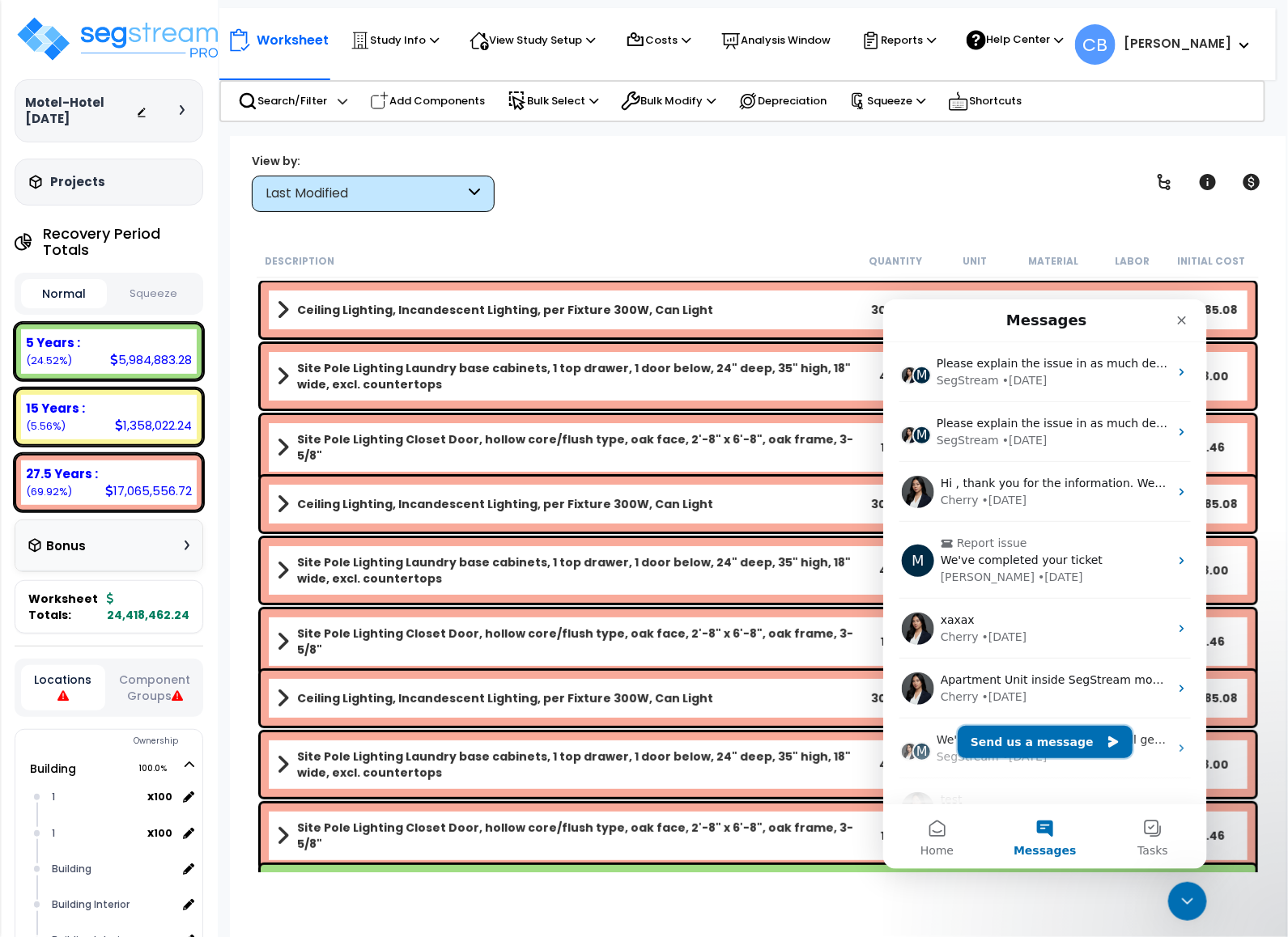
click at [1053, 740] on button "Send us a message" at bounding box center [1043, 741] width 175 height 32
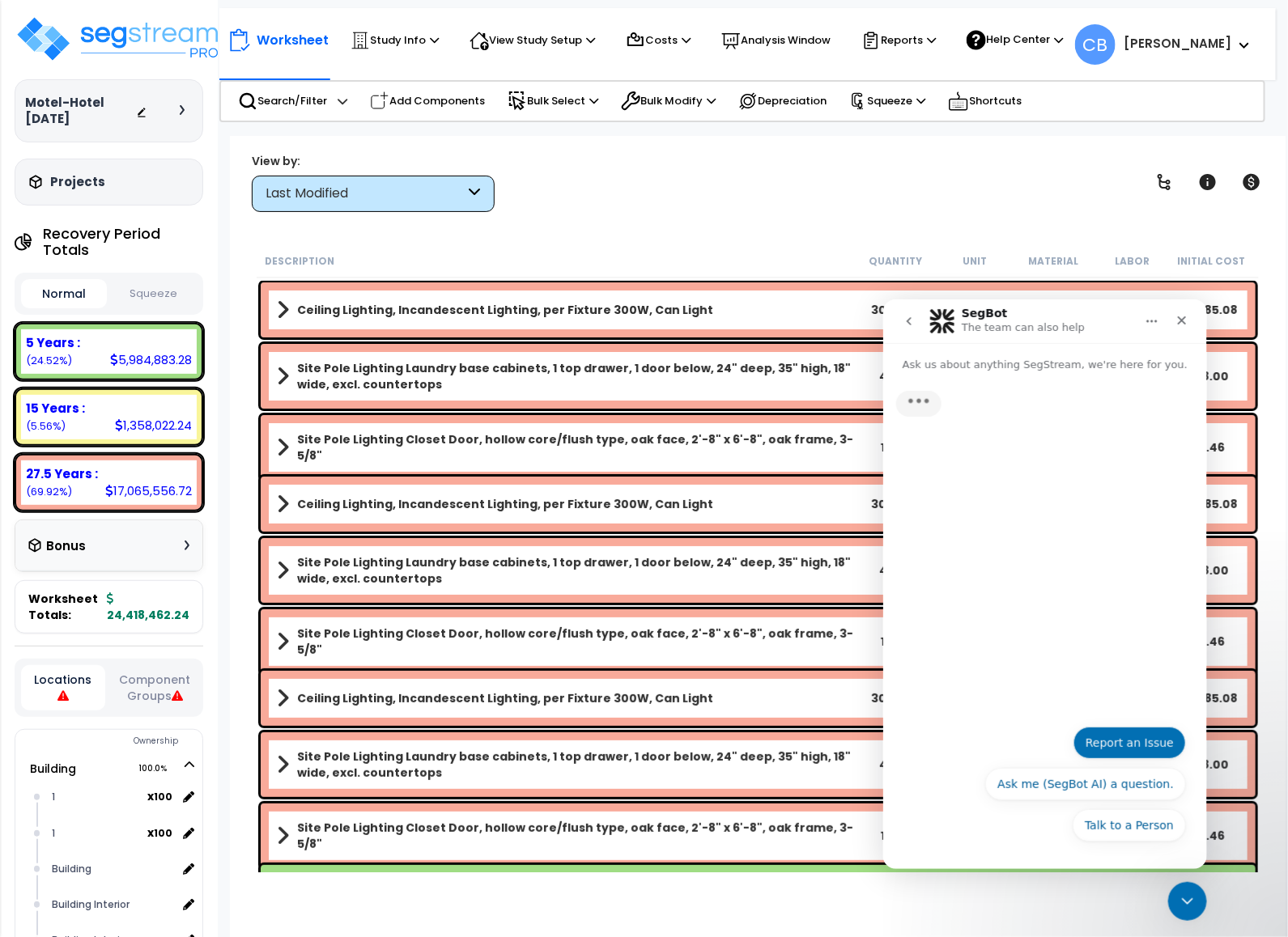
click at [1116, 738] on button "Report an Issue" at bounding box center [1129, 742] width 113 height 32
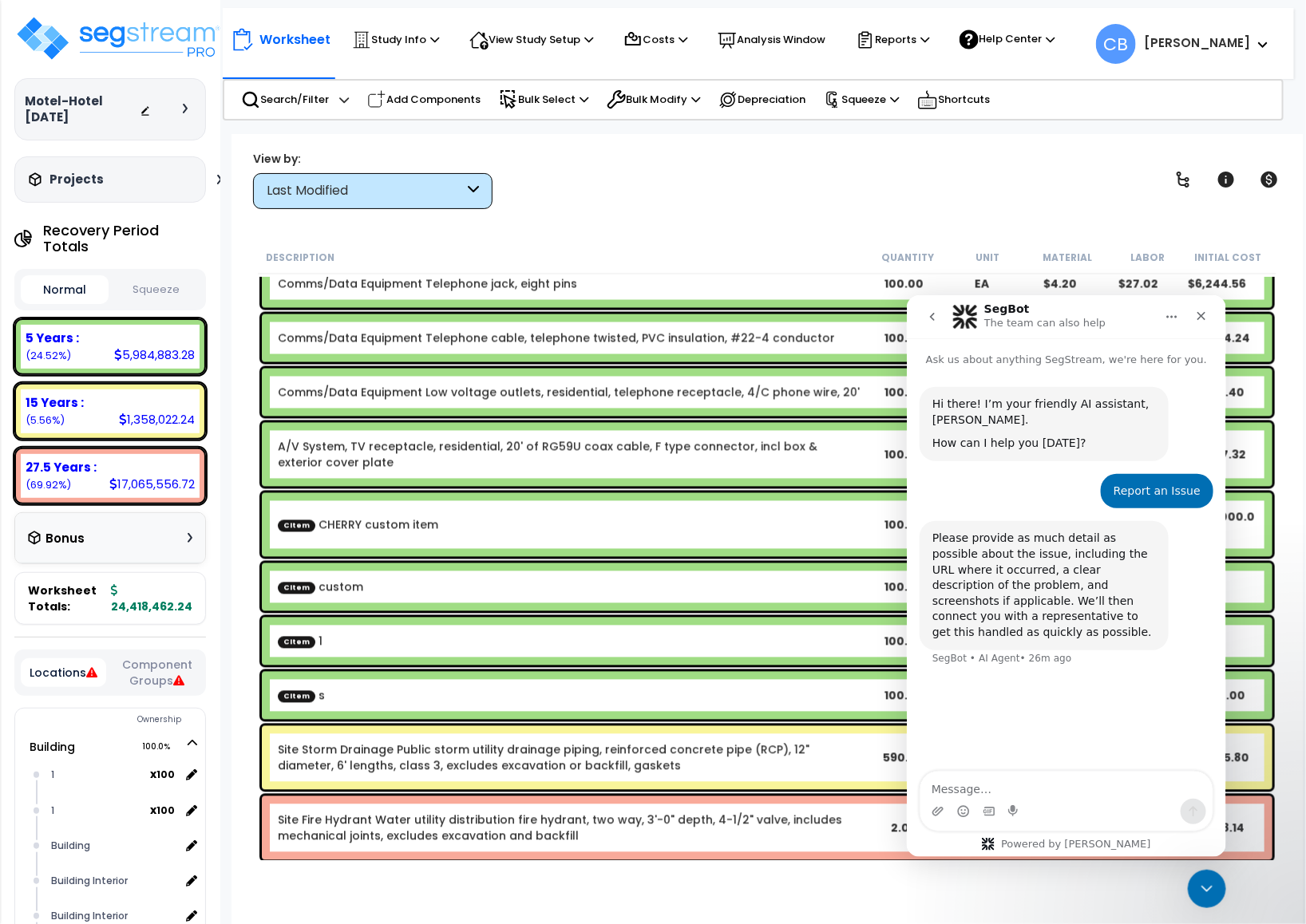
scroll to position [19630, 0]
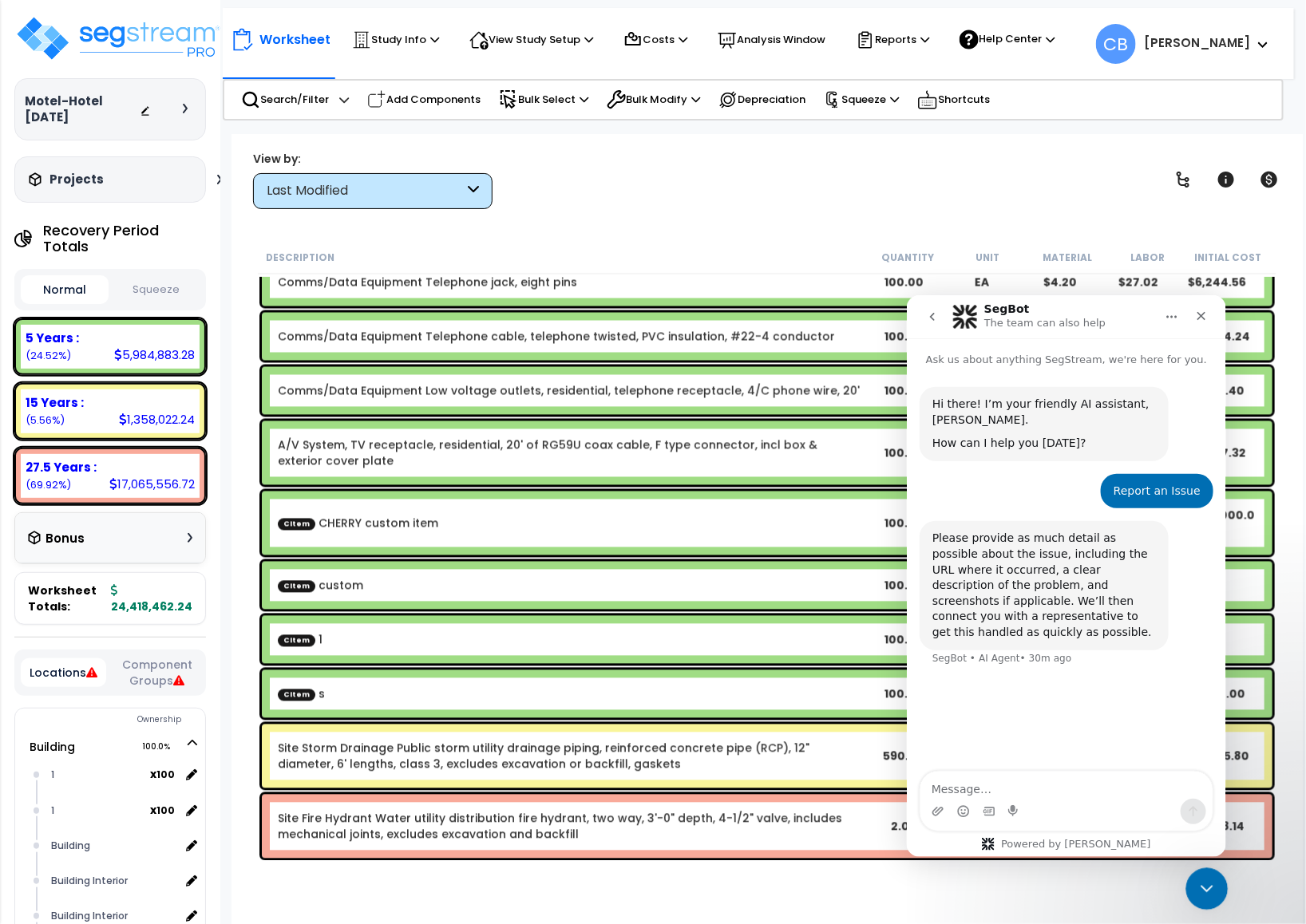
click at [1204, 885] on icon "Close Intercom Messenger" at bounding box center [1204, 886] width 19 height 19
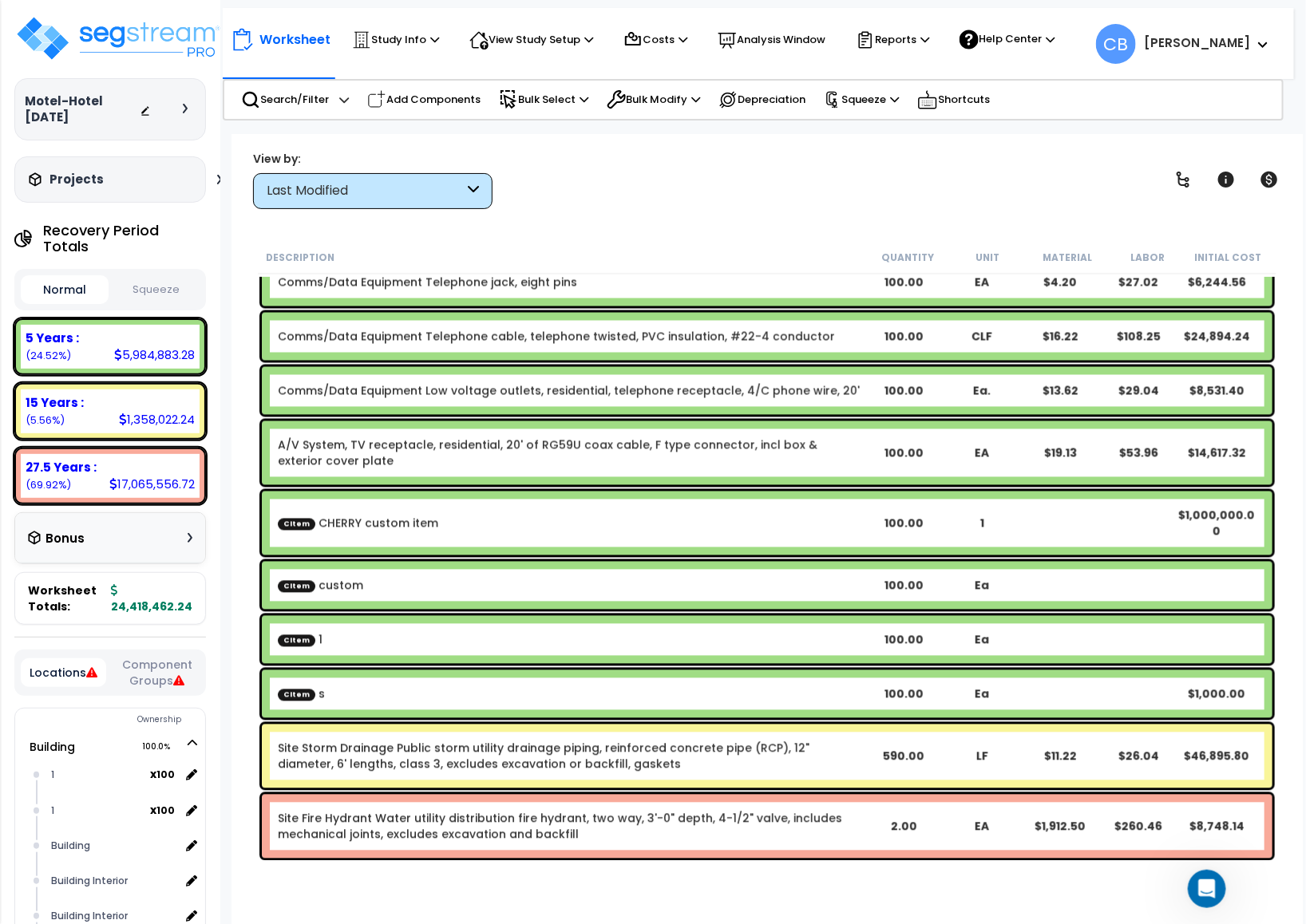
scroll to position [0, 0]
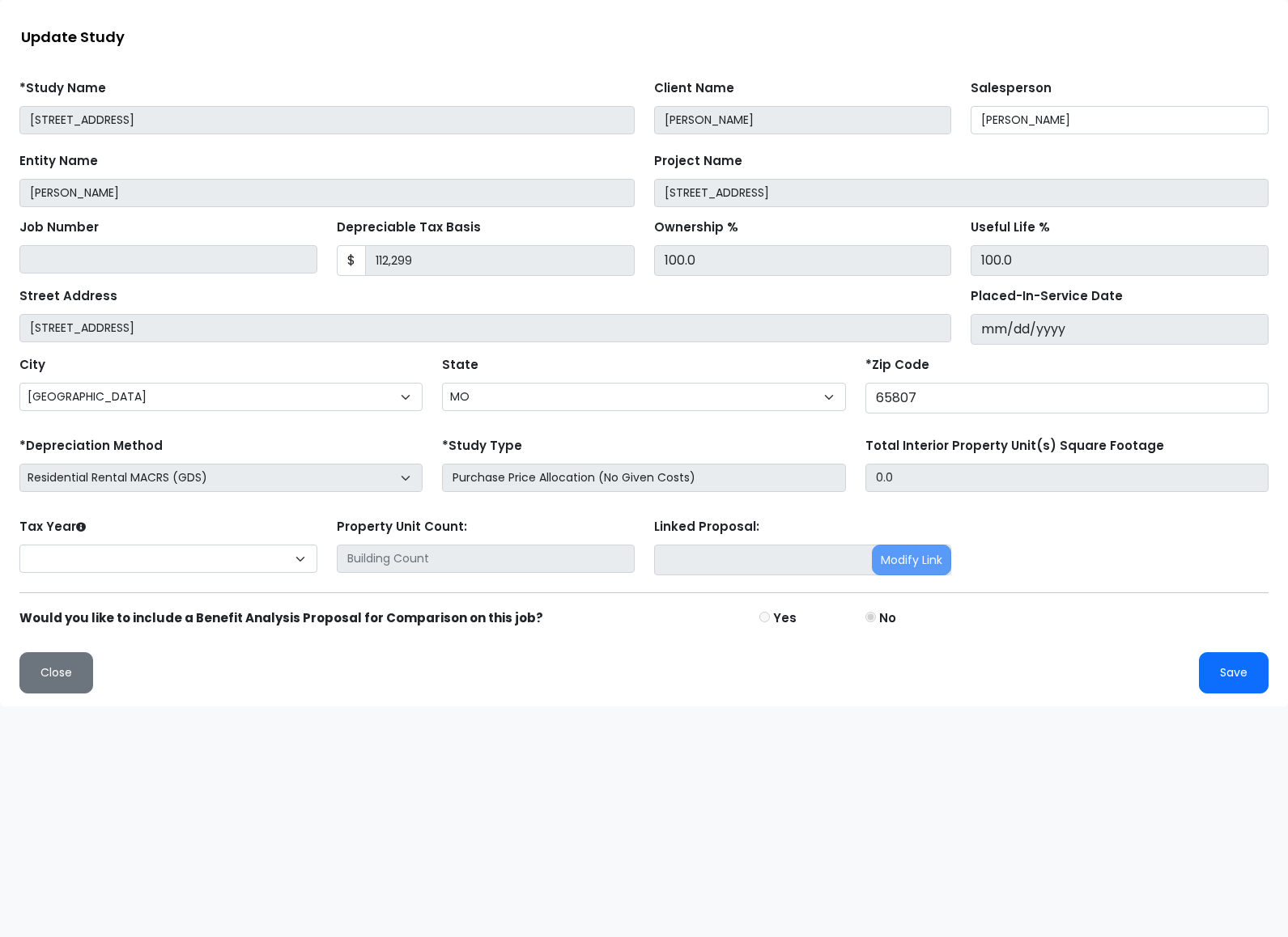
select select "MO"
select select "2024"
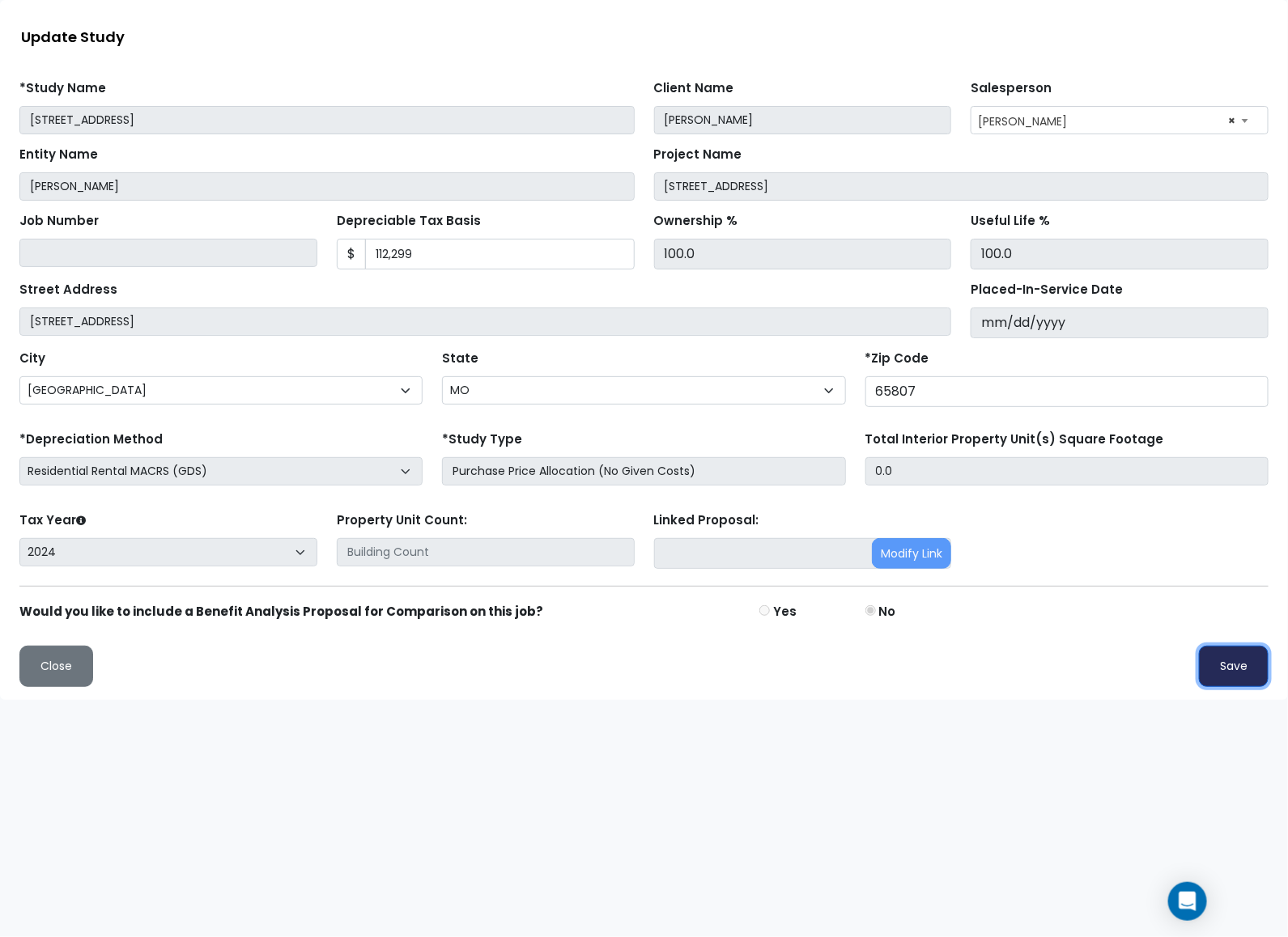
click at [1227, 683] on button "Save" at bounding box center [1234, 666] width 70 height 41
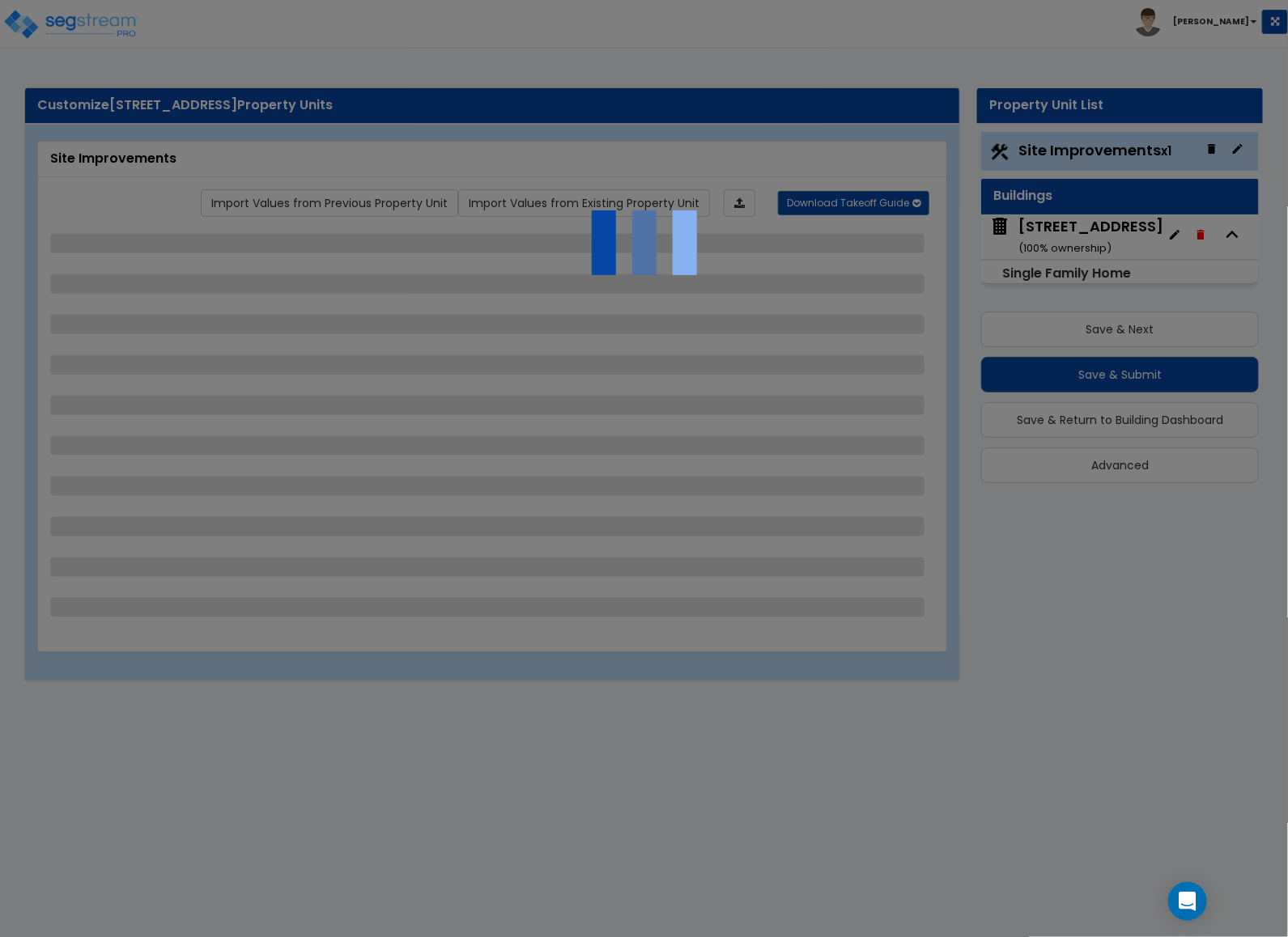
select select "2"
select select "1"
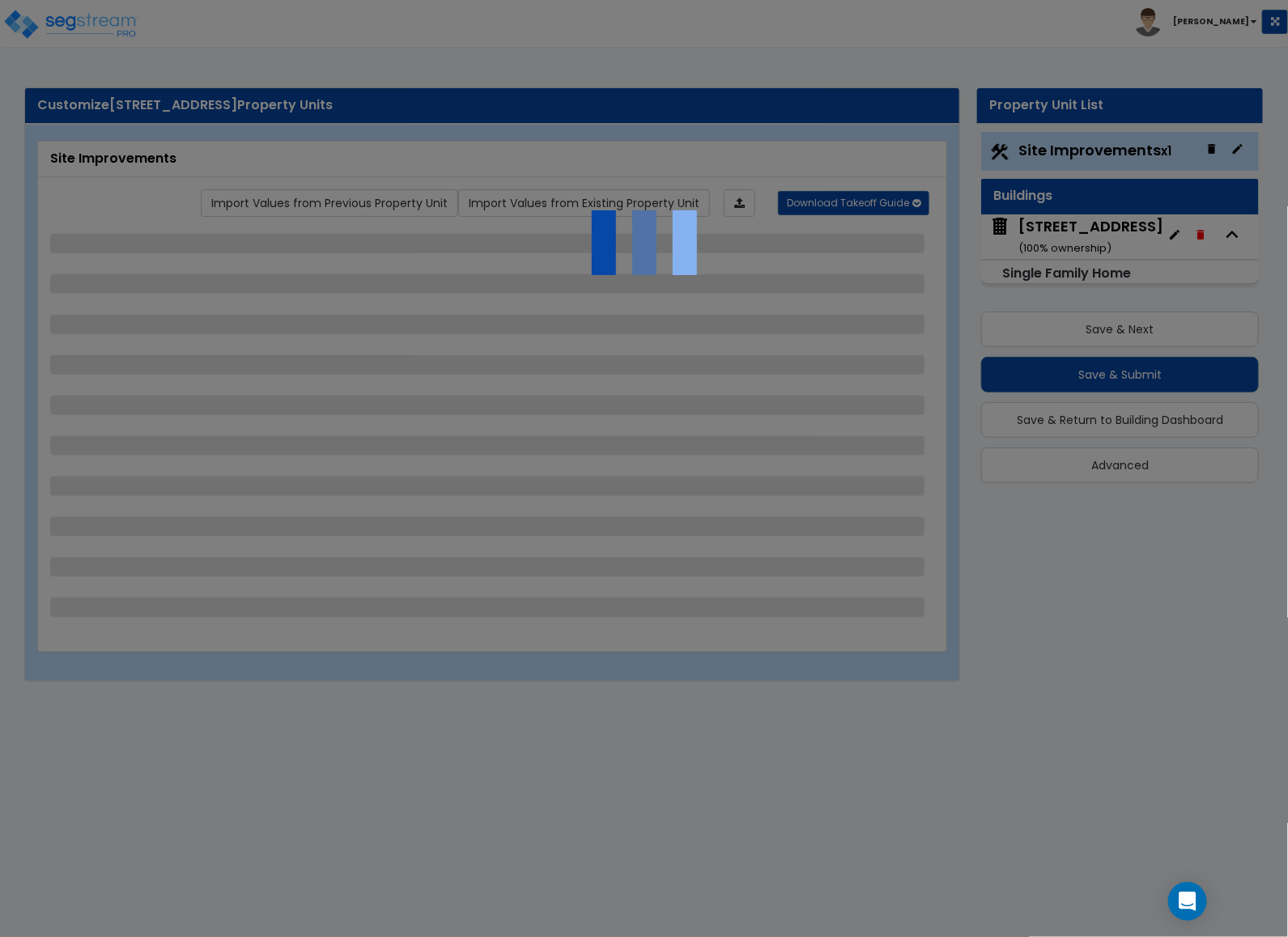
select select "1"
select select "2"
